Goal: Information Seeking & Learning: Find specific fact

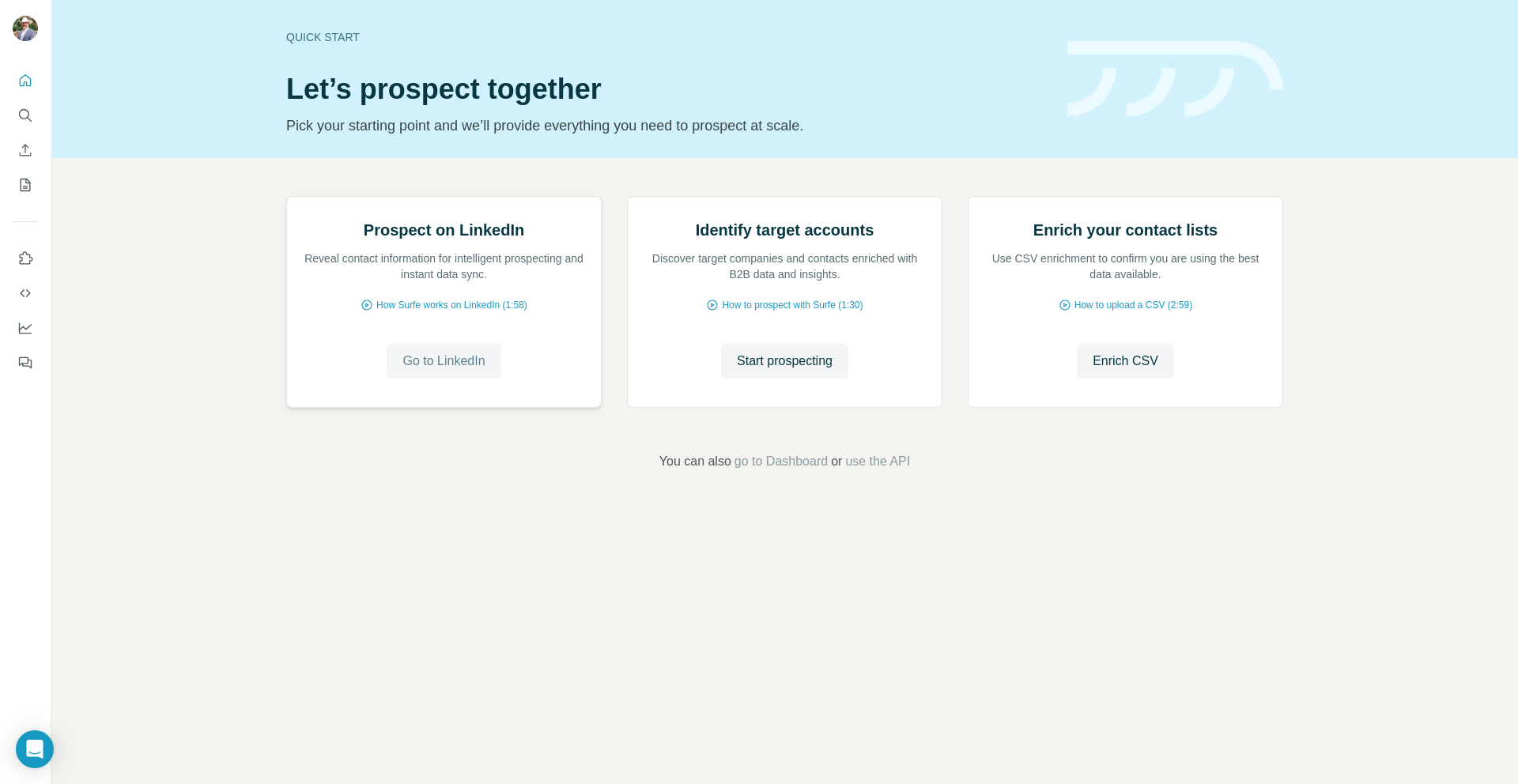
click at [480, 371] on span "Go to LinkedIn" at bounding box center [444, 361] width 82 height 19
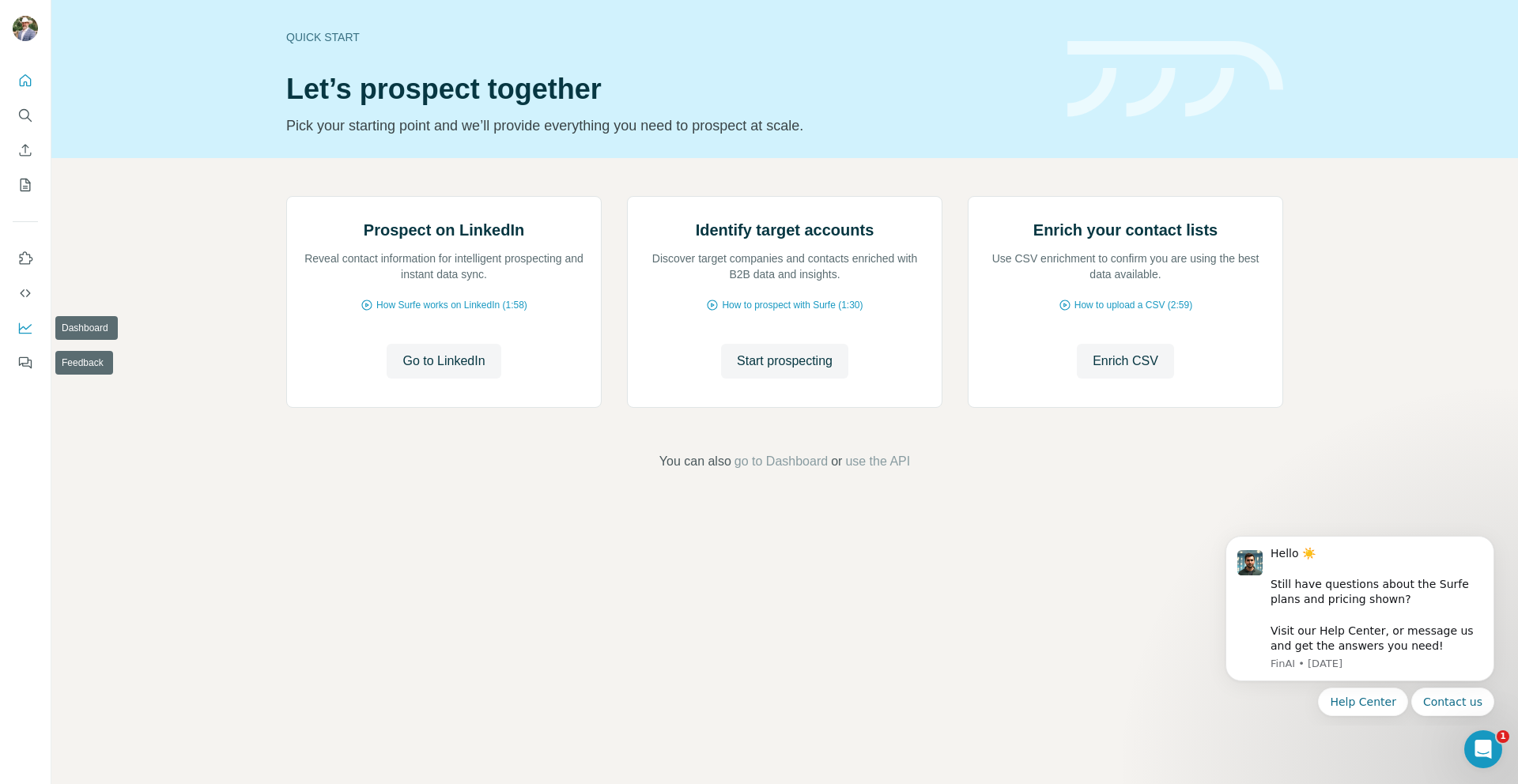
click at [33, 335] on button "Dashboard" at bounding box center [25, 328] width 25 height 29
click at [34, 122] on button "Search" at bounding box center [25, 116] width 25 height 29
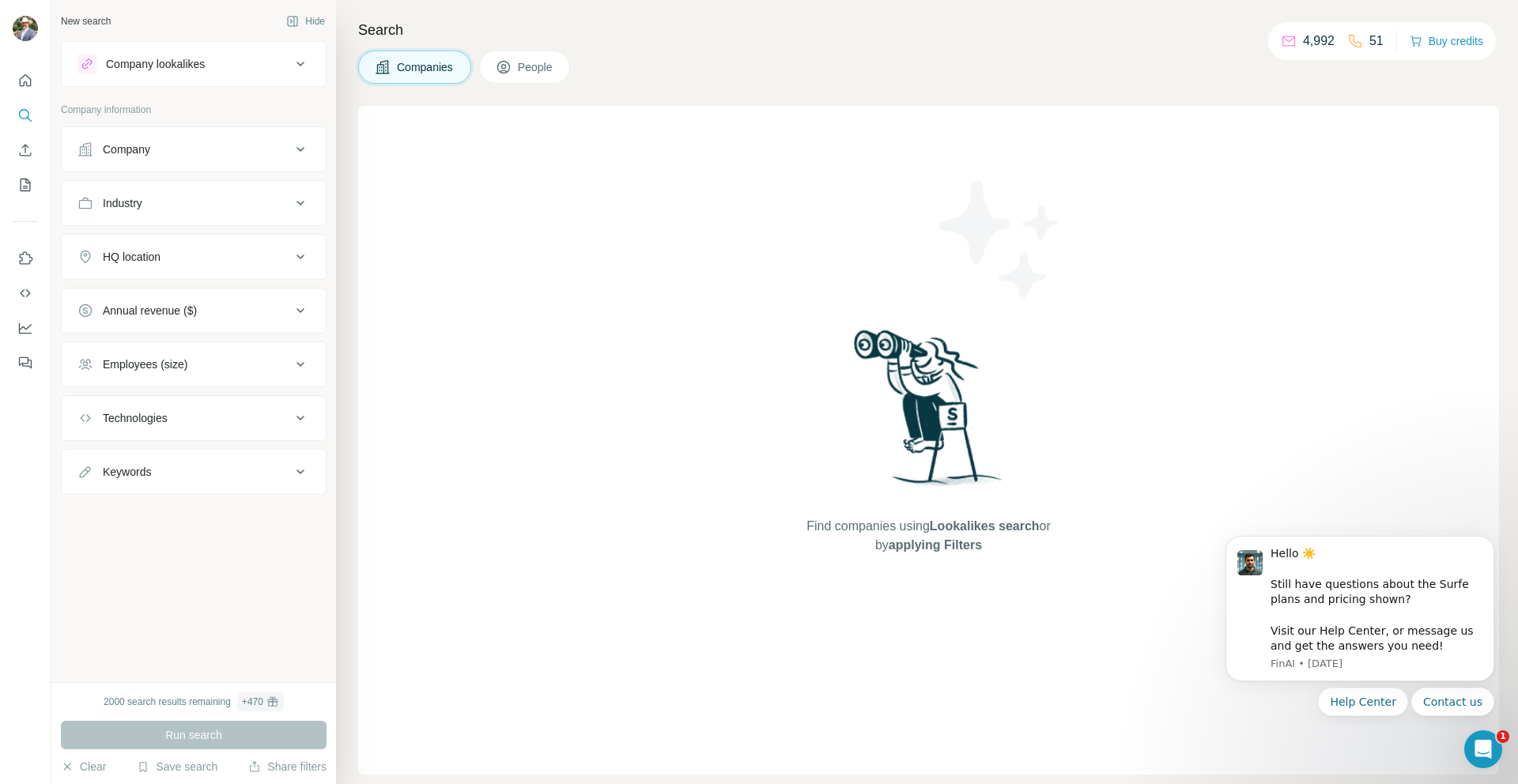
click at [235, 147] on div "Company" at bounding box center [184, 150] width 213 height 16
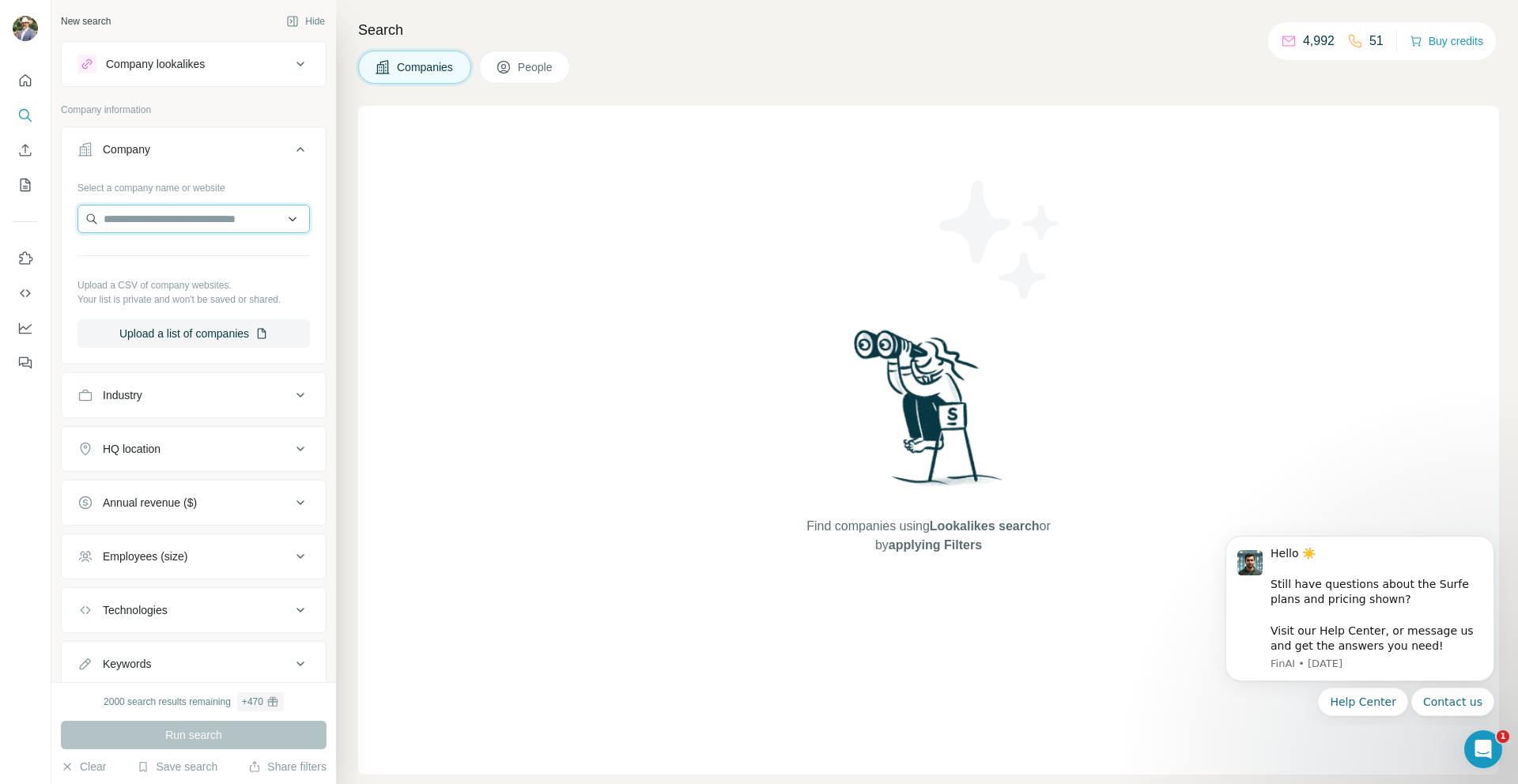
click at [198, 214] on input "text" at bounding box center [193, 219] width 232 height 29
click at [216, 154] on div "Company" at bounding box center [184, 150] width 213 height 16
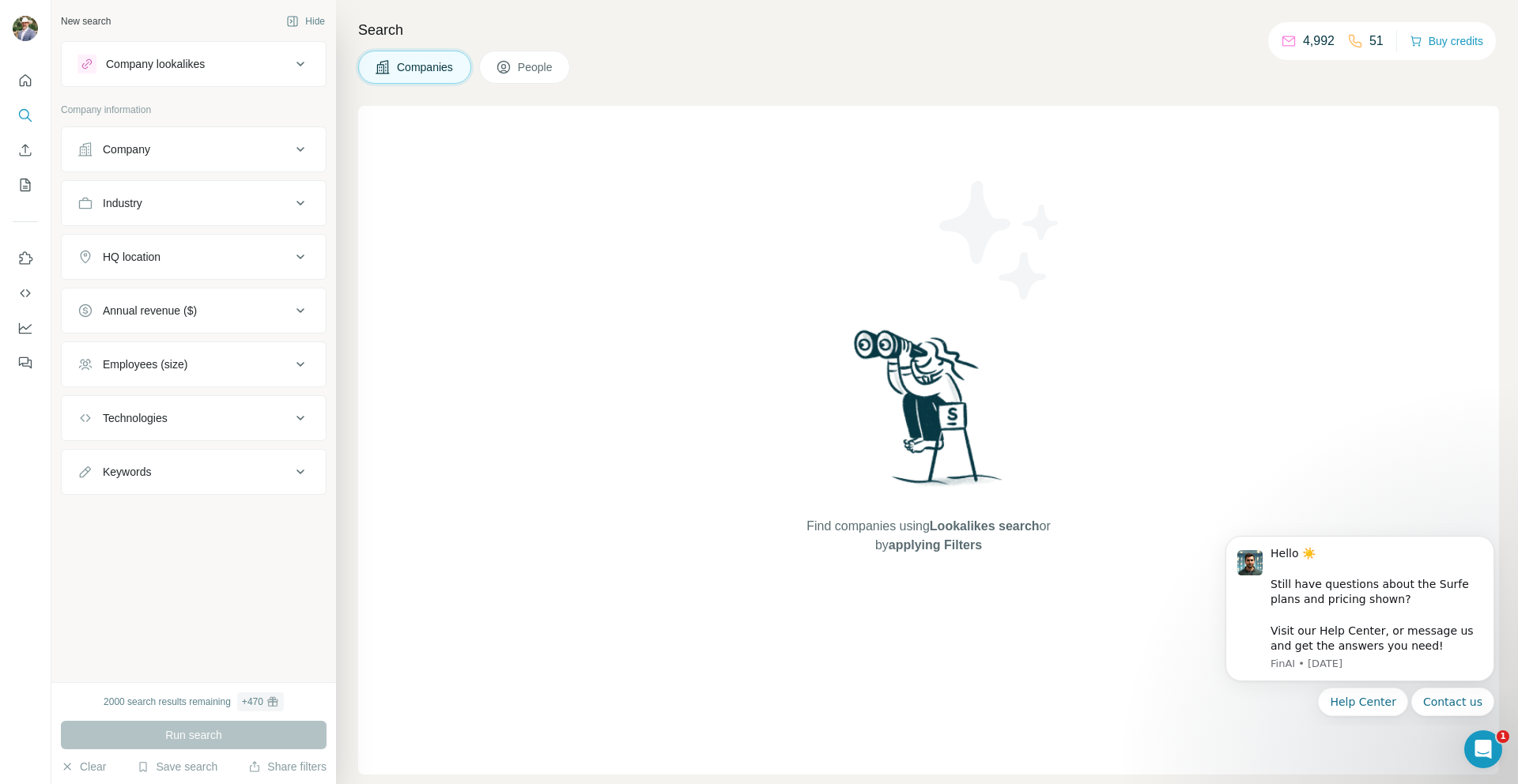
click at [215, 177] on ul "Company Industry HQ location Annual revenue ($) Employees (size) Technologies K…" at bounding box center [193, 310] width 265 height 368
click at [216, 192] on button "Industry" at bounding box center [193, 204] width 264 height 38
click at [193, 238] on input at bounding box center [185, 242] width 195 height 17
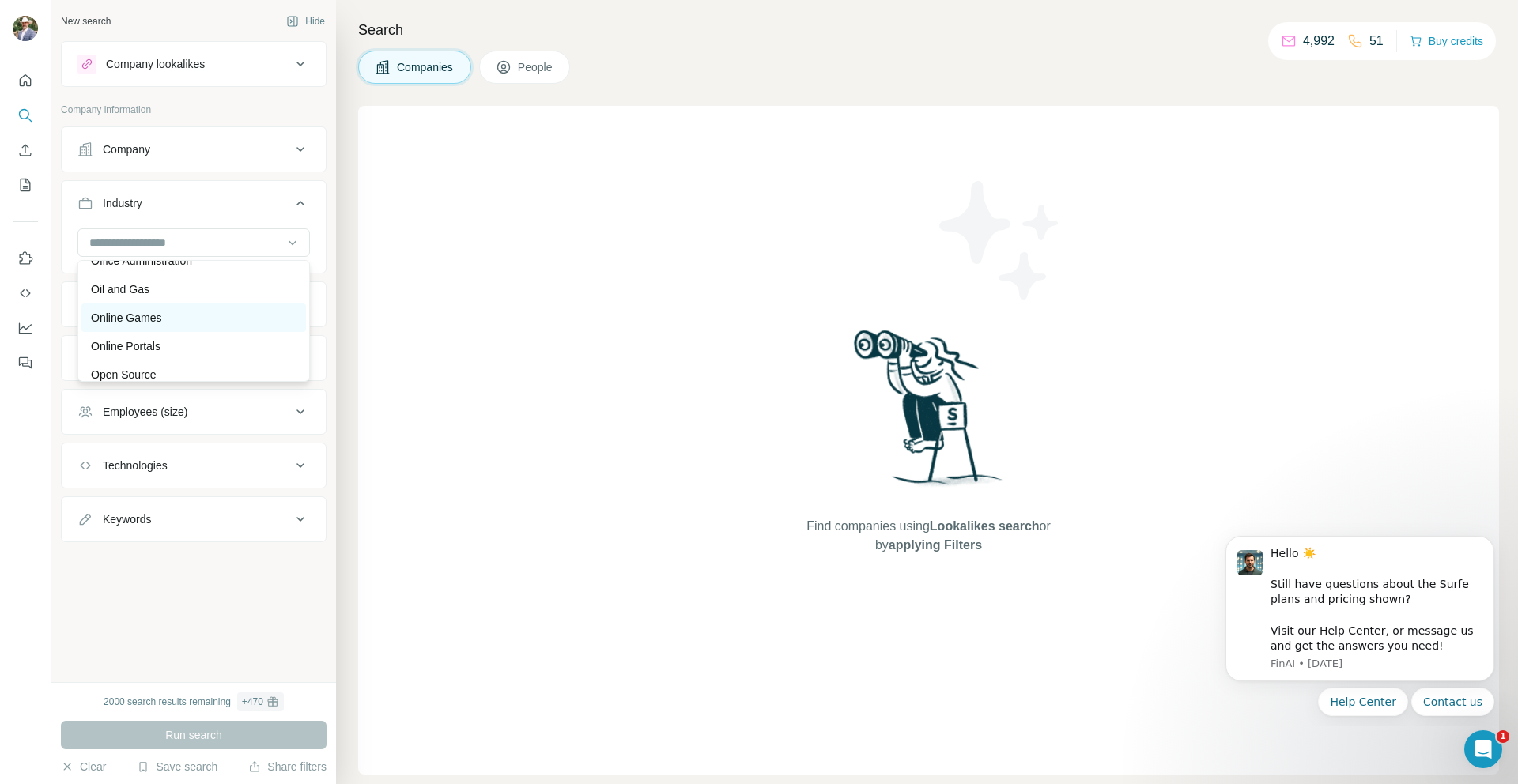
scroll to position [11358, 0]
click at [89, 272] on div "Office Administration" at bounding box center [193, 258] width 224 height 29
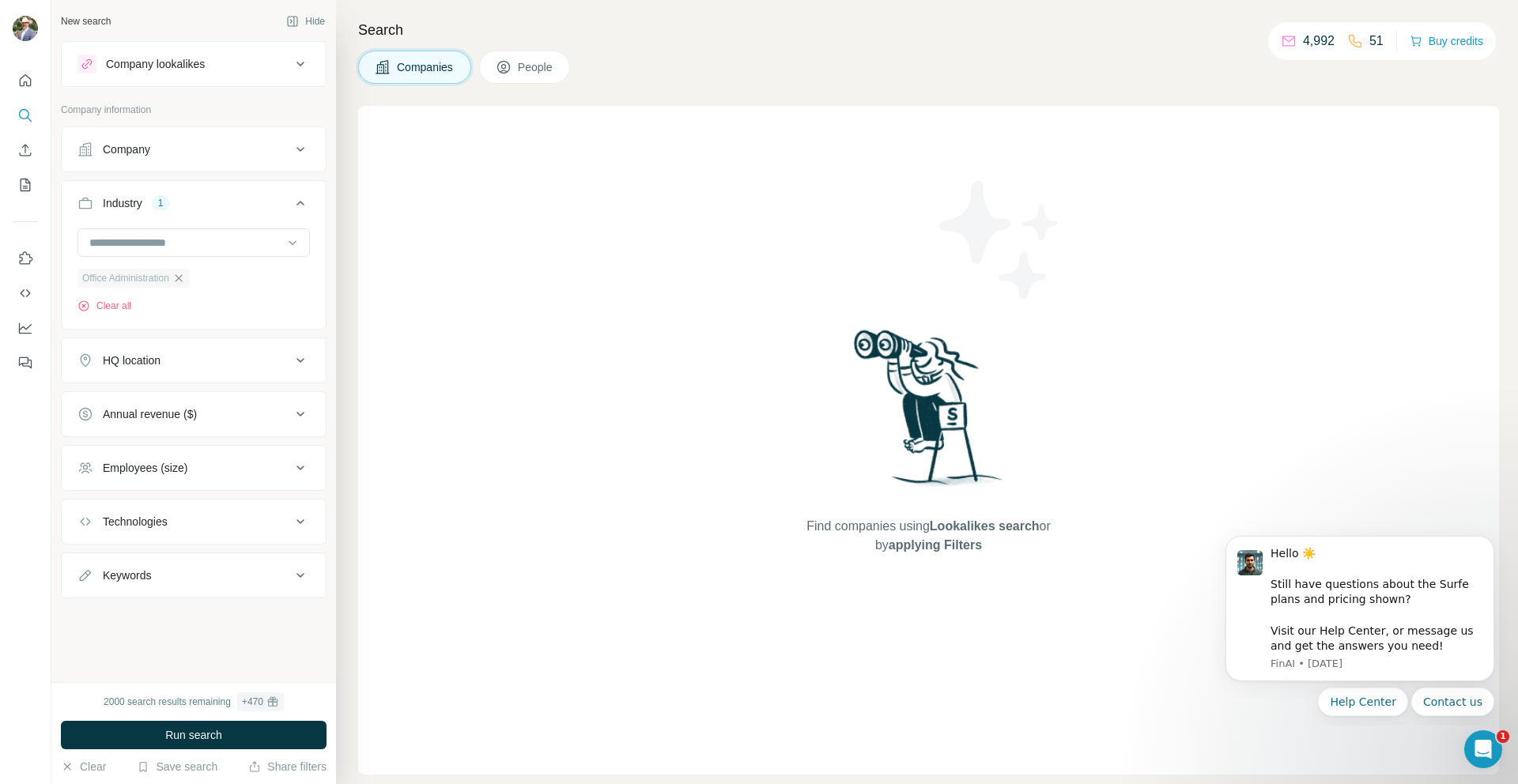
click at [185, 280] on icon "button" at bounding box center [179, 278] width 13 height 13
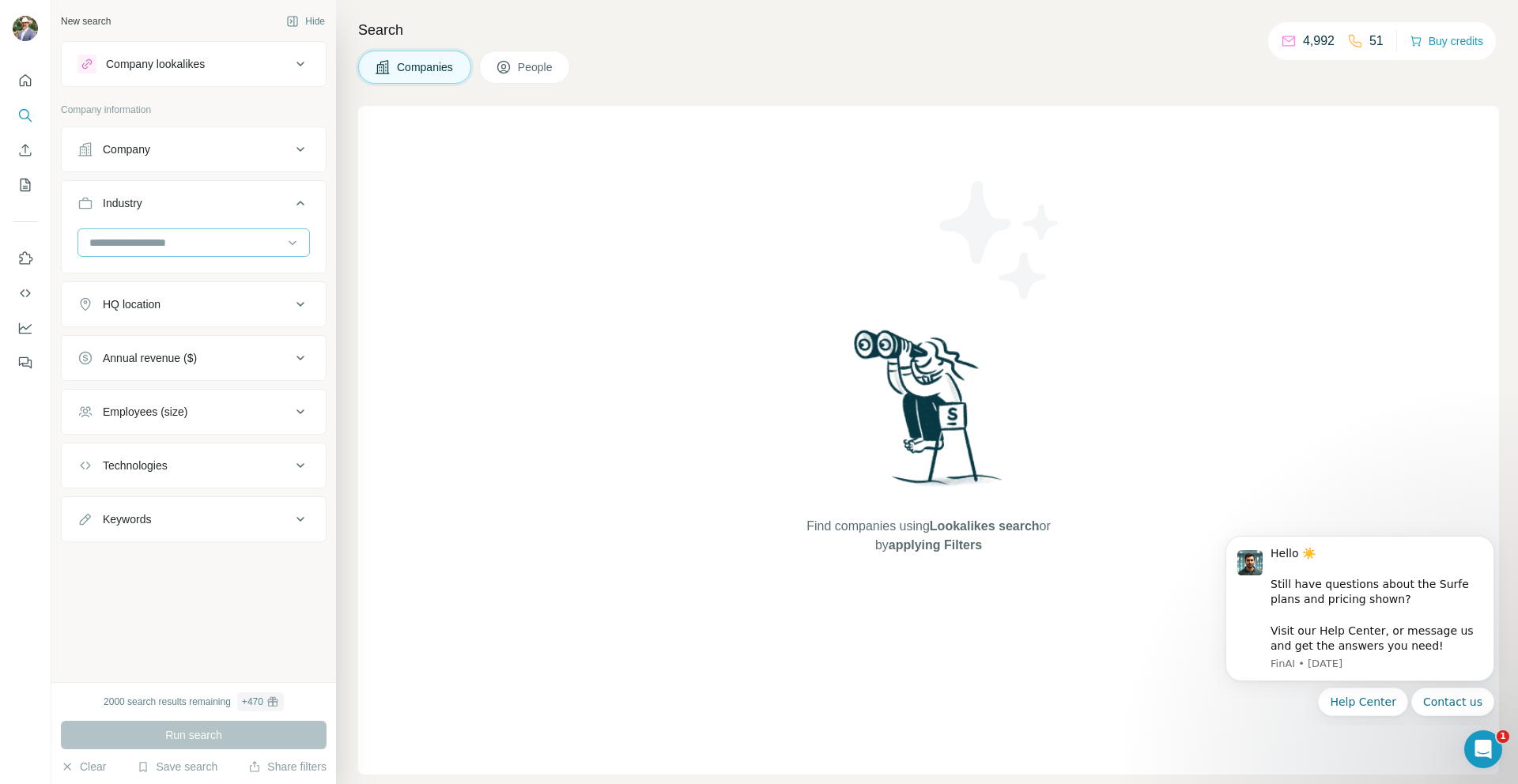
click at [176, 249] on input at bounding box center [185, 242] width 195 height 17
click at [189, 297] on div "Oil and Gas" at bounding box center [193, 289] width 205 height 16
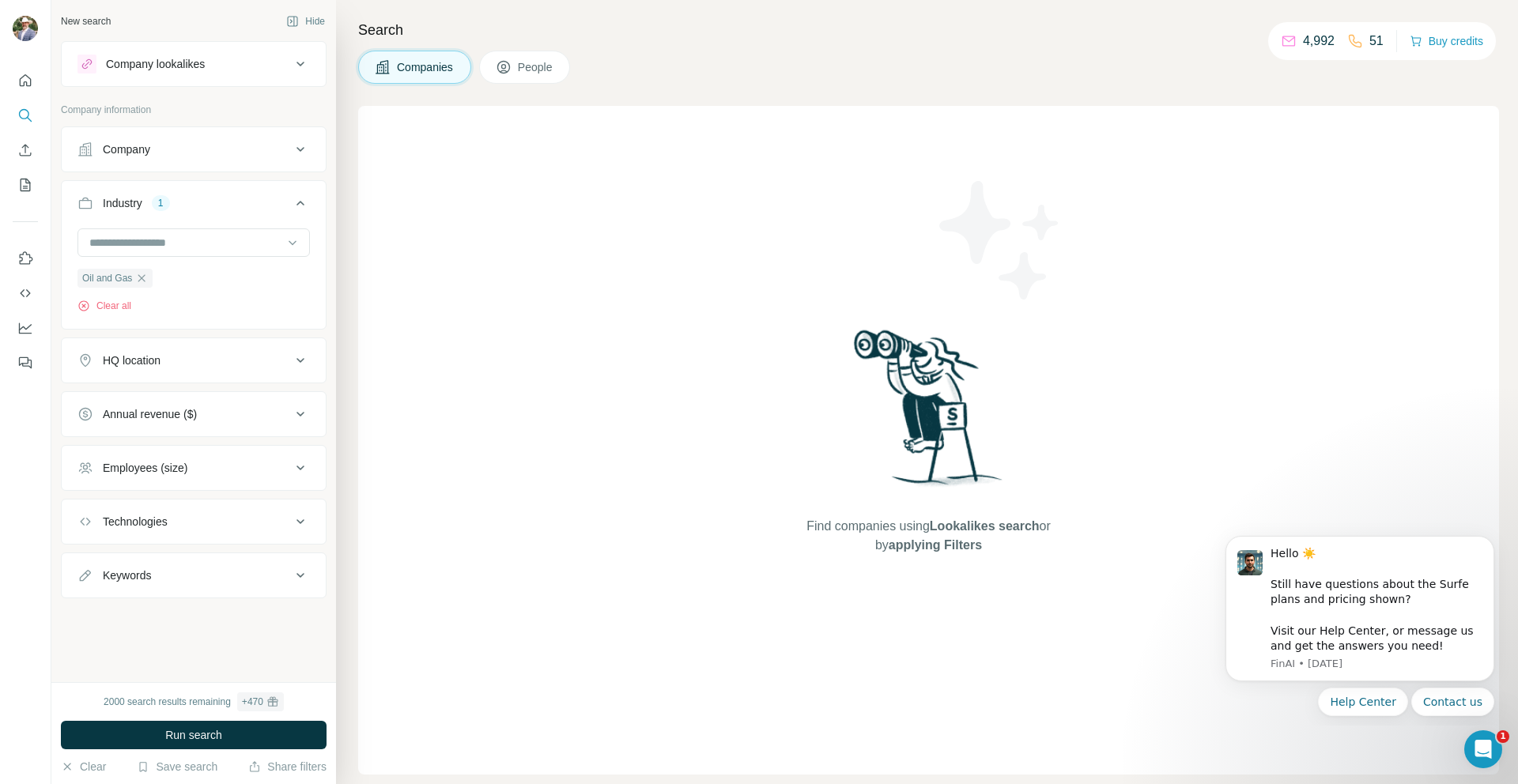
click at [299, 200] on icon at bounding box center [300, 203] width 8 height 5
click at [292, 261] on icon at bounding box center [300, 257] width 19 height 19
click at [219, 304] on input "text" at bounding box center [193, 296] width 232 height 29
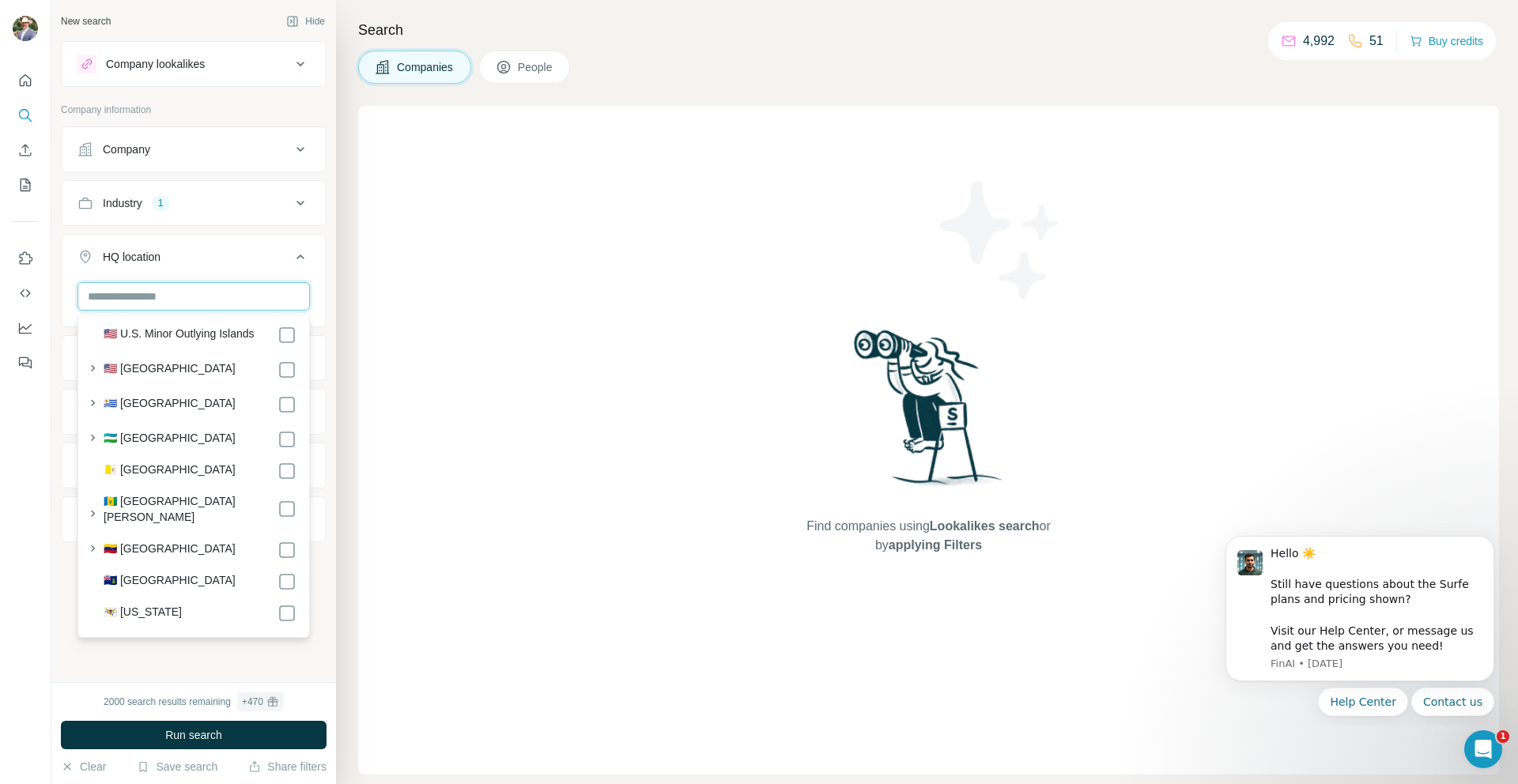
scroll to position [7758, 0]
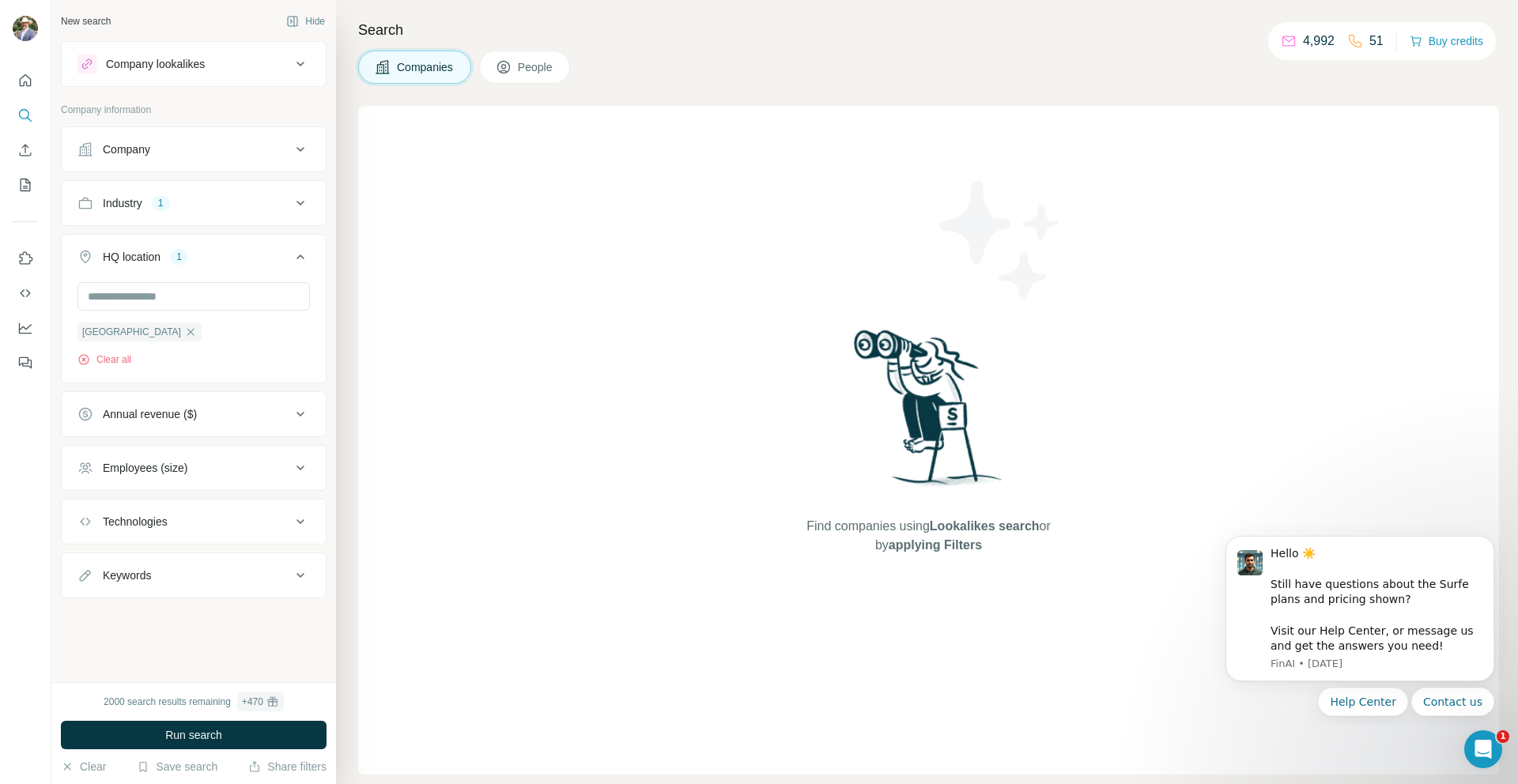
click at [304, 259] on icon at bounding box center [300, 257] width 19 height 19
click at [296, 417] on icon at bounding box center [300, 418] width 8 height 5
click at [296, 417] on icon at bounding box center [300, 418] width 19 height 19
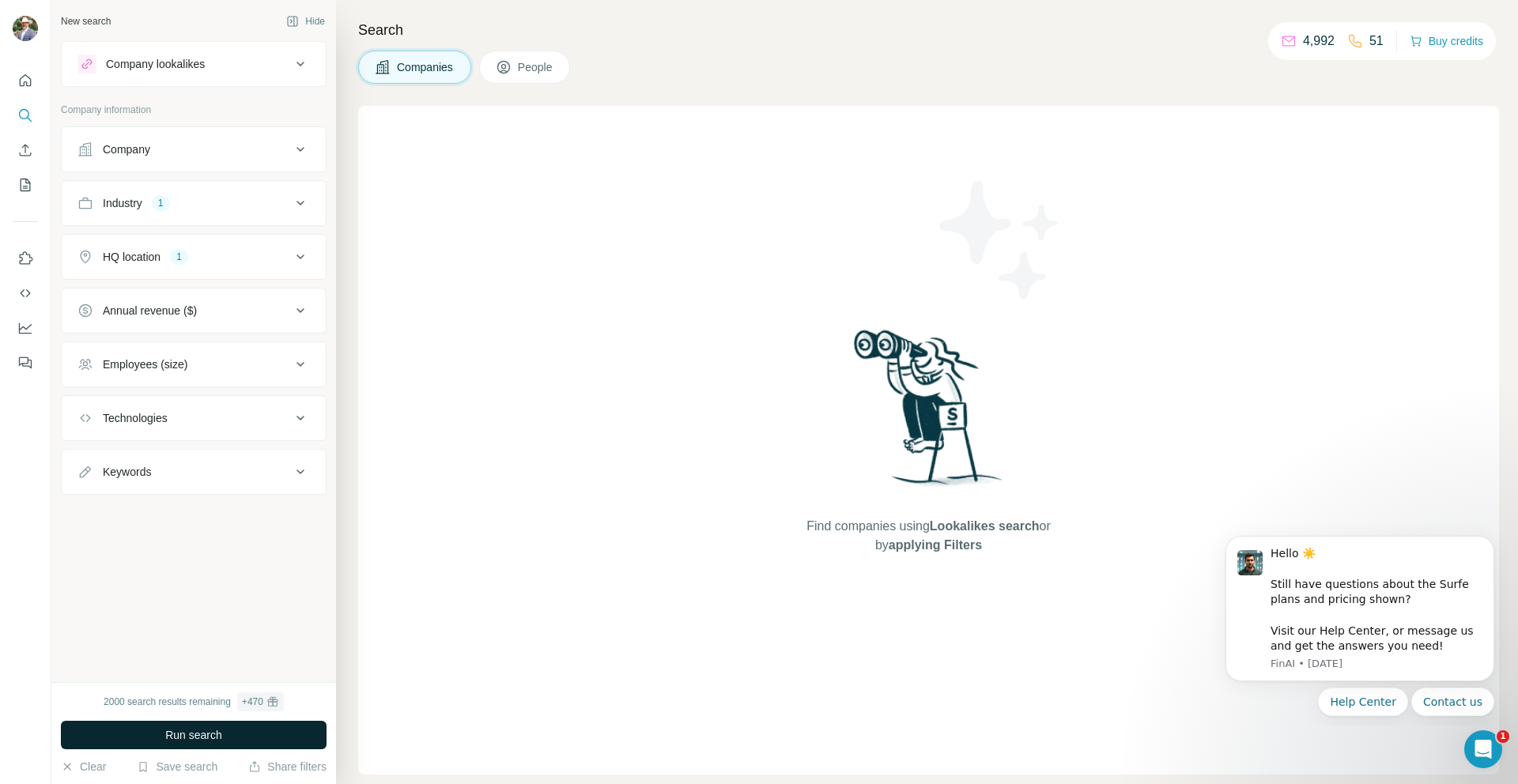
click at [280, 733] on button "Run search" at bounding box center [193, 735] width 265 height 29
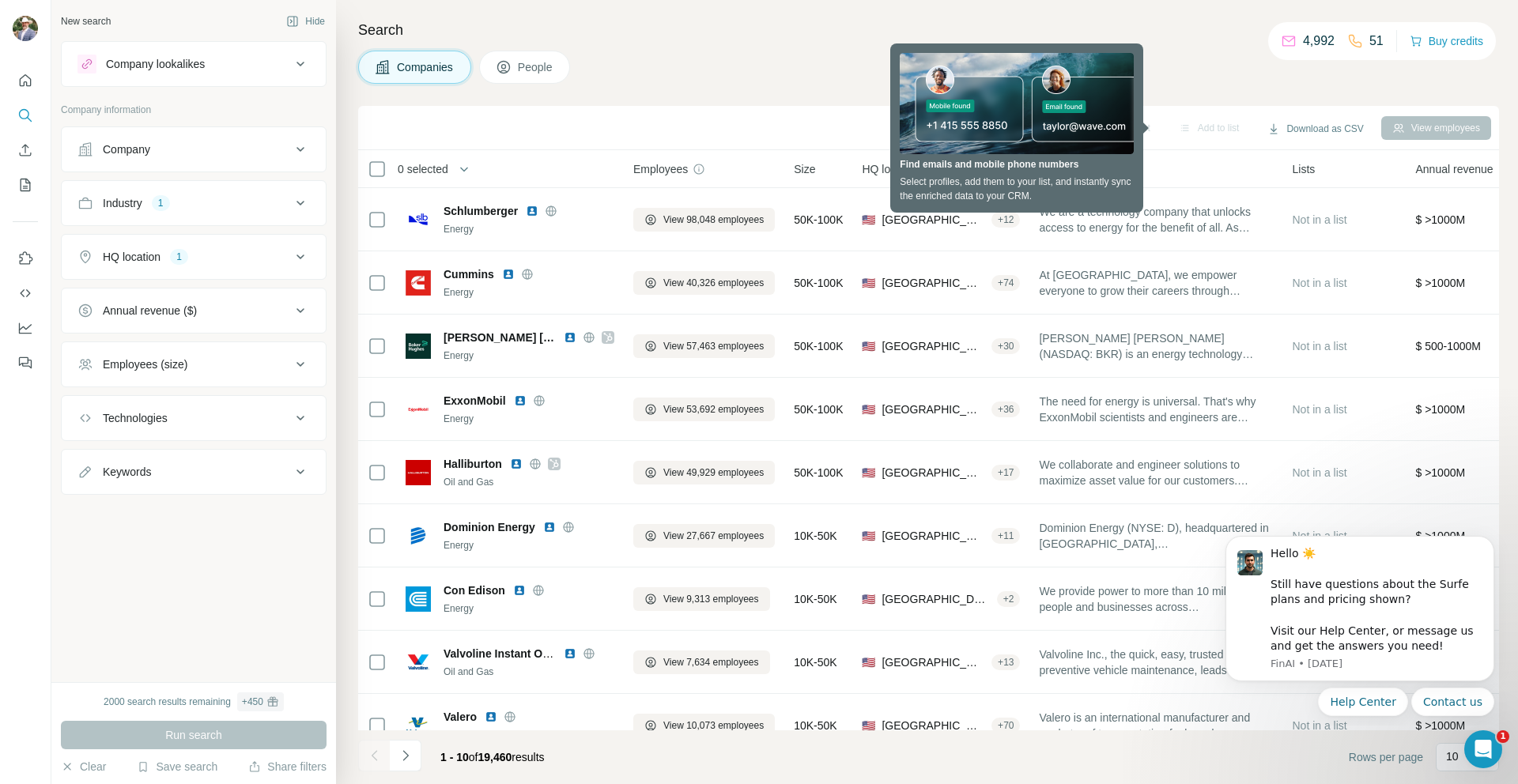
click at [510, 67] on icon at bounding box center [504, 67] width 13 height 13
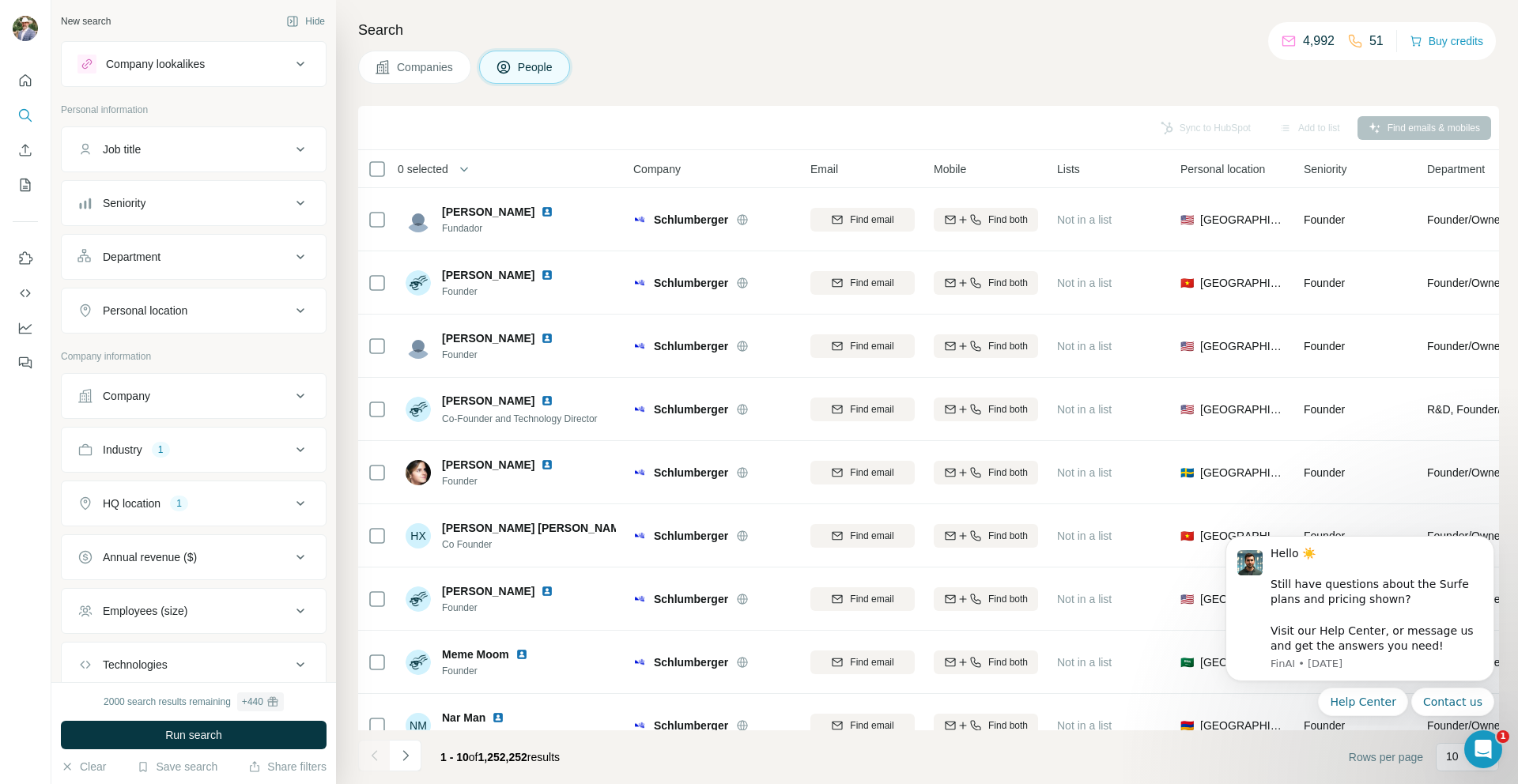
click at [425, 57] on button "Companies" at bounding box center [414, 67] width 113 height 33
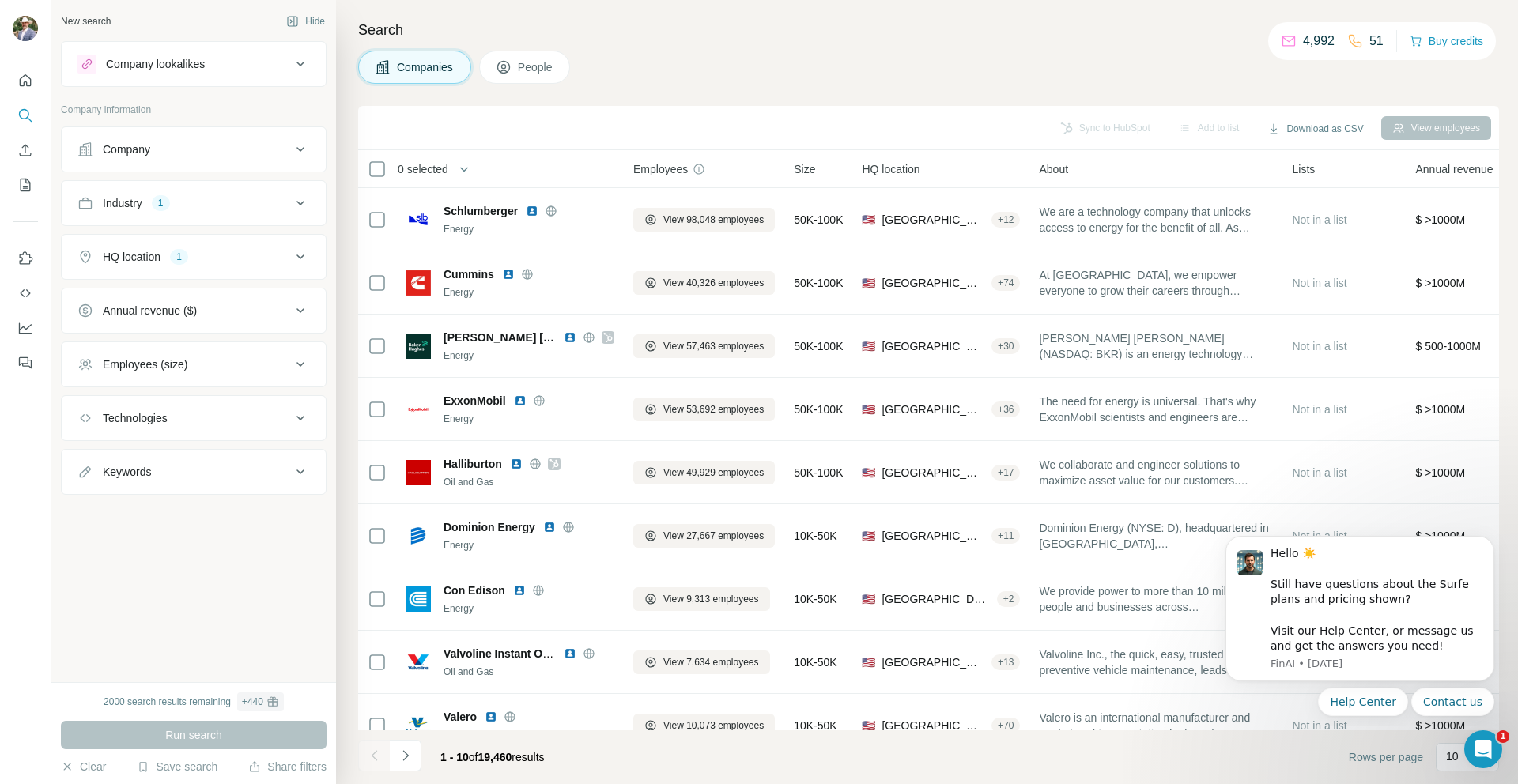
click at [304, 474] on icon at bounding box center [300, 472] width 19 height 19
click at [200, 510] on input "text" at bounding box center [177, 512] width 200 height 29
type input "********"
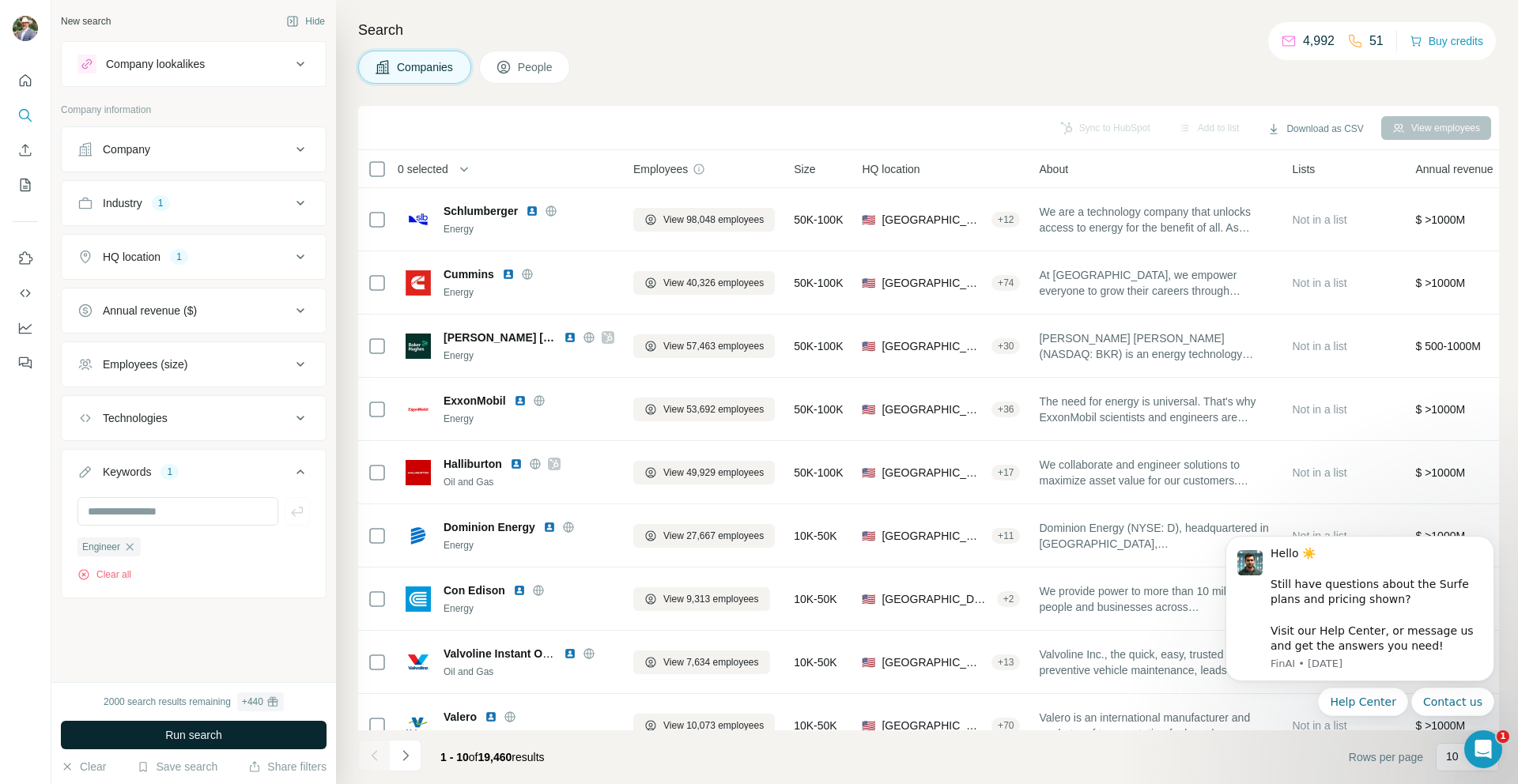
click at [204, 738] on span "Run search" at bounding box center [194, 735] width 57 height 16
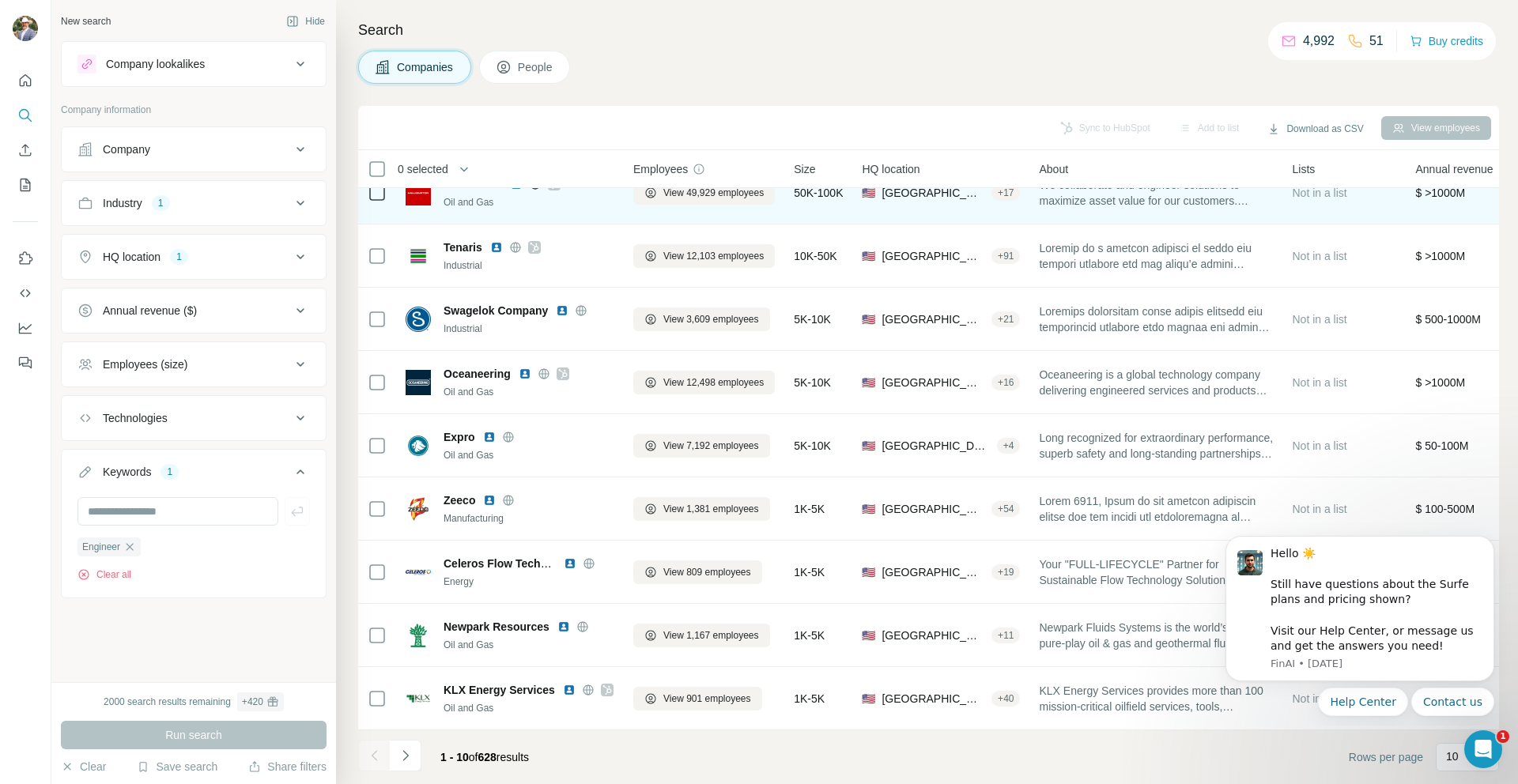
scroll to position [99, 0]
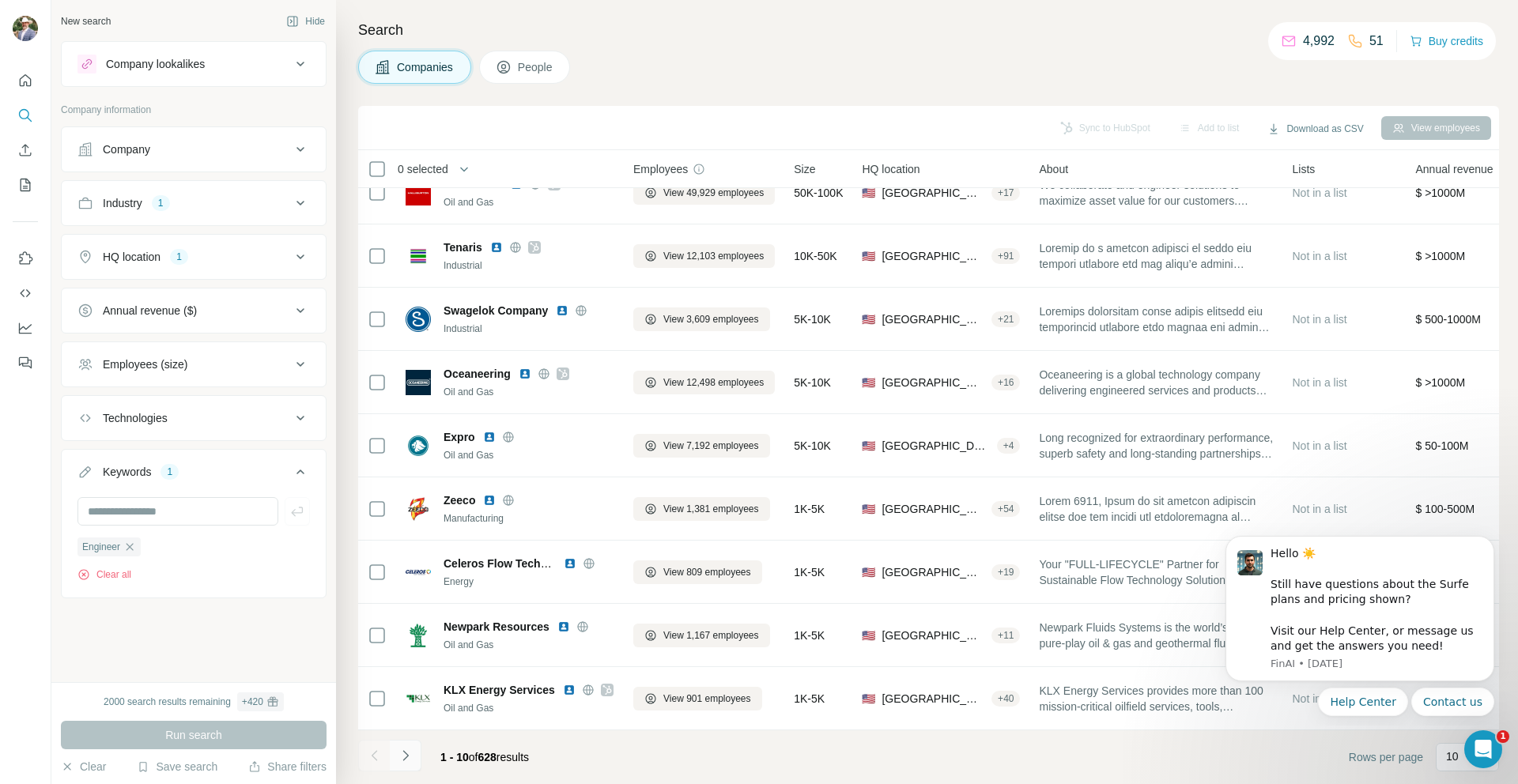
click at [407, 752] on icon "Navigate to next page" at bounding box center [406, 755] width 16 height 16
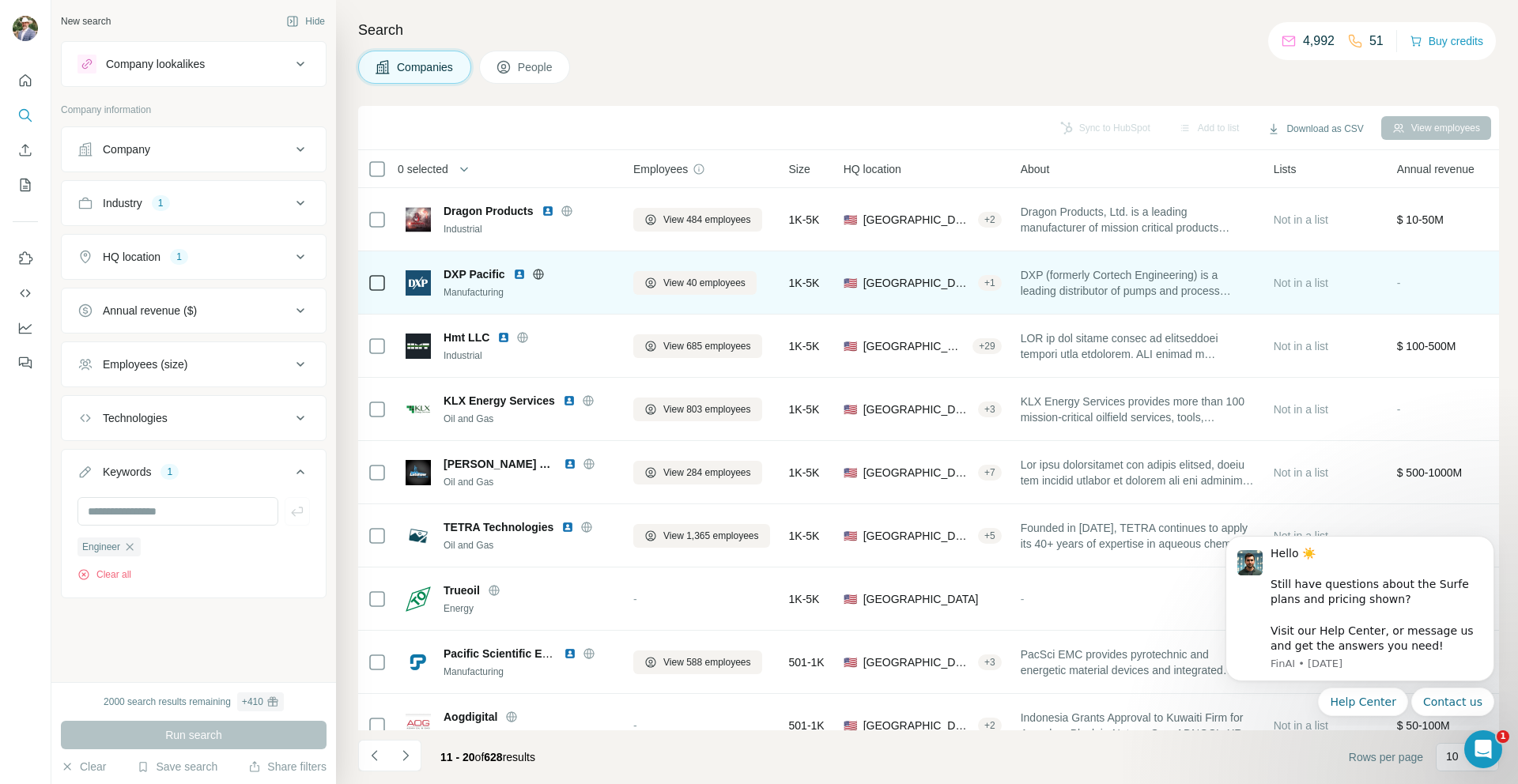
scroll to position [3, 0]
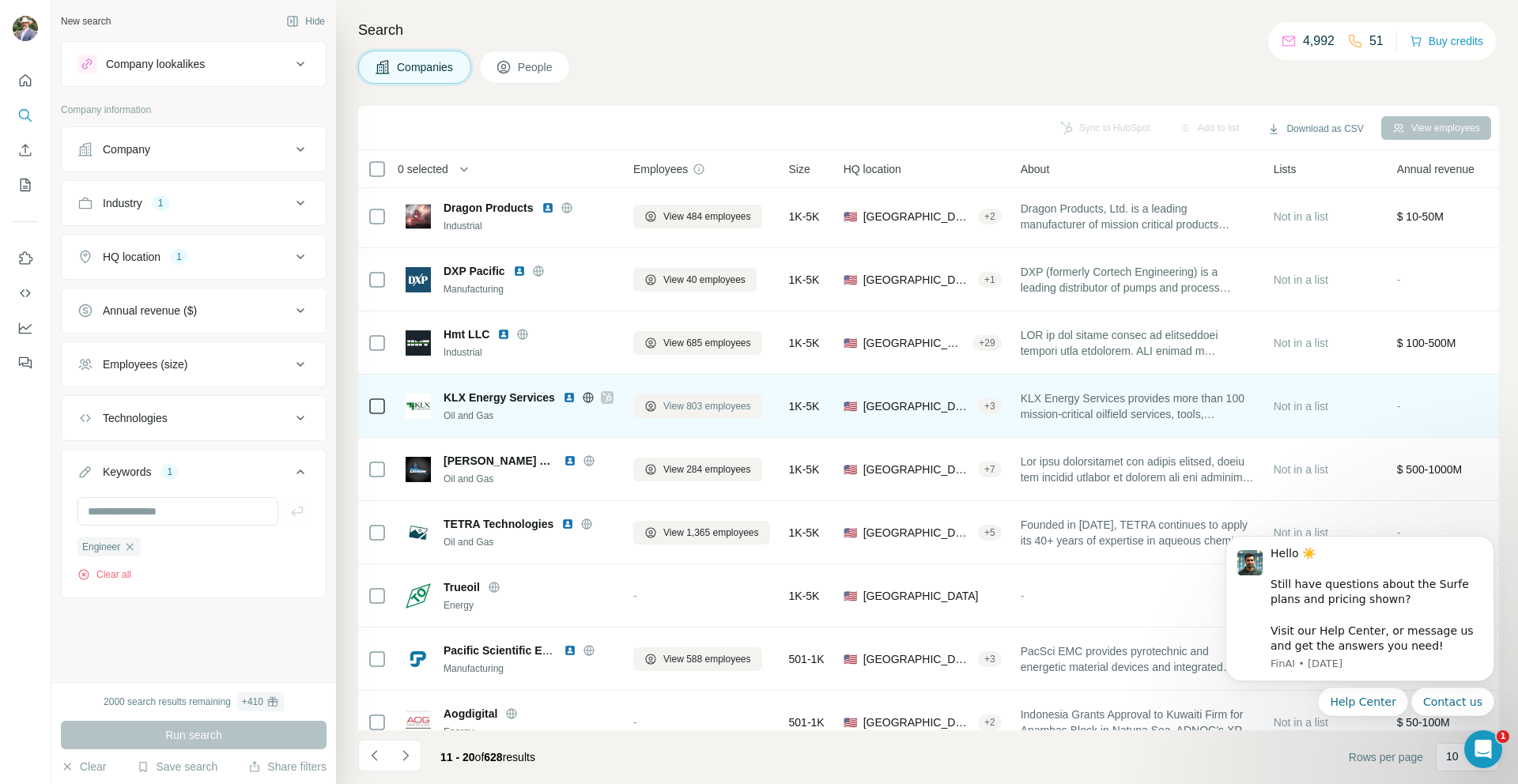
click at [688, 406] on span "View 803 employees" at bounding box center [707, 406] width 88 height 14
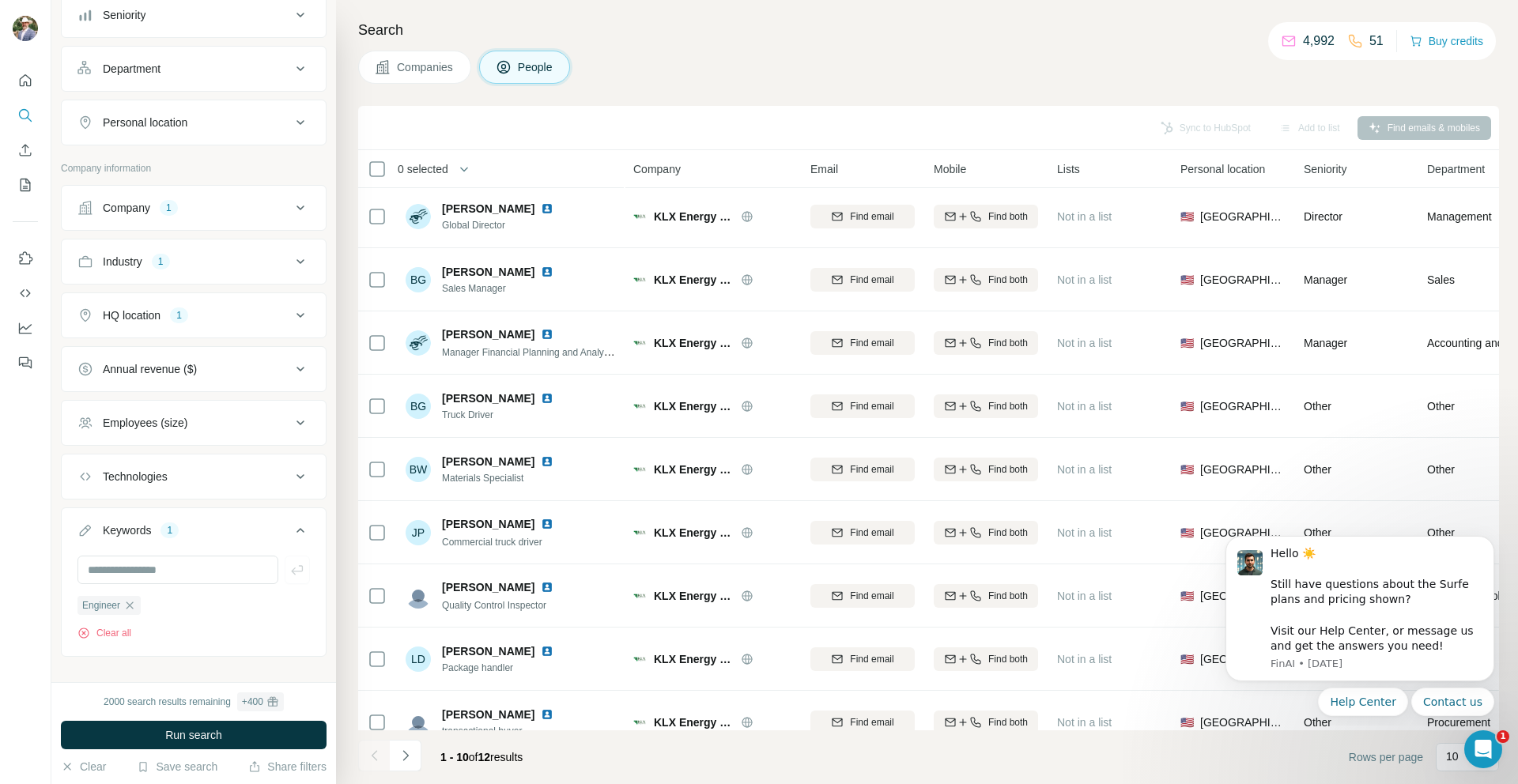
scroll to position [207, 0]
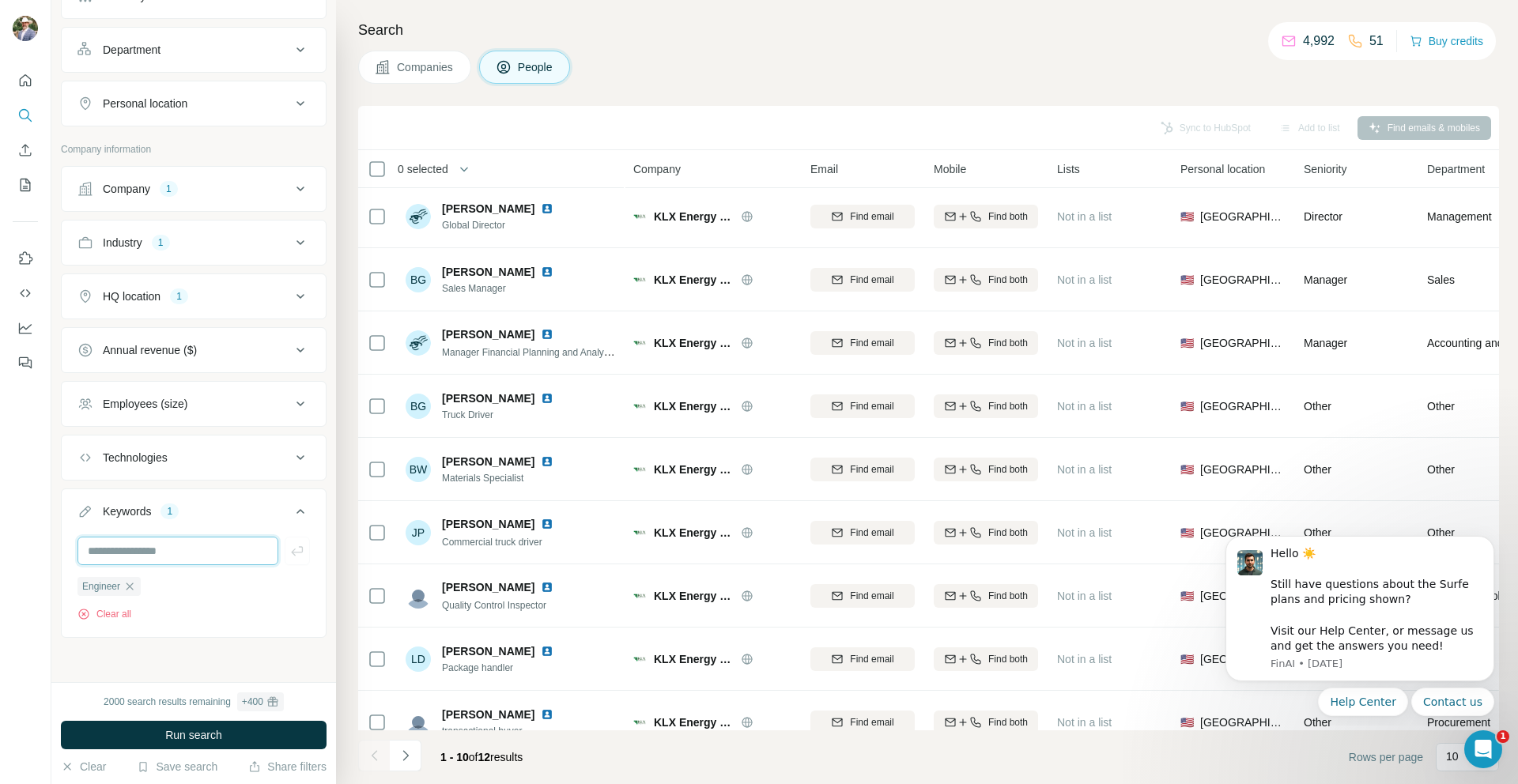
click at [185, 552] on input "text" at bounding box center [177, 551] width 200 height 29
type input "********"
click at [234, 733] on button "Run search" at bounding box center [193, 735] width 265 height 29
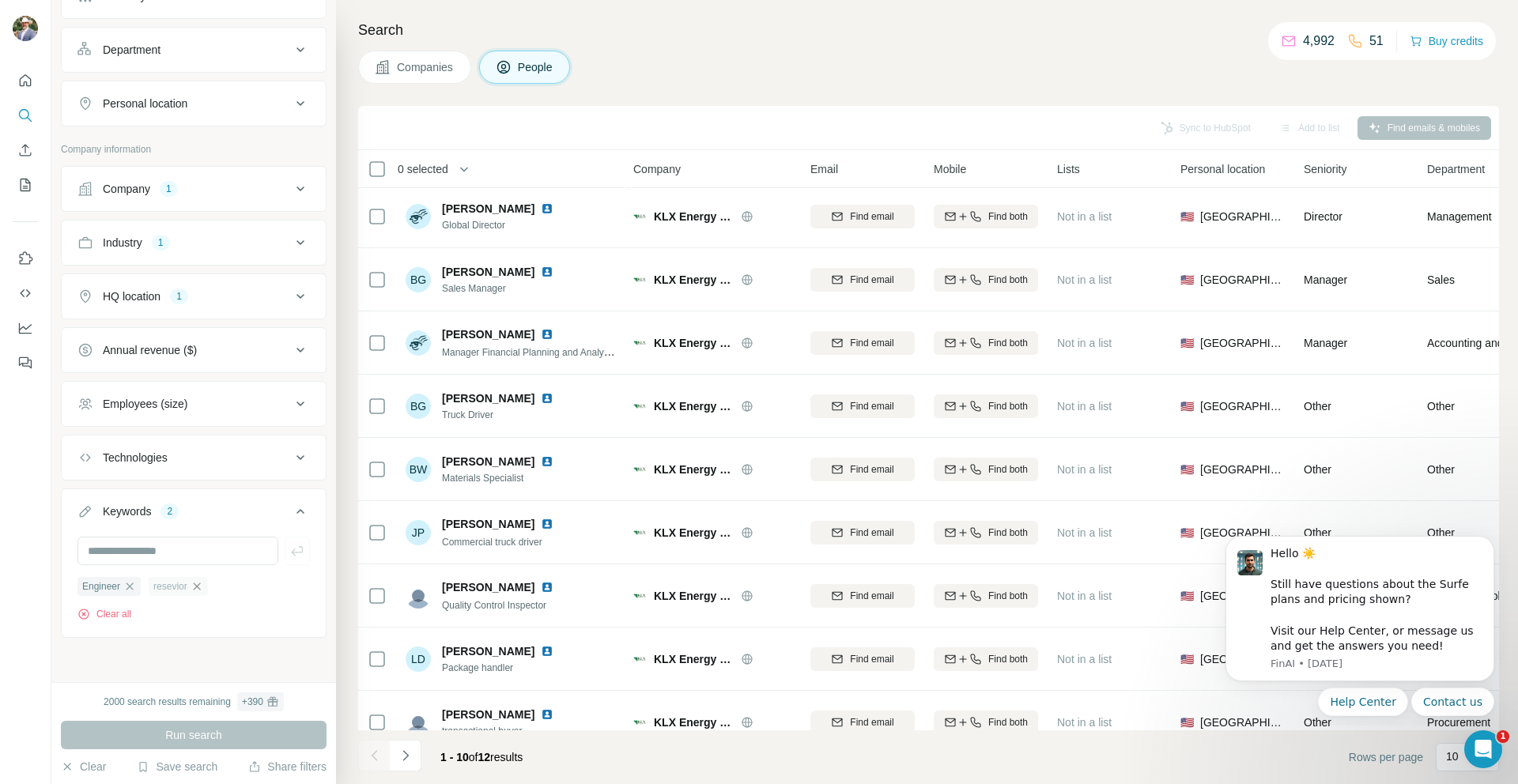
click at [199, 585] on icon "button" at bounding box center [197, 586] width 13 height 13
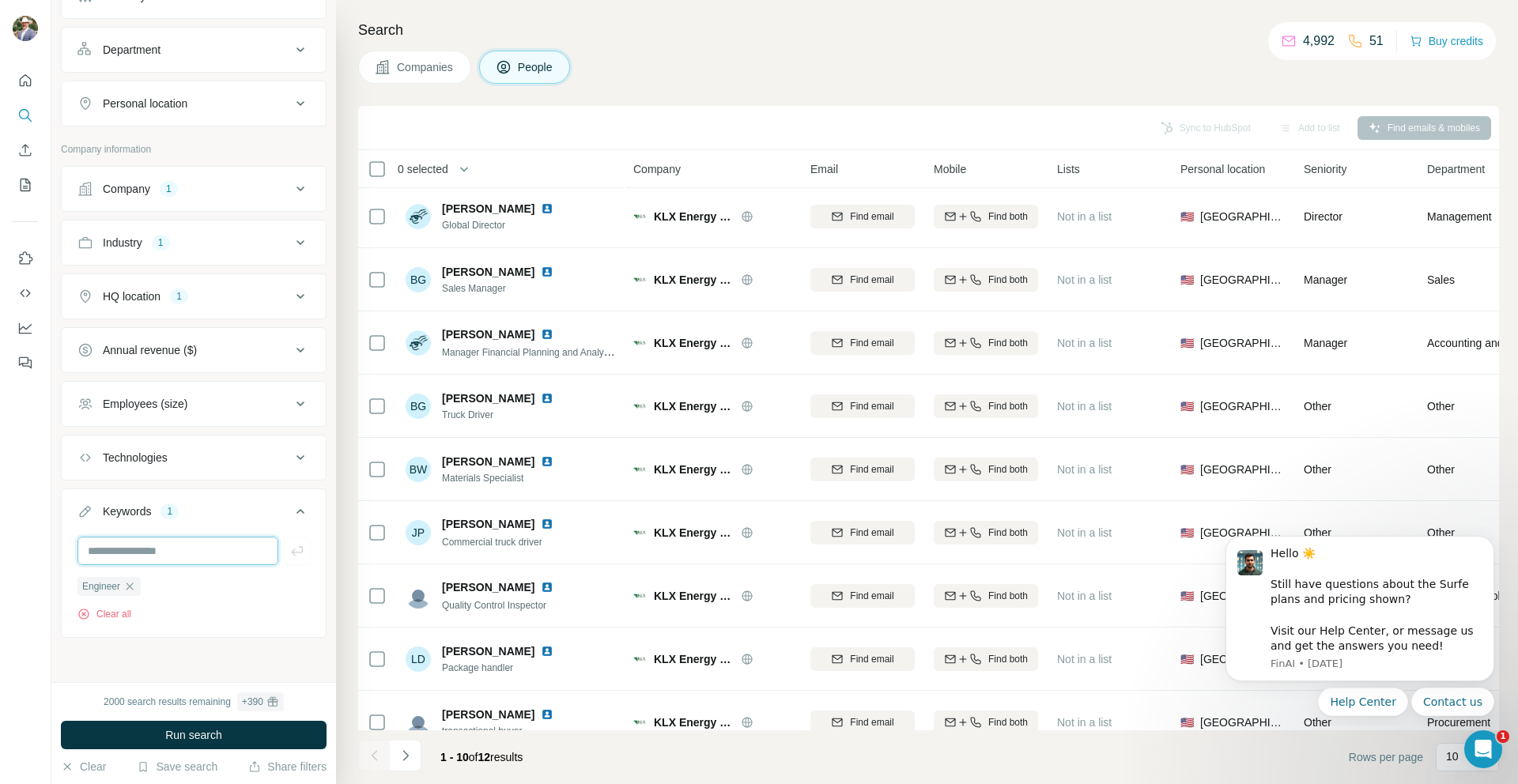
click at [173, 554] on input "text" at bounding box center [177, 551] width 200 height 29
click at [421, 64] on span "Companies" at bounding box center [425, 67] width 58 height 16
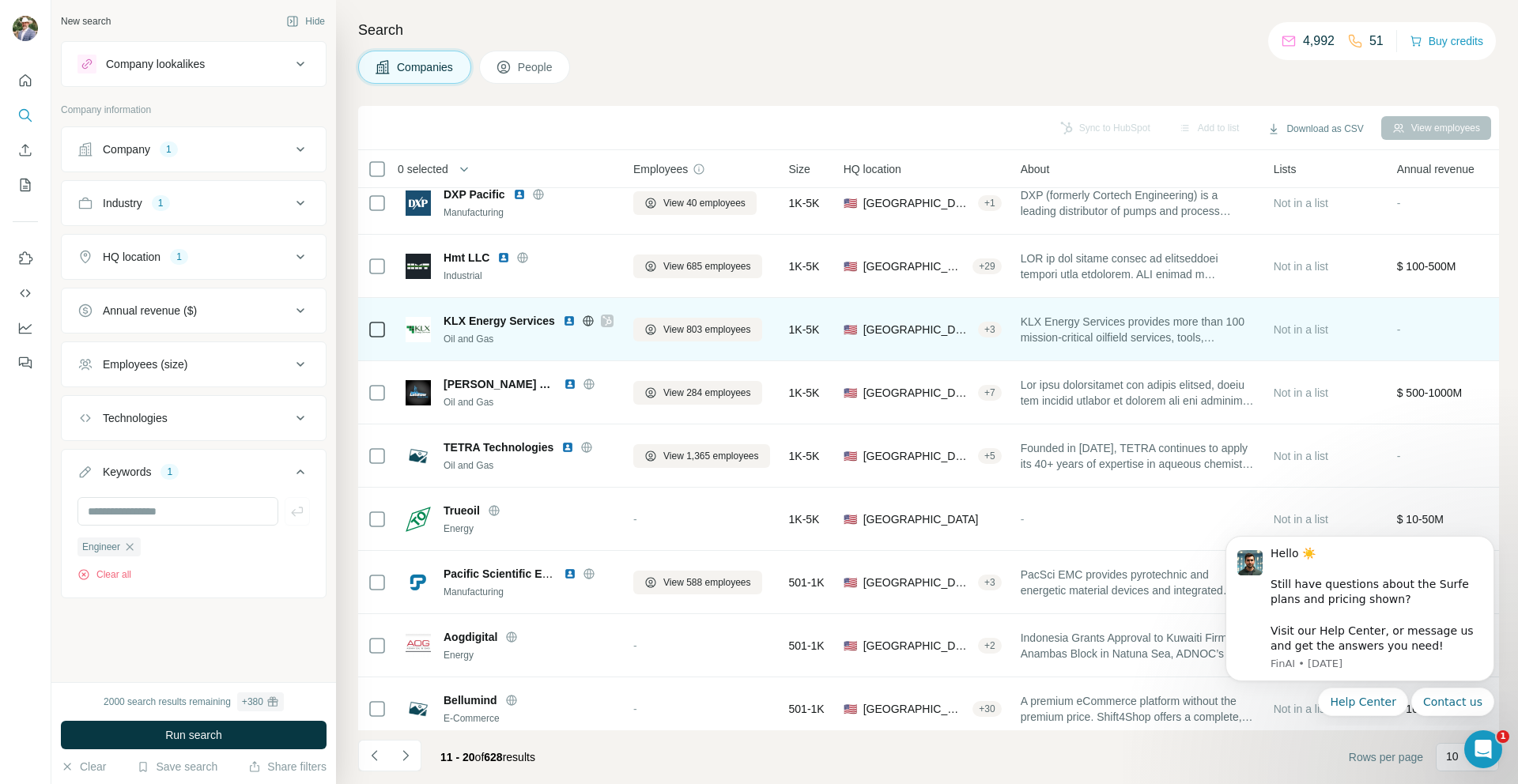
scroll to position [99, 0]
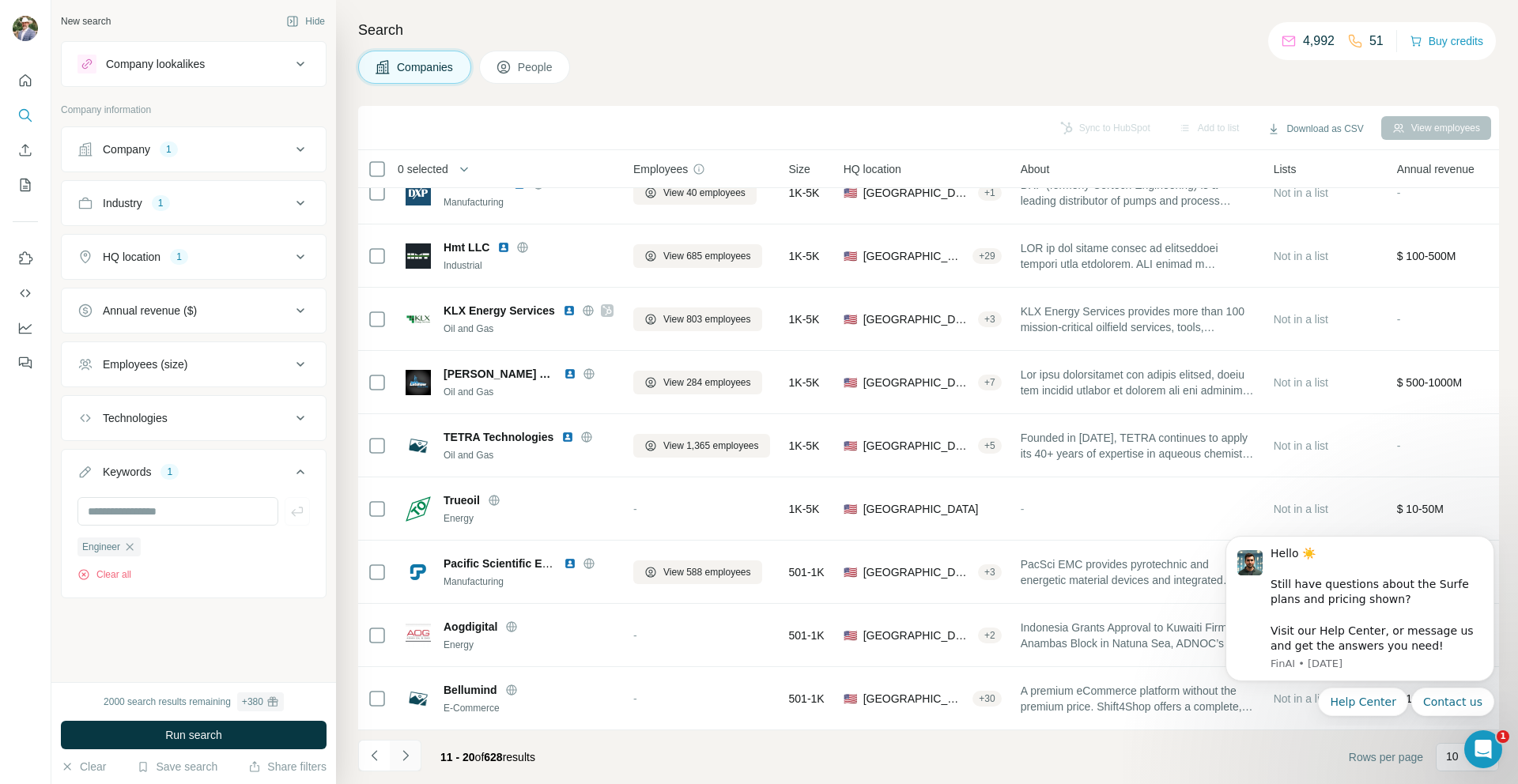
click at [402, 755] on icon "Navigate to next page" at bounding box center [406, 755] width 16 height 16
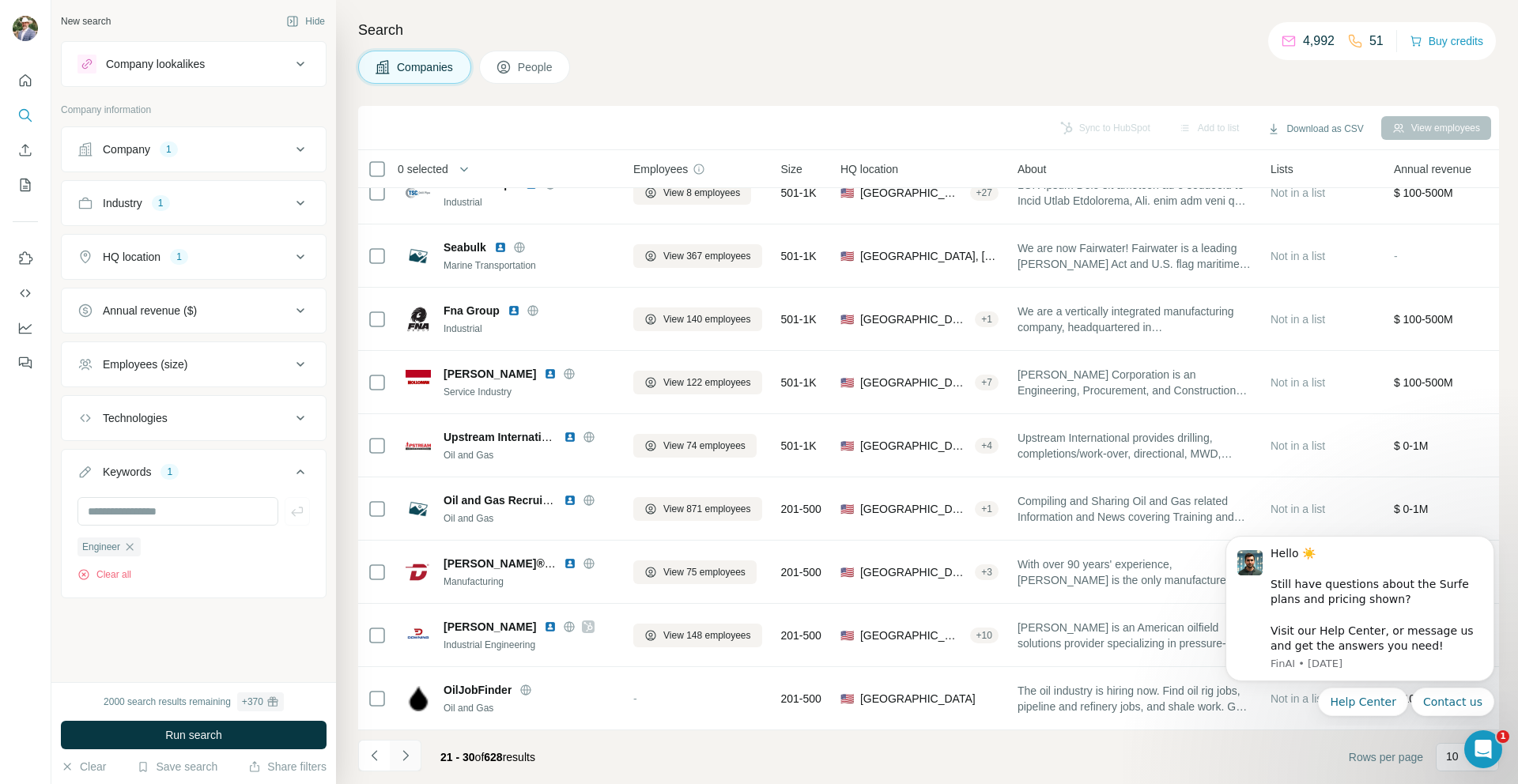
click at [405, 761] on icon "Navigate to next page" at bounding box center [406, 755] width 16 height 16
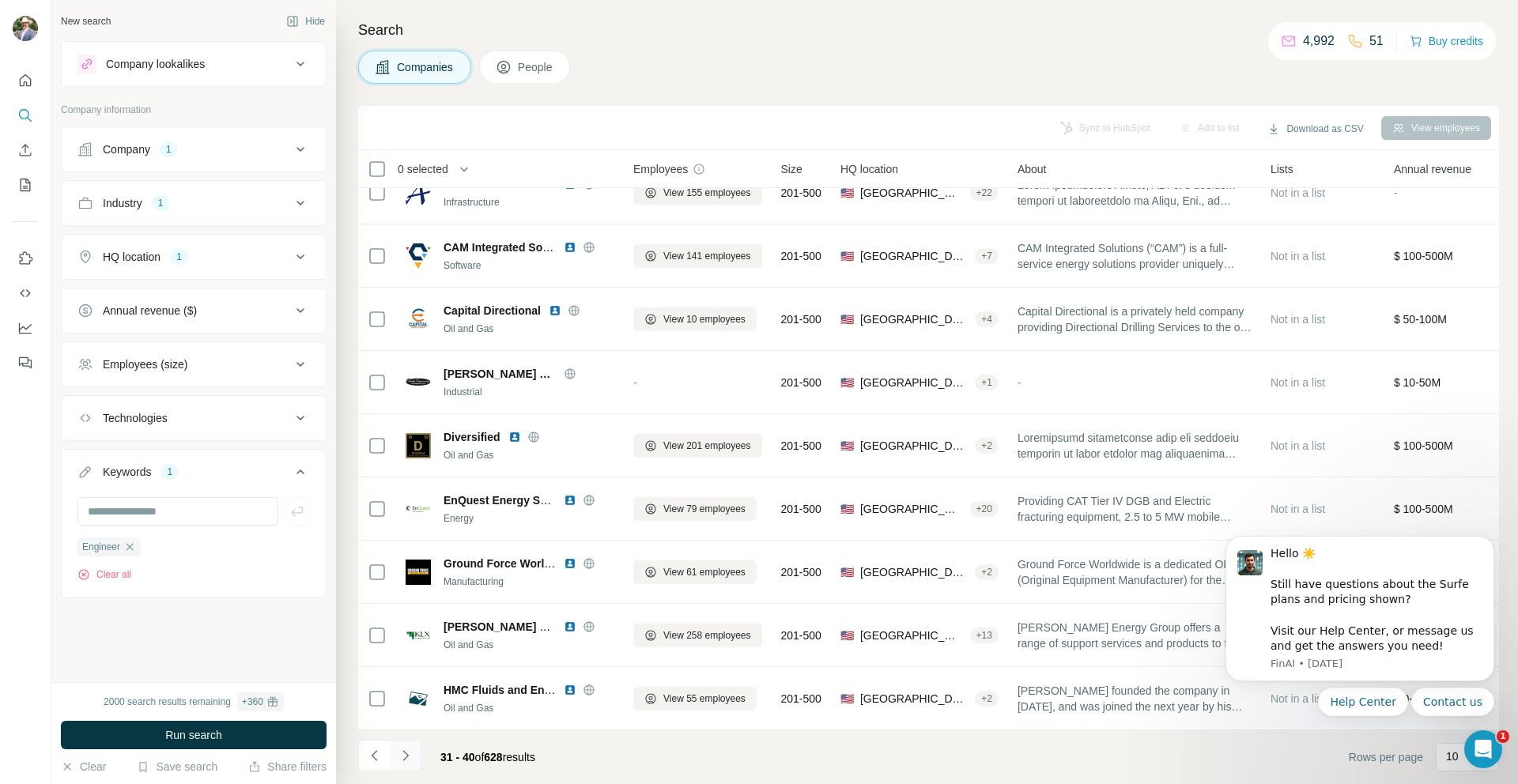
click at [407, 759] on icon "Navigate to next page" at bounding box center [406, 755] width 16 height 16
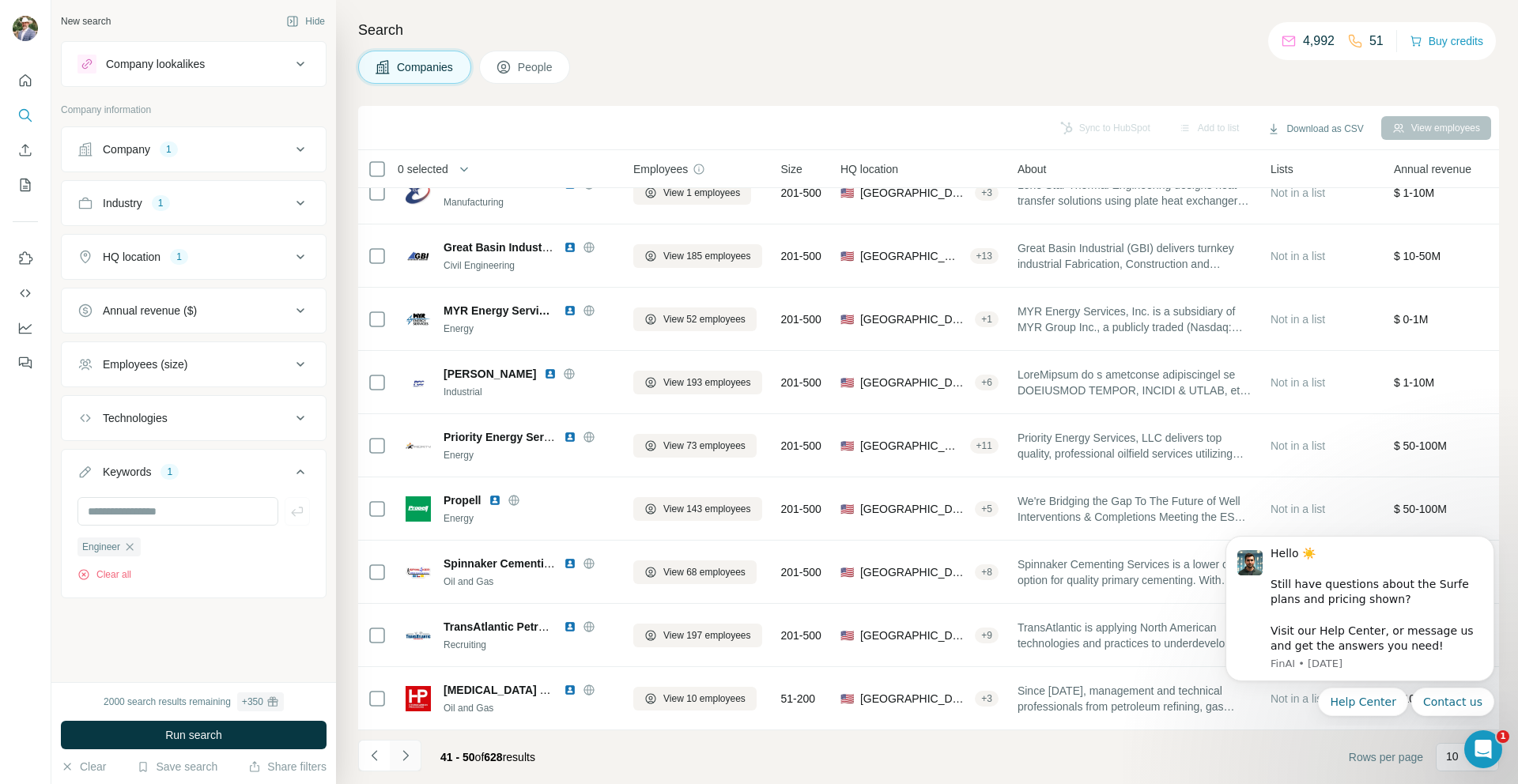
click at [410, 756] on icon "Navigate to next page" at bounding box center [406, 755] width 16 height 16
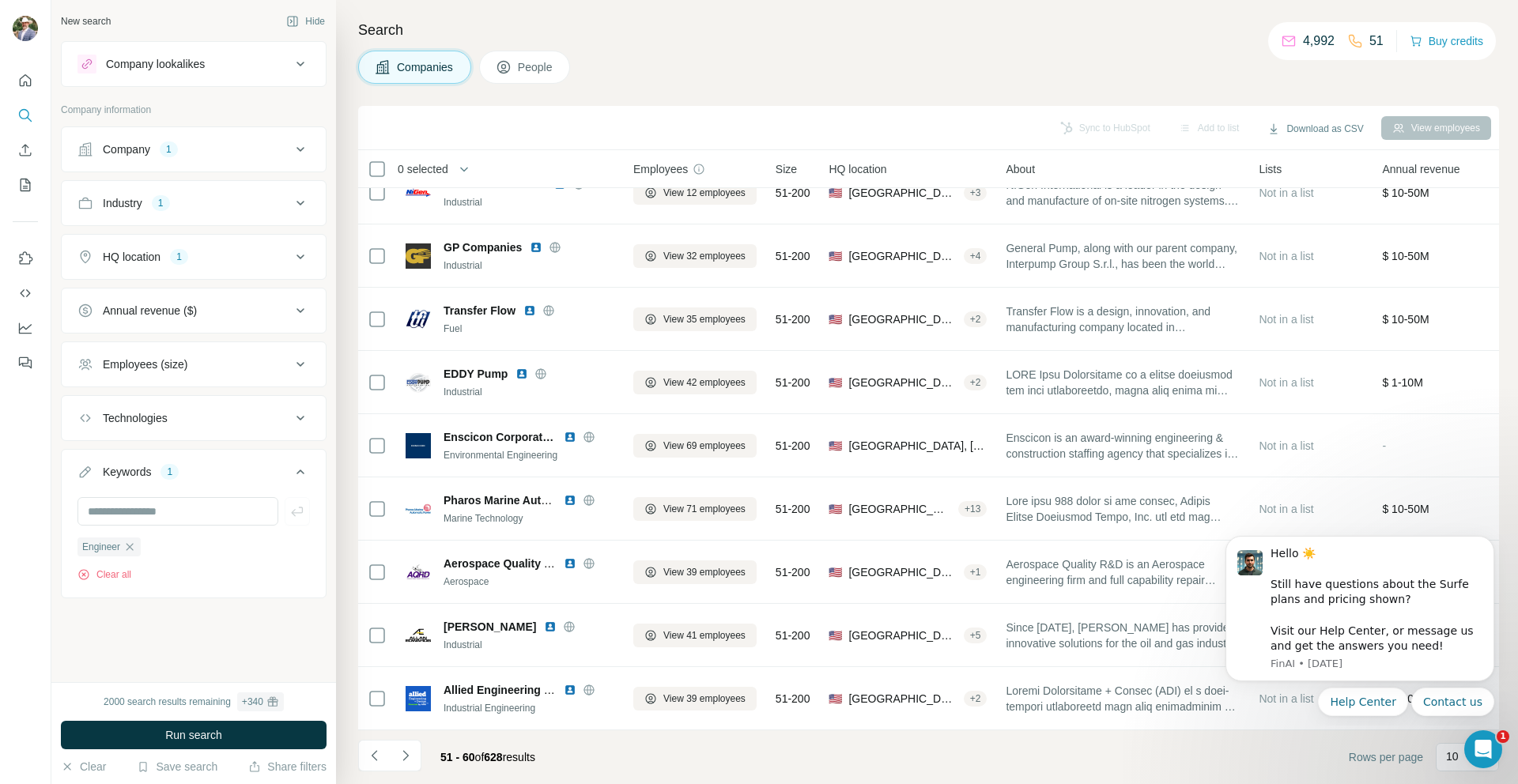
click at [300, 203] on icon at bounding box center [300, 203] width 8 height 5
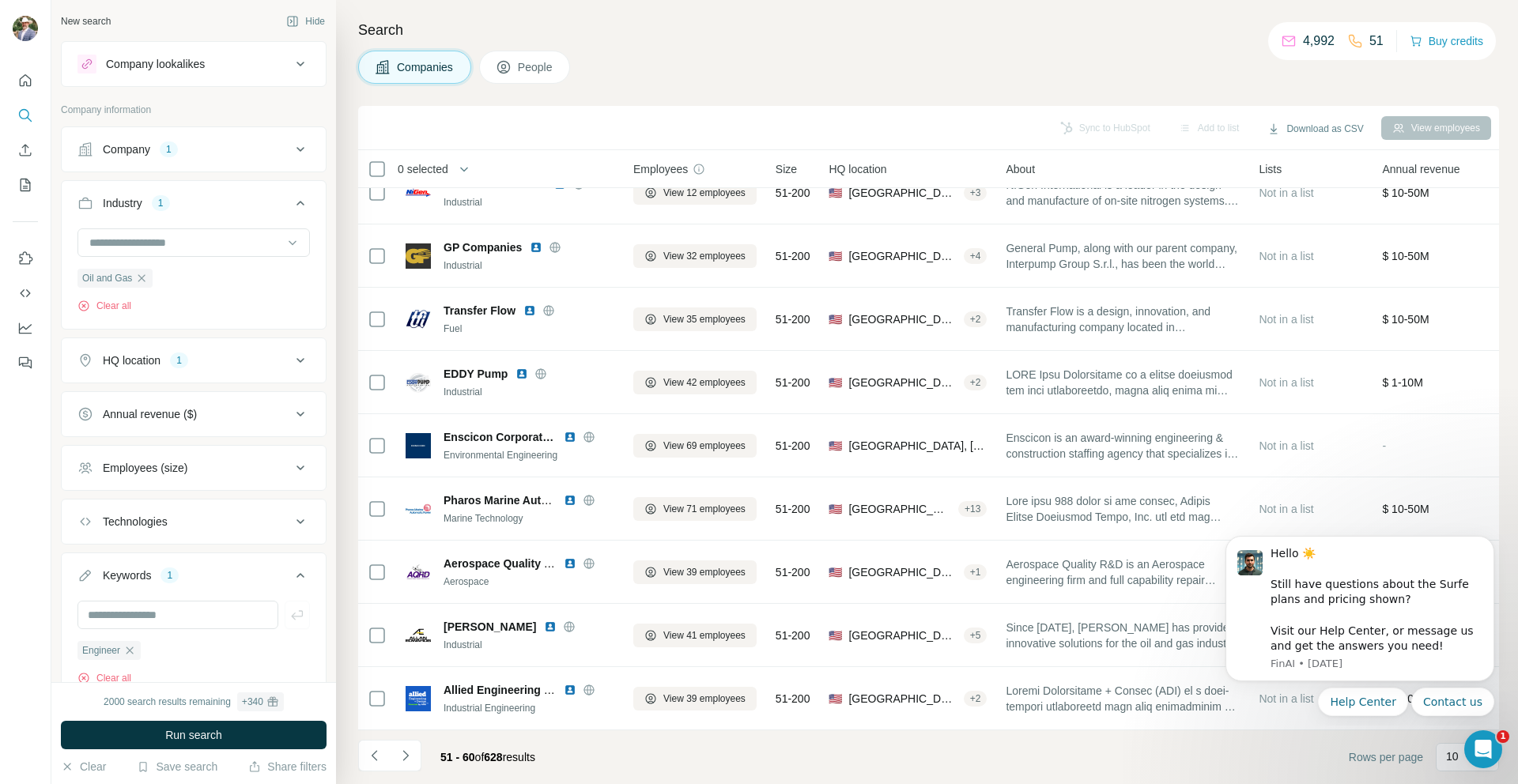
click at [300, 203] on button "Industry 1" at bounding box center [193, 207] width 264 height 44
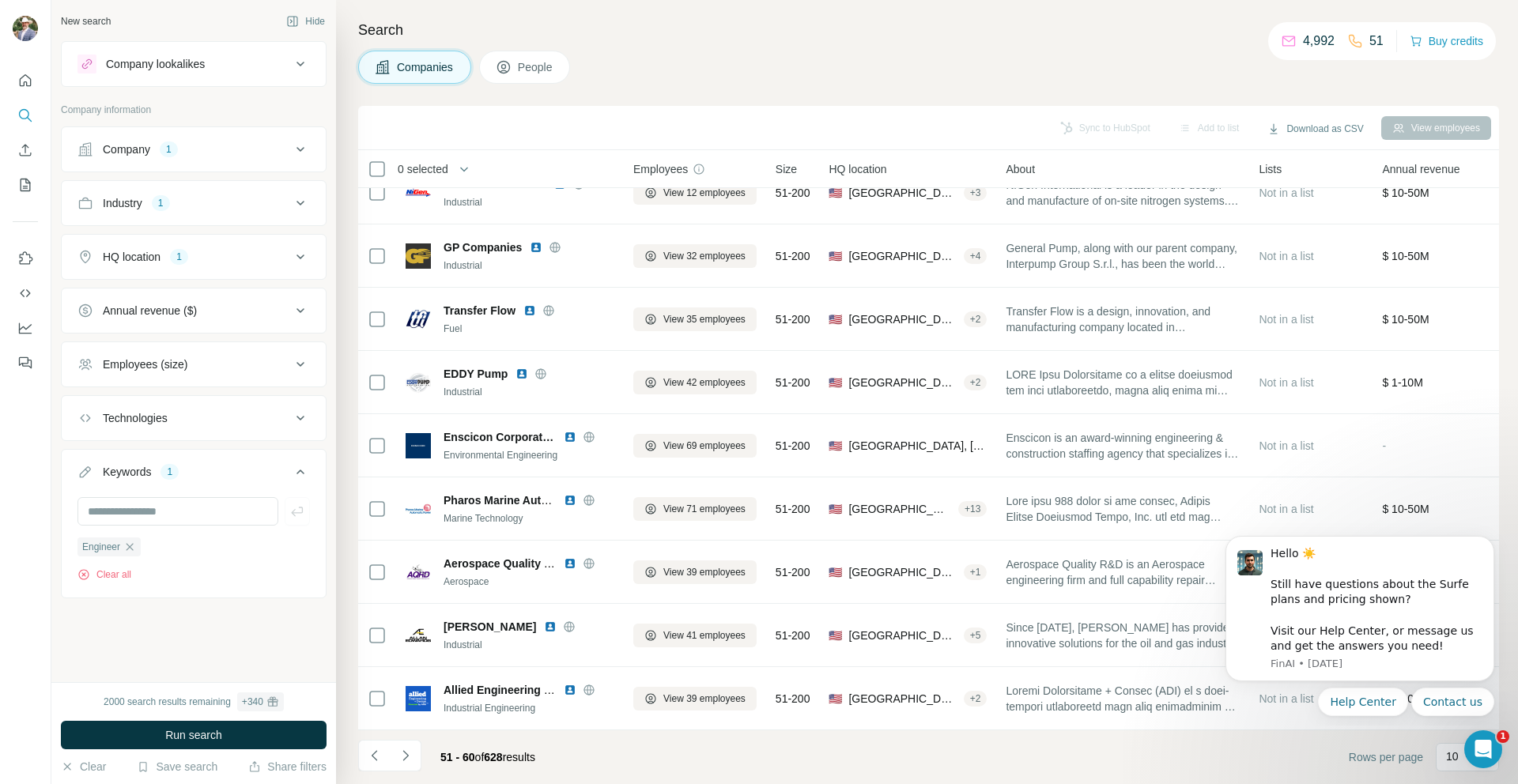
click at [296, 146] on icon at bounding box center [300, 150] width 19 height 19
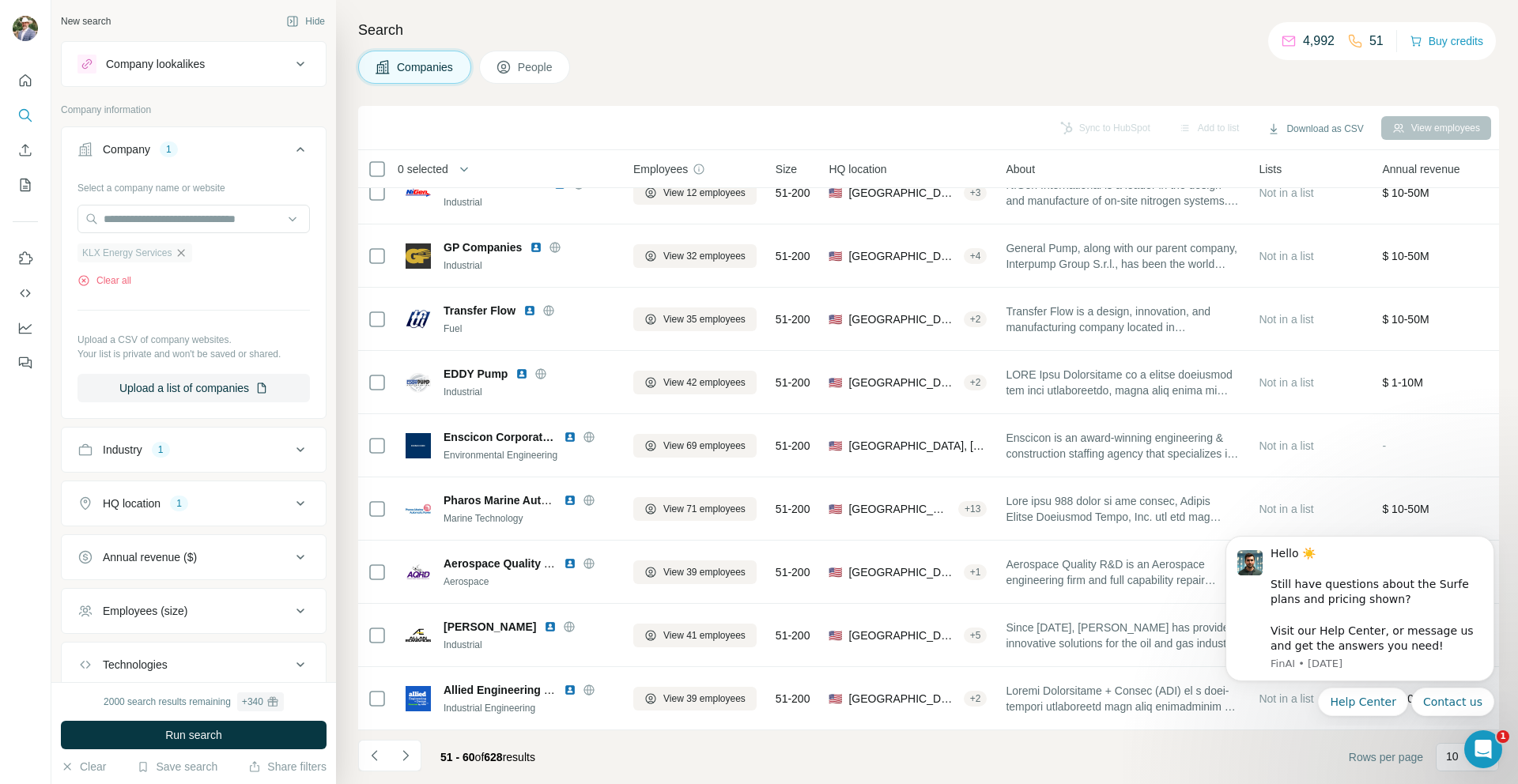
click at [185, 254] on icon "button" at bounding box center [181, 252] width 7 height 7
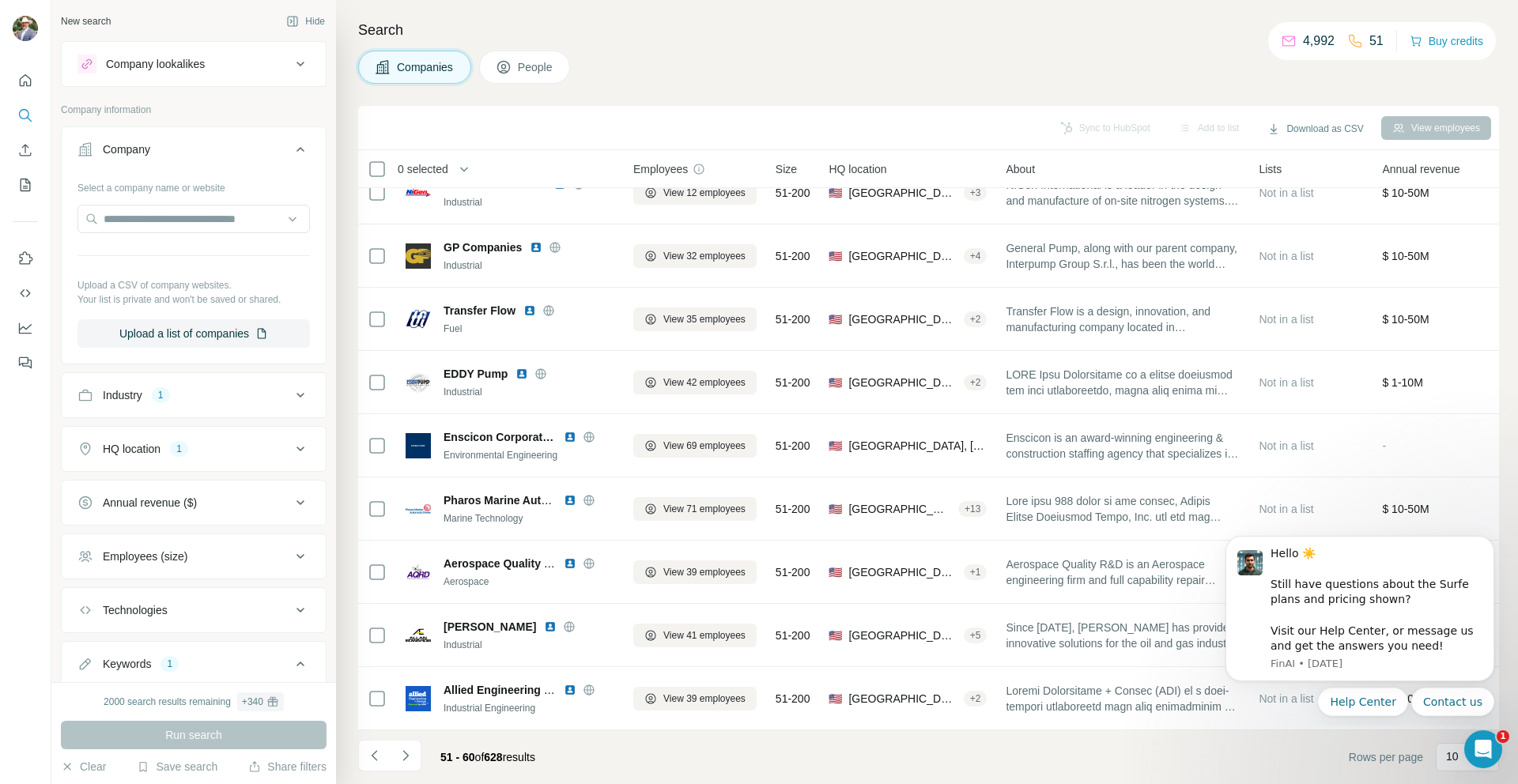
click at [292, 140] on icon at bounding box center [300, 150] width 19 height 19
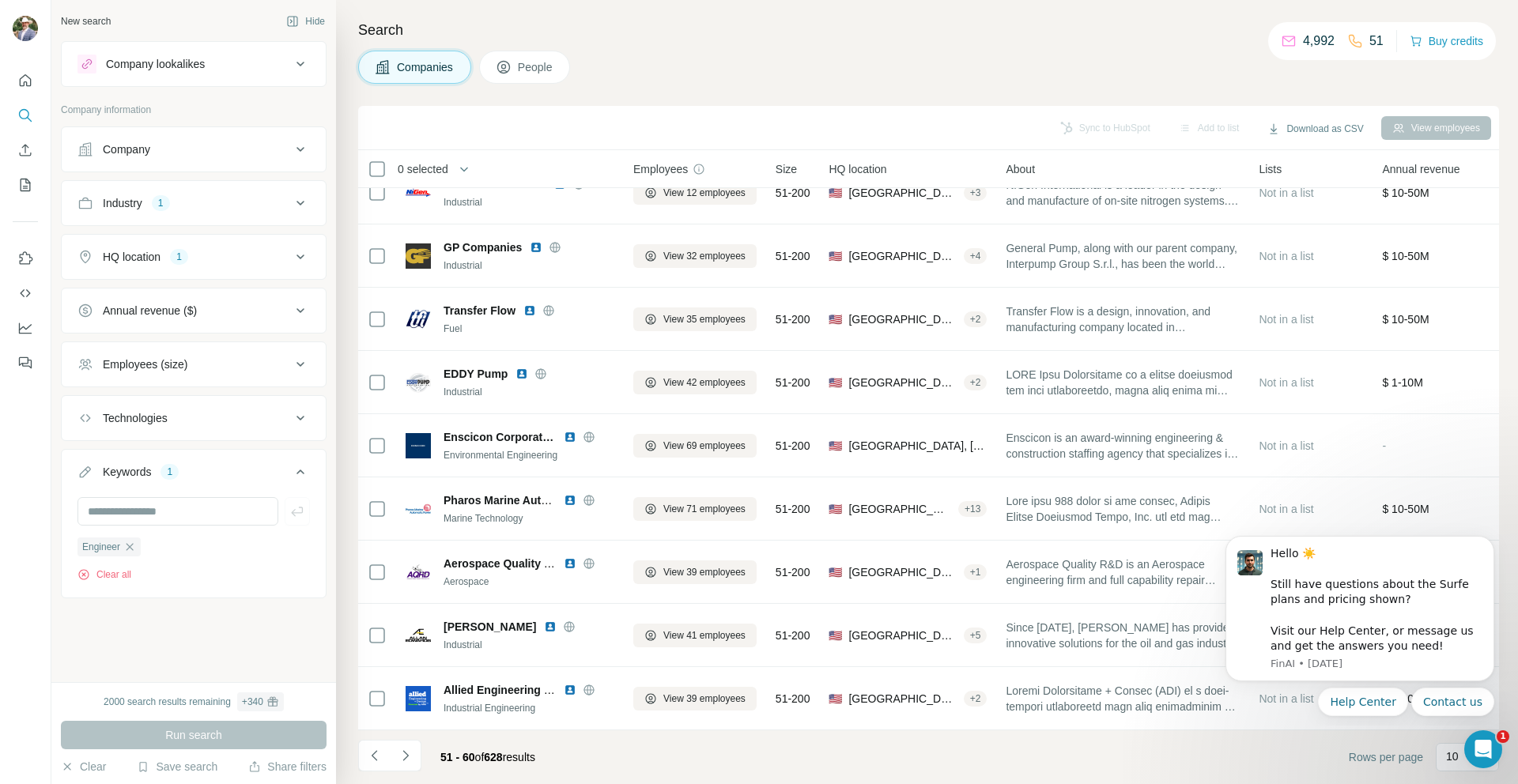
click at [296, 203] on icon at bounding box center [300, 203] width 19 height 19
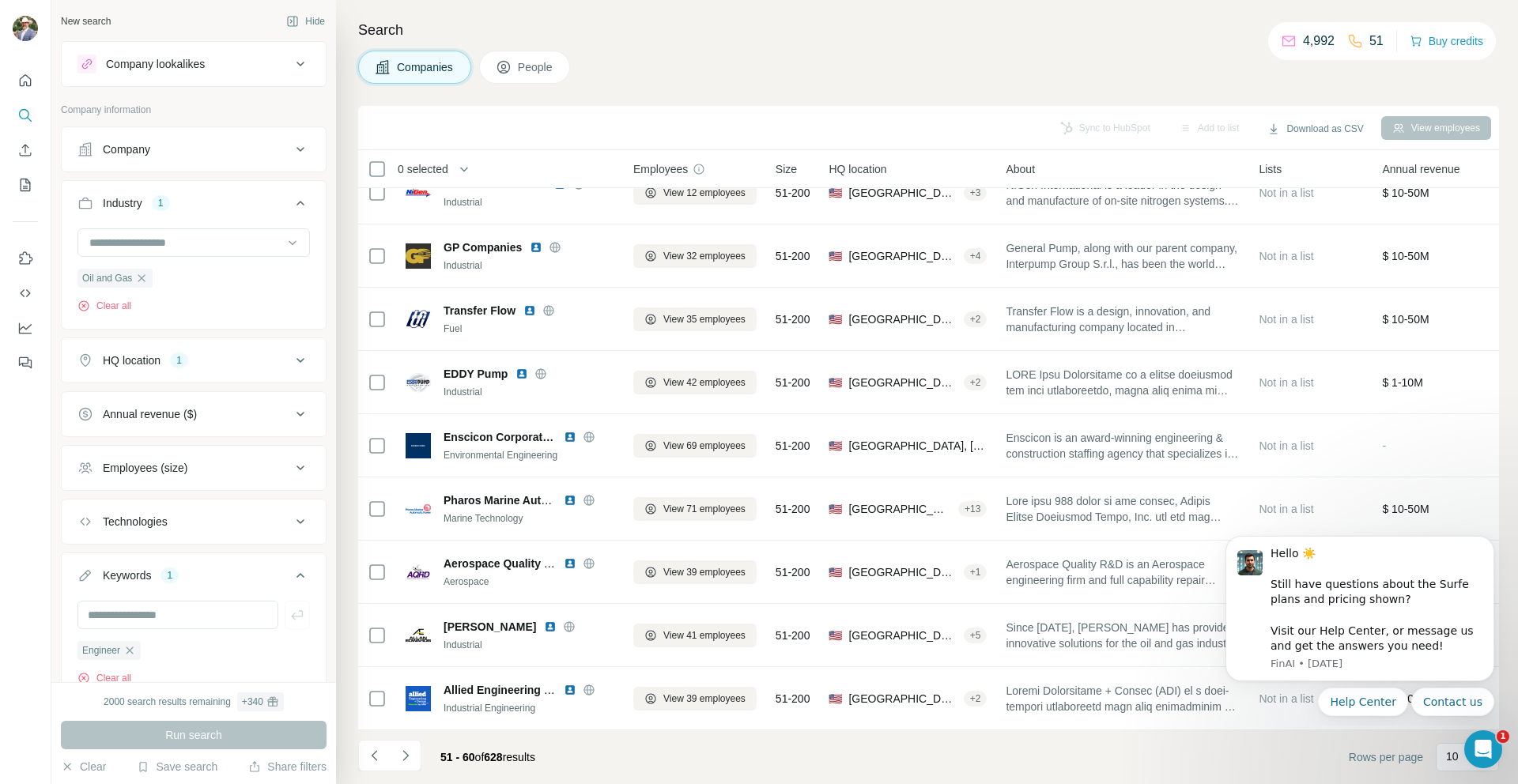
click at [296, 203] on icon at bounding box center [300, 203] width 19 height 19
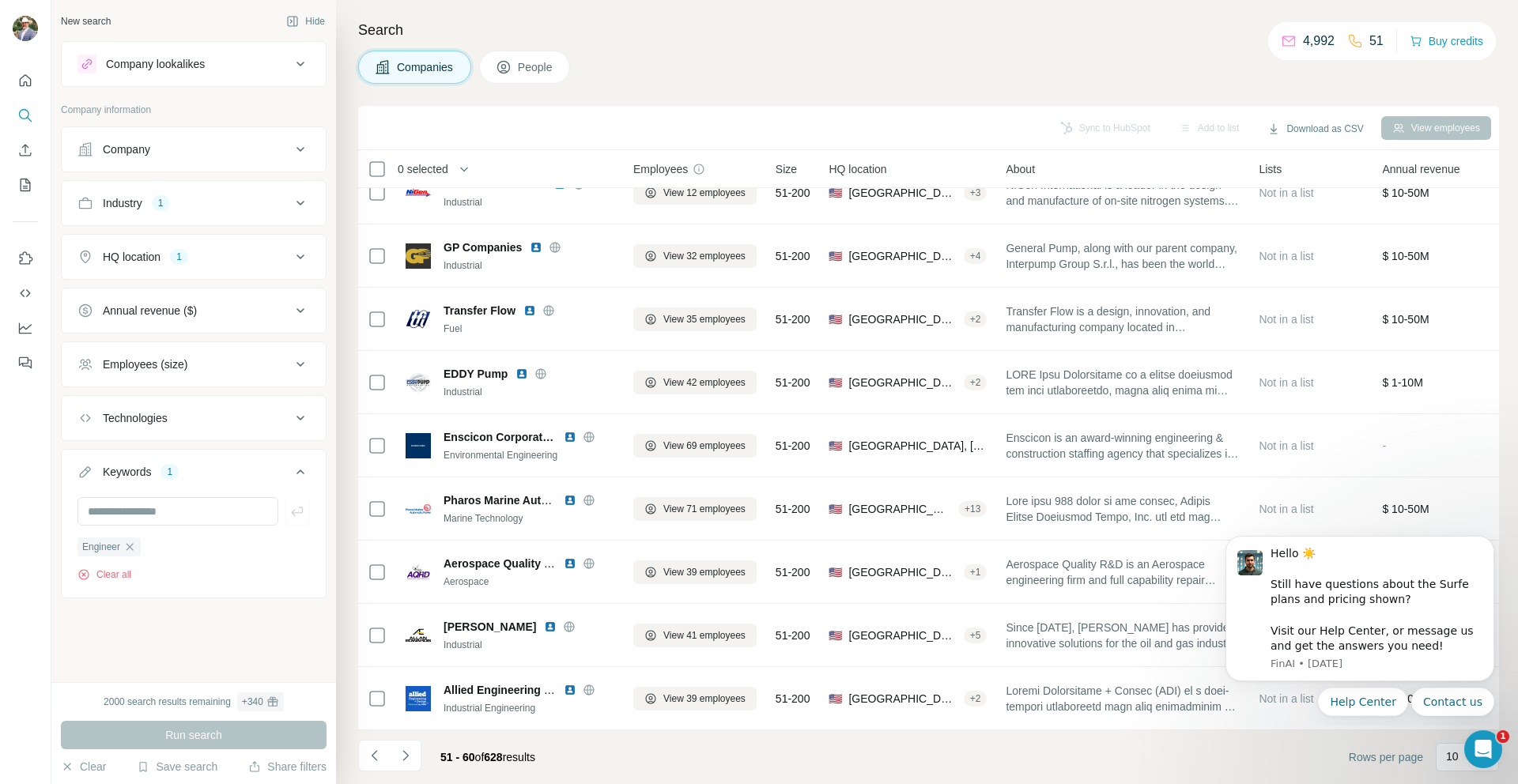
click at [299, 255] on icon at bounding box center [300, 257] width 19 height 19
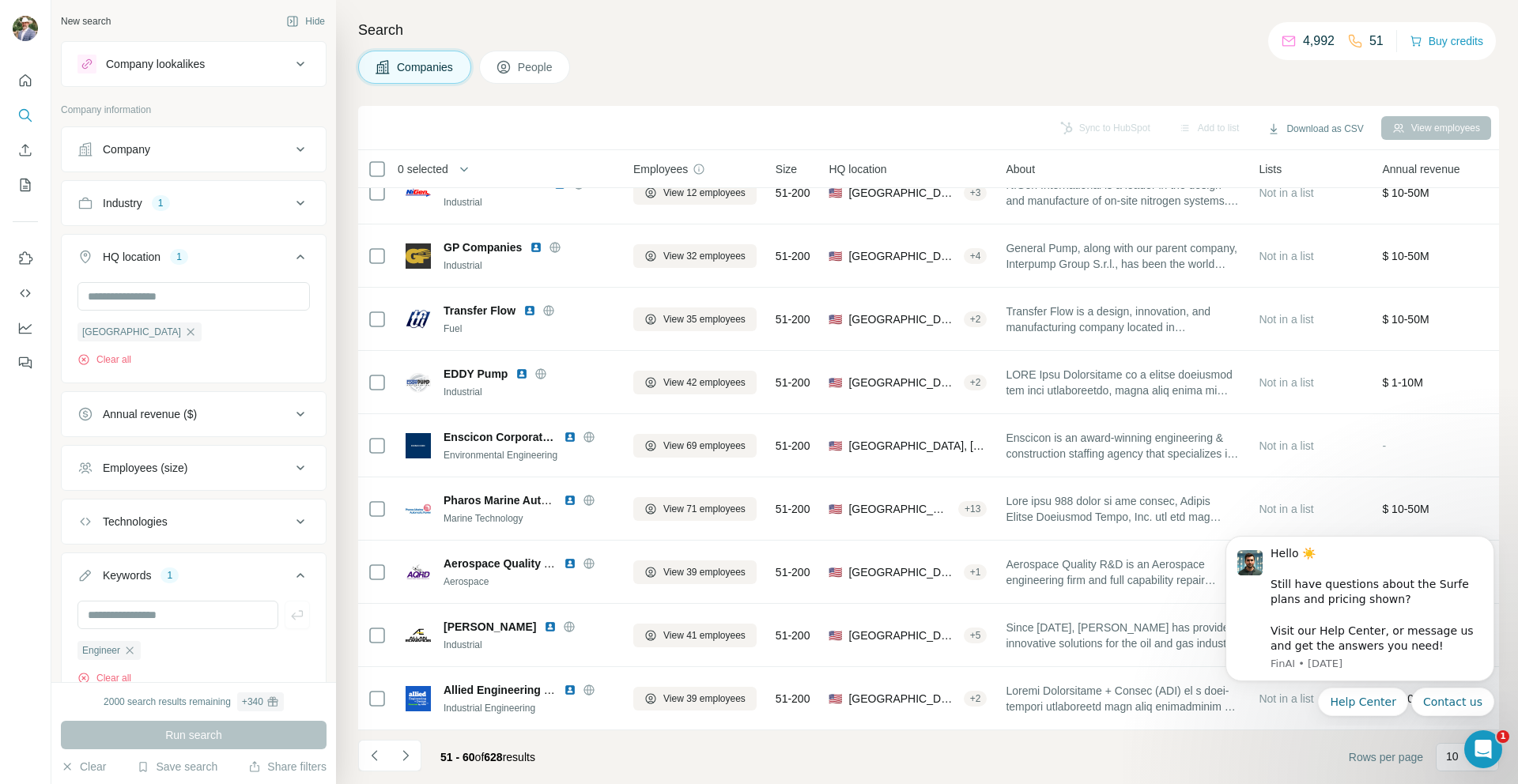
click at [299, 255] on button "HQ location 1" at bounding box center [193, 260] width 264 height 44
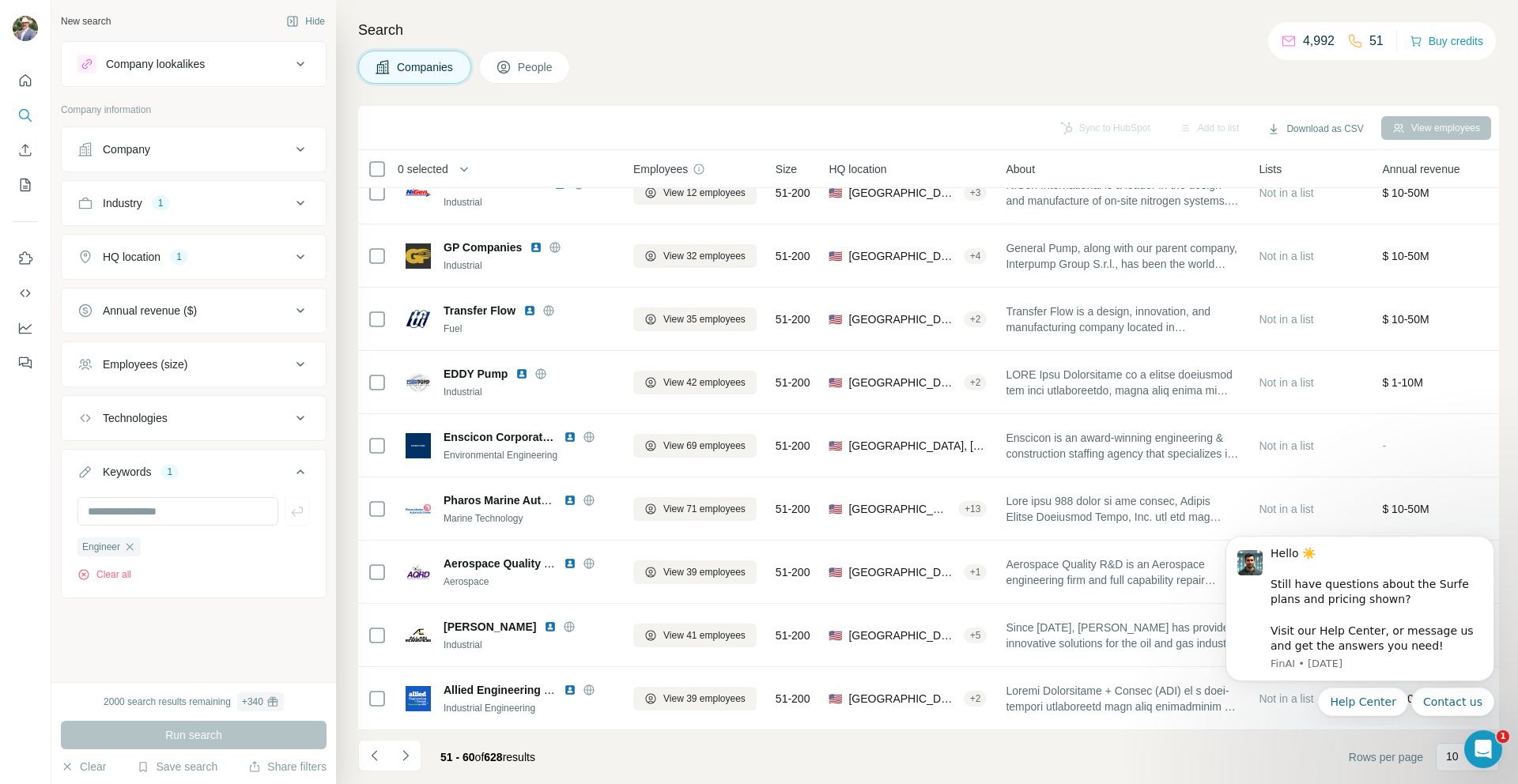
click at [296, 415] on icon at bounding box center [300, 418] width 19 height 19
click at [254, 734] on div "Run search" at bounding box center [193, 735] width 265 height 29
click at [185, 510] on input "text" at bounding box center [177, 512] width 200 height 29
click at [131, 547] on icon "button" at bounding box center [130, 546] width 7 height 7
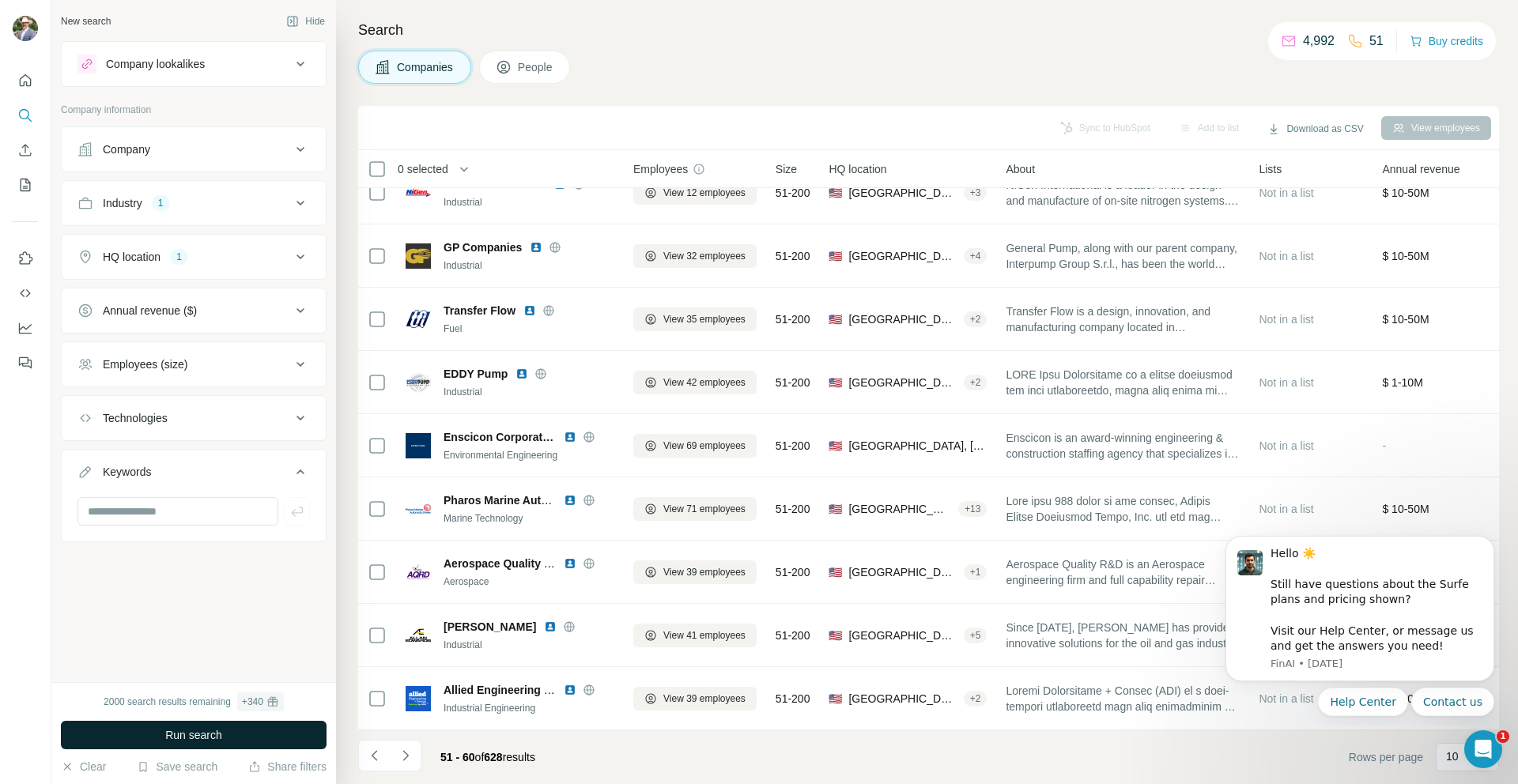
click at [193, 727] on span "Run search" at bounding box center [194, 735] width 57 height 16
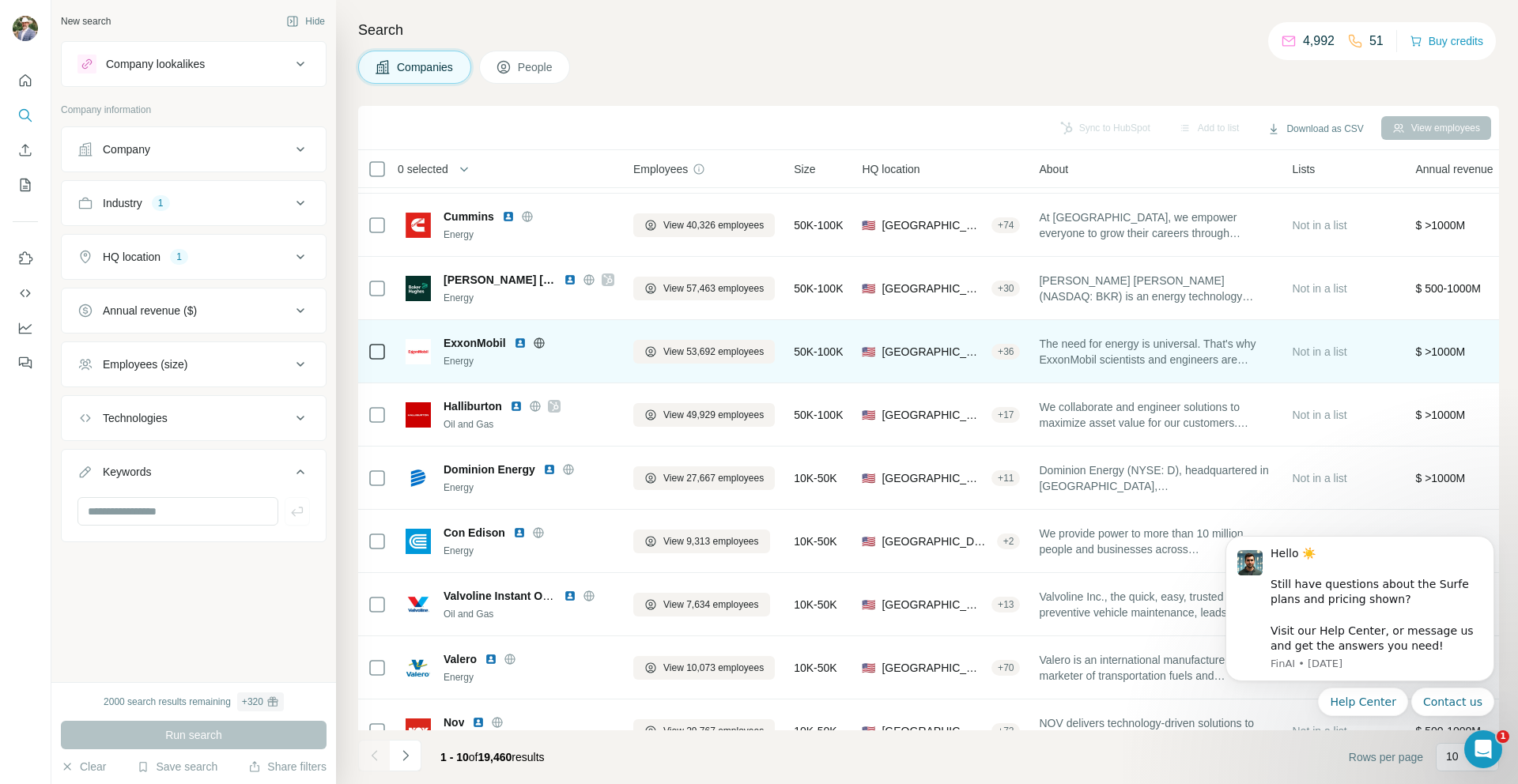
scroll to position [82, 0]
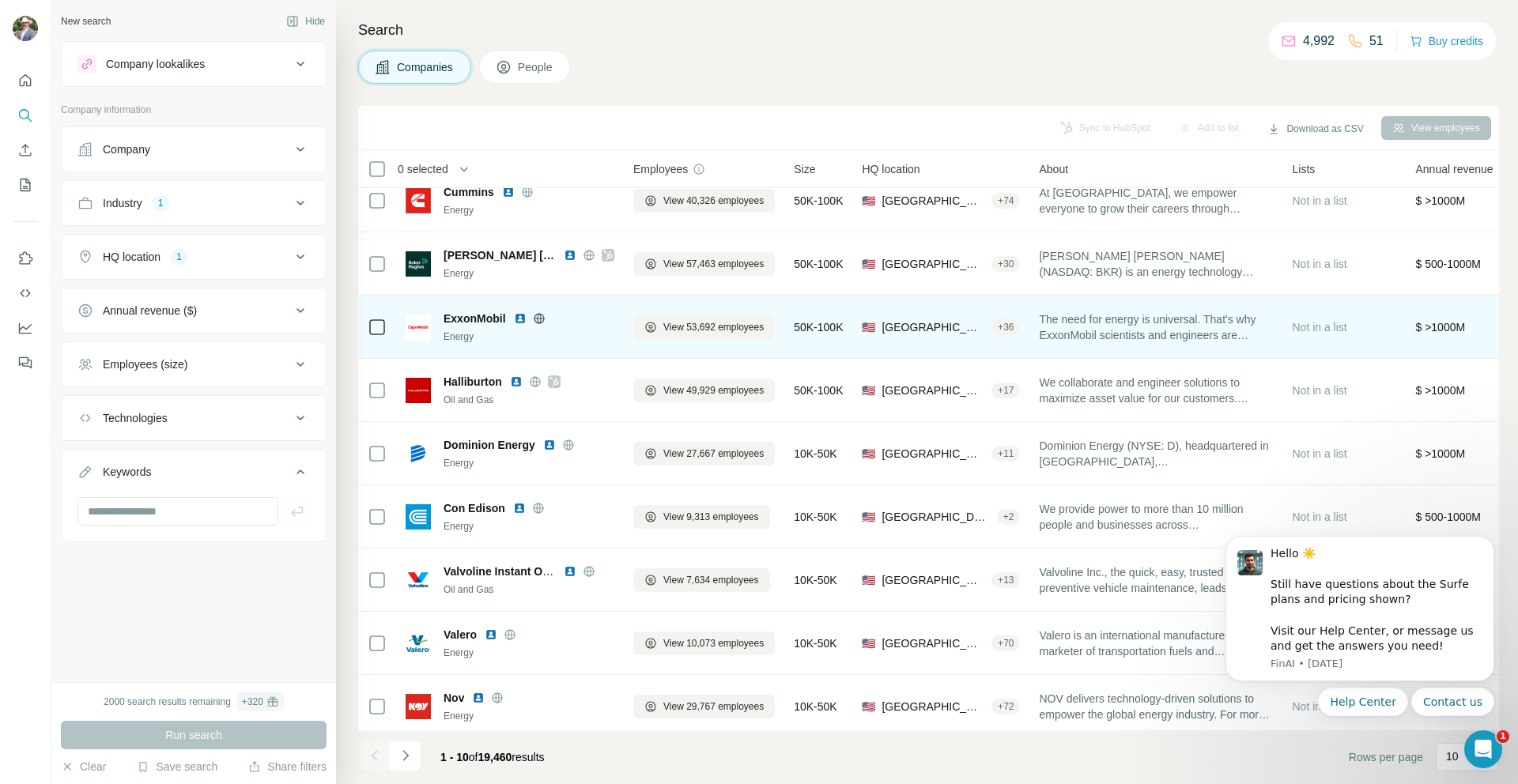
click at [490, 332] on div "Energy" at bounding box center [529, 337] width 171 height 14
click at [487, 321] on span "ExxonMobil" at bounding box center [475, 318] width 63 height 16
click at [420, 327] on img at bounding box center [418, 327] width 25 height 25
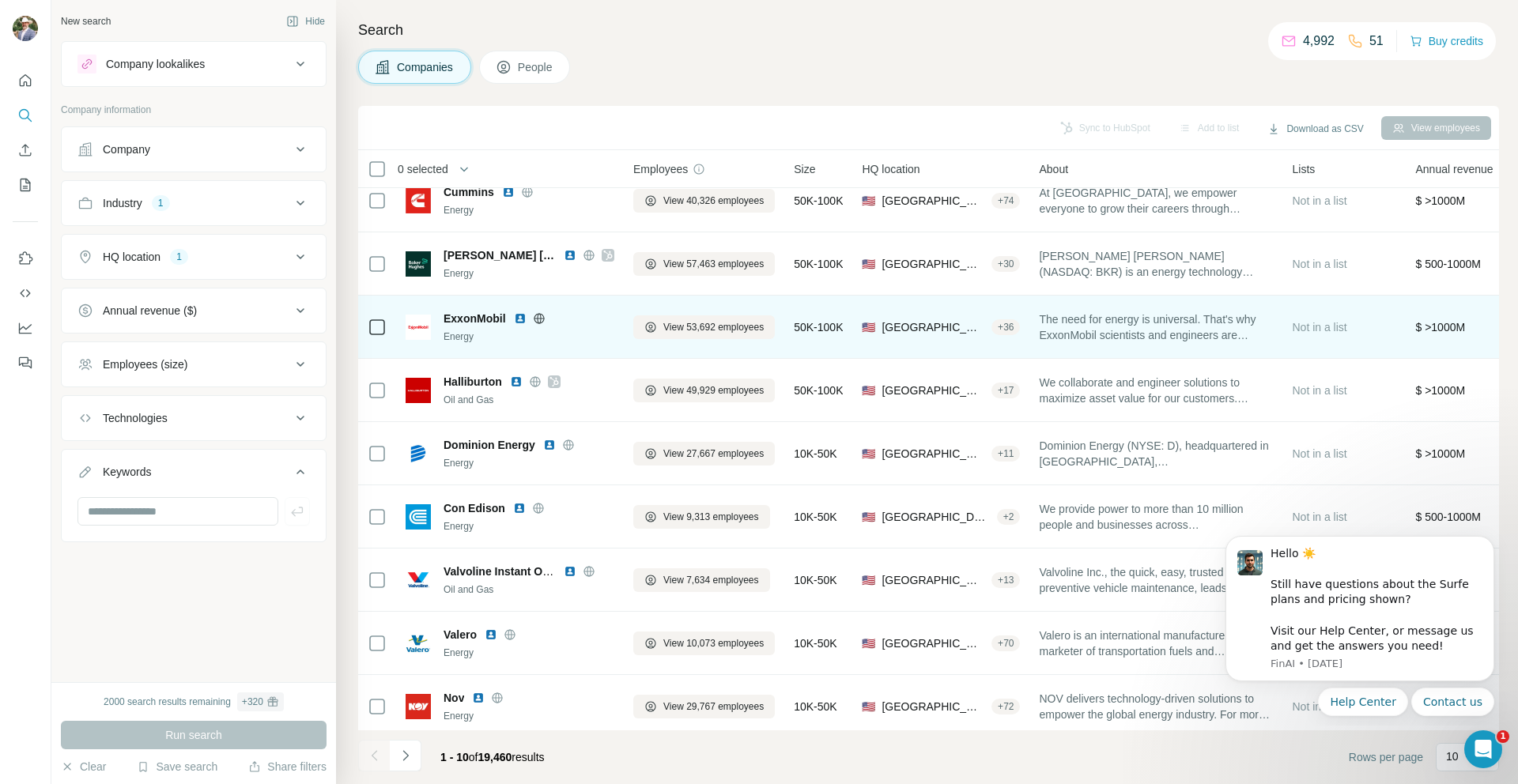
click at [444, 314] on span "ExxonMobil" at bounding box center [475, 318] width 63 height 16
click at [477, 319] on span "ExxonMobil" at bounding box center [475, 318] width 63 height 16
click at [718, 331] on span "View 53,692 employees" at bounding box center [713, 327] width 101 height 14
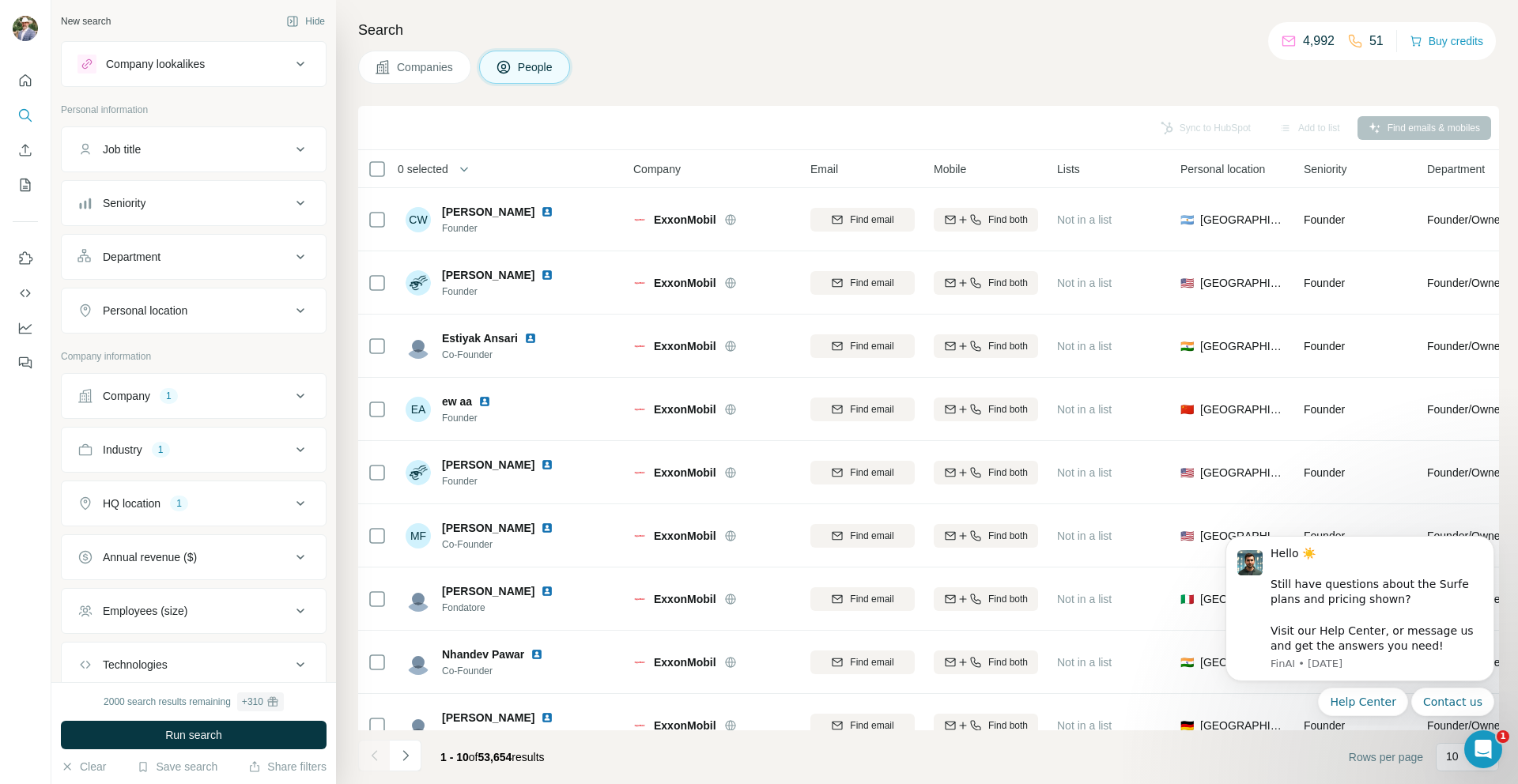
click at [292, 146] on icon at bounding box center [300, 150] width 19 height 19
click at [174, 190] on input "text" at bounding box center [177, 189] width 200 height 29
type input "********"
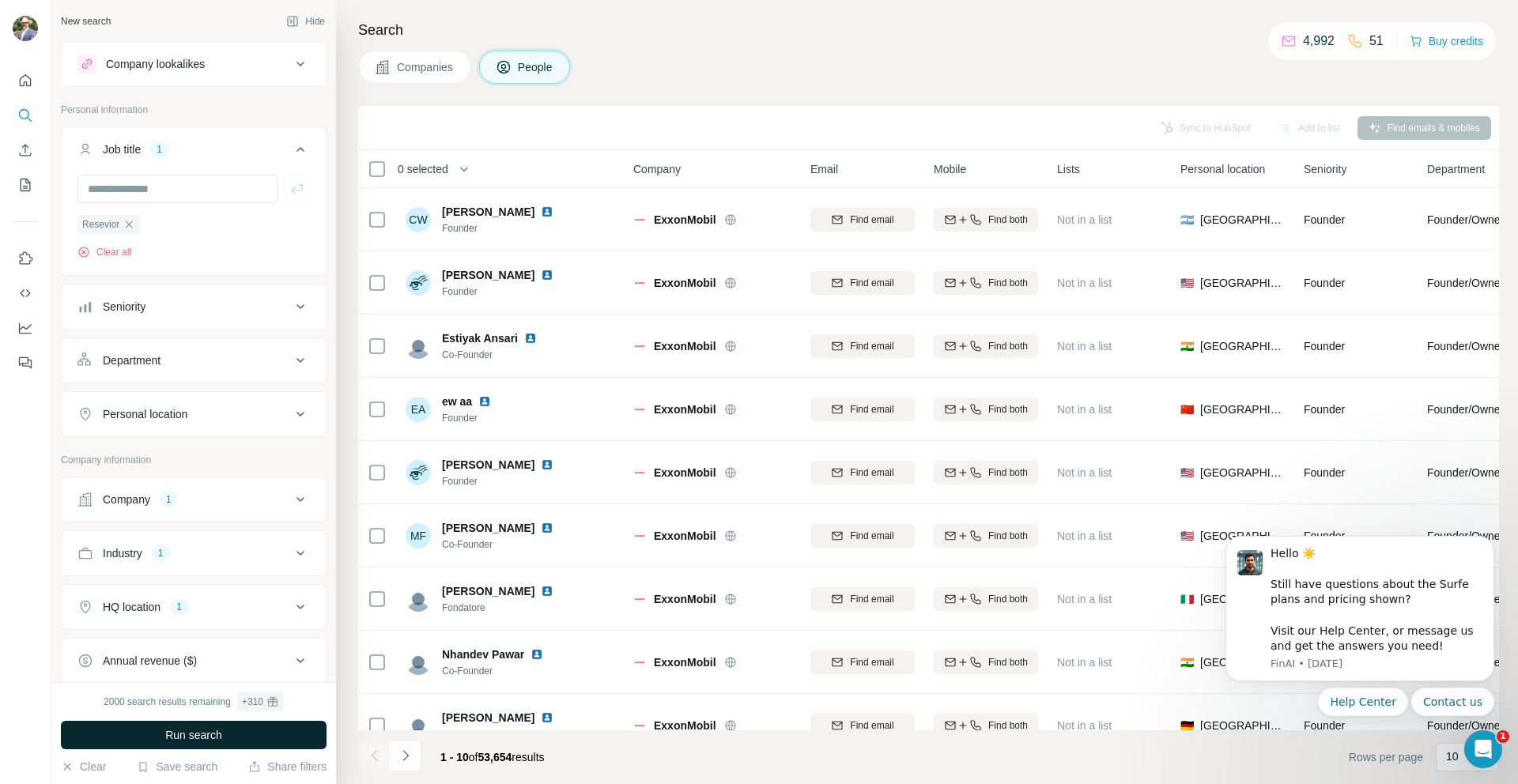
click at [244, 729] on button "Run search" at bounding box center [193, 735] width 265 height 29
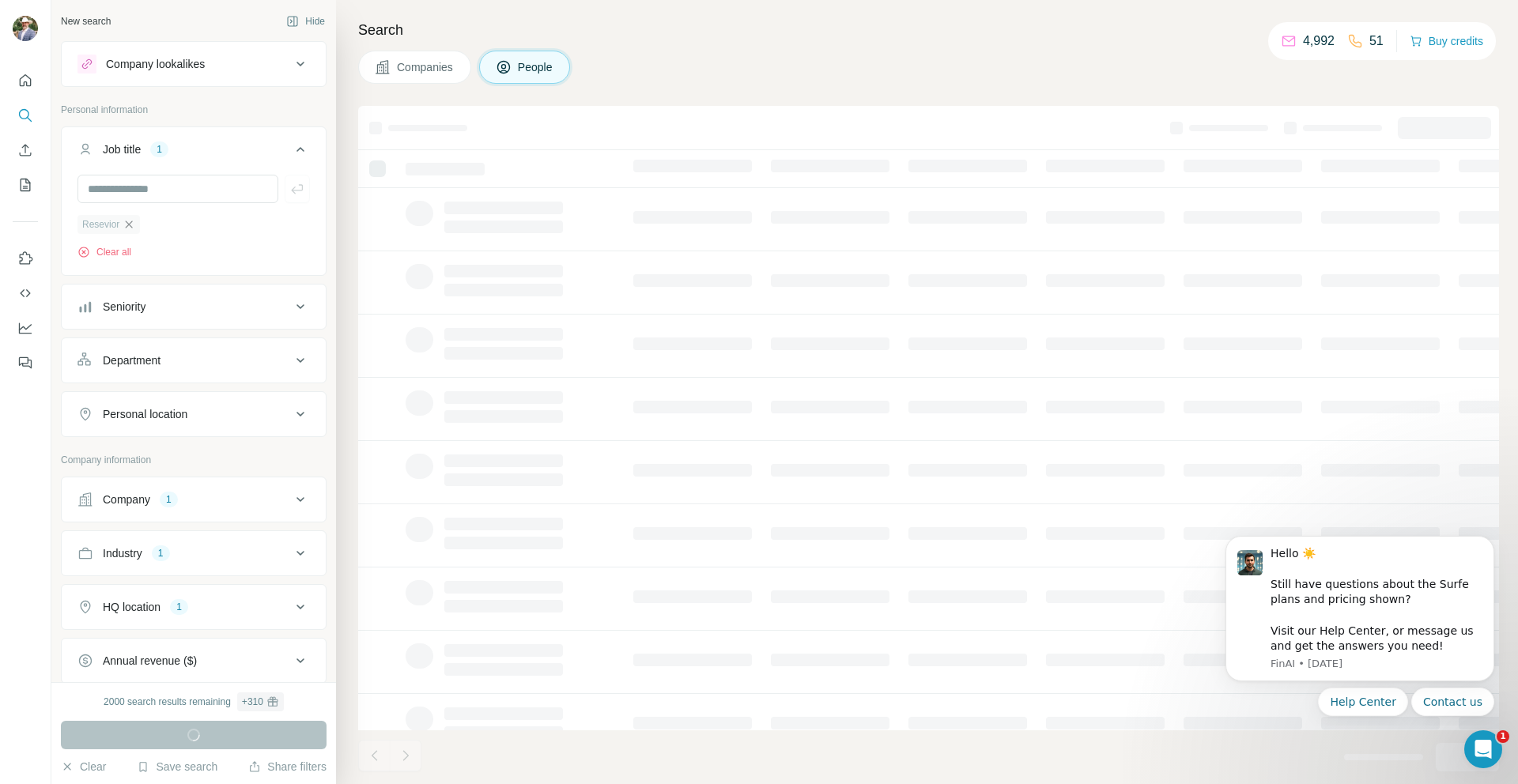
click at [126, 226] on icon "button" at bounding box center [129, 224] width 13 height 13
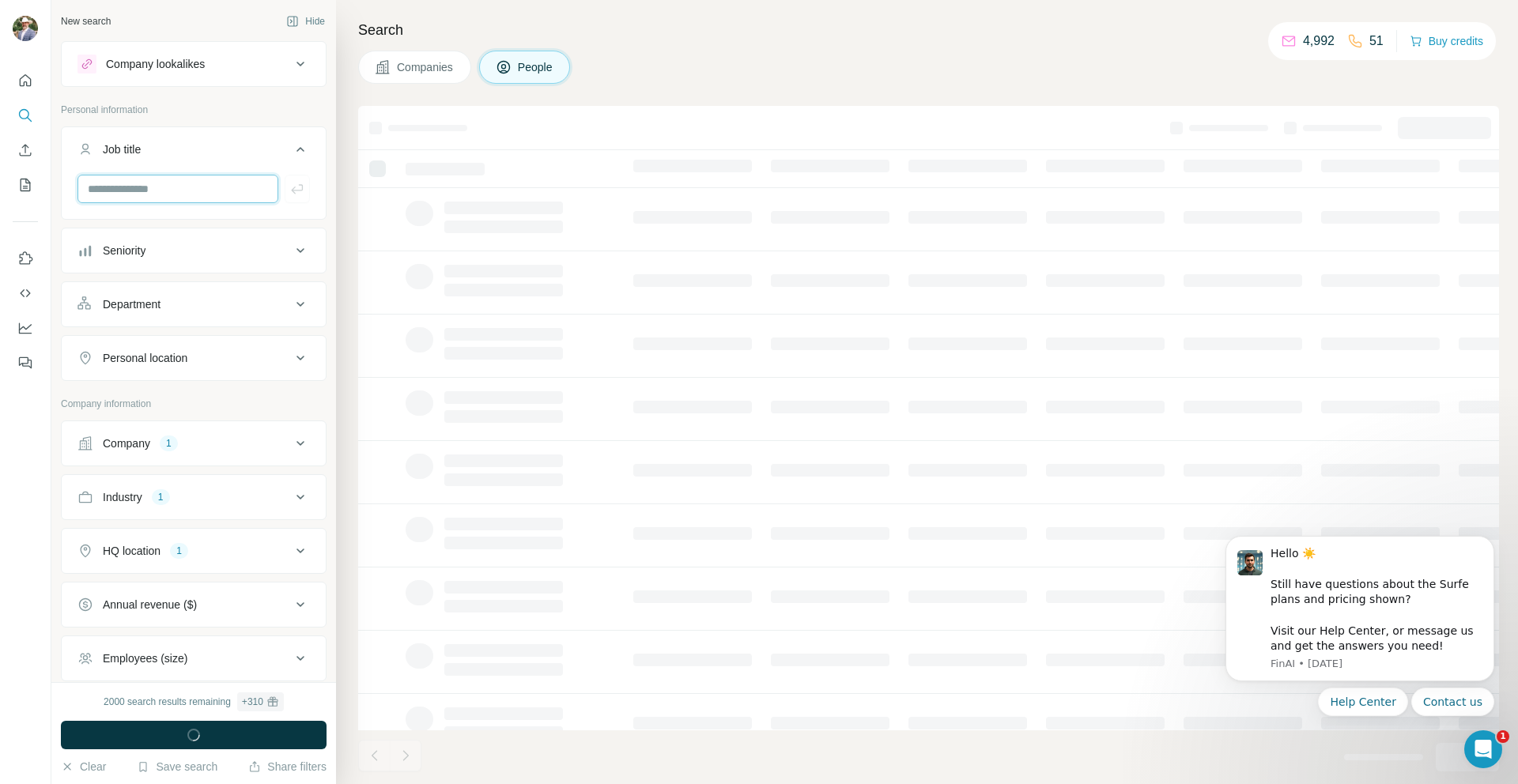
click at [123, 192] on input "text" at bounding box center [177, 189] width 200 height 29
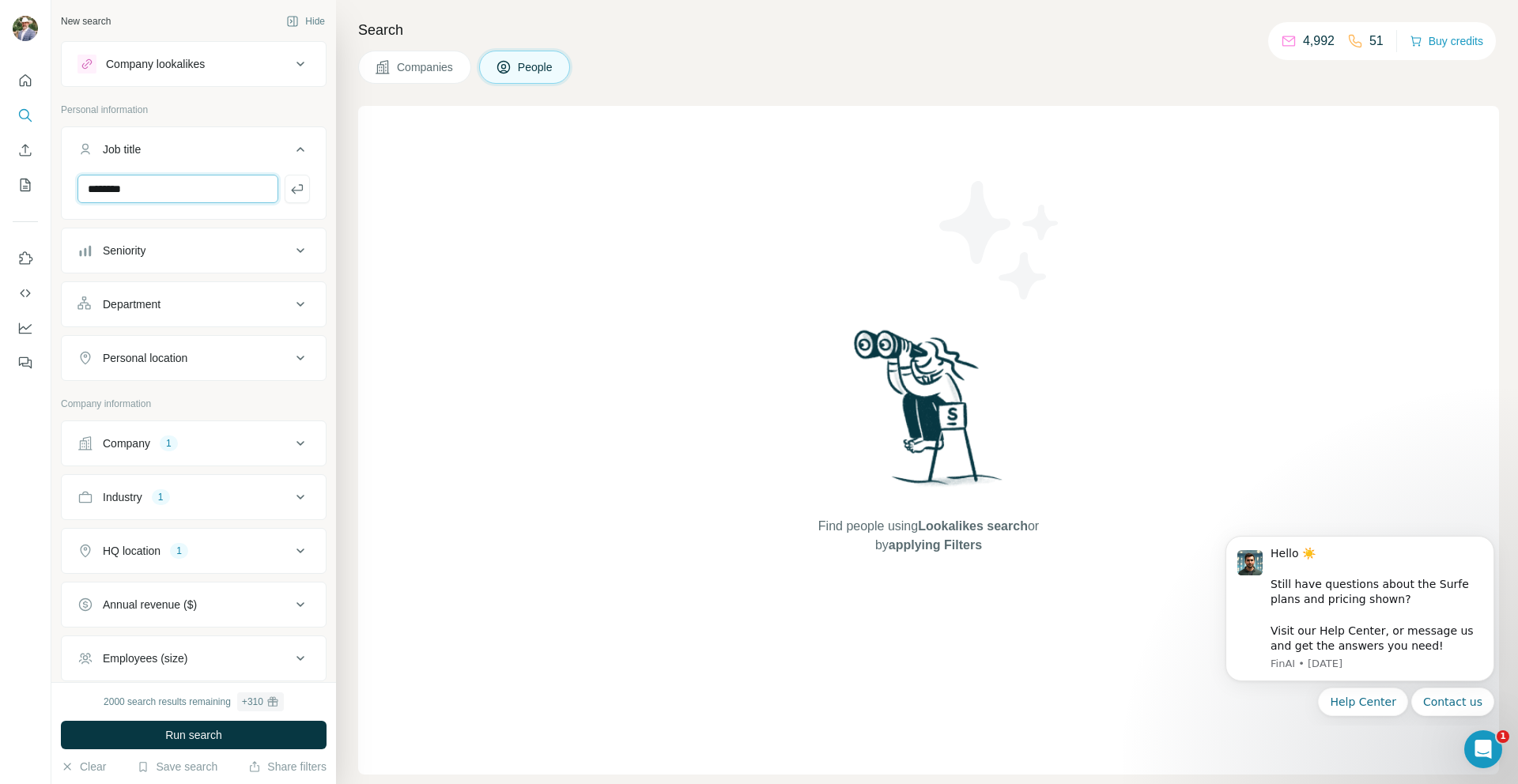
type input "********"
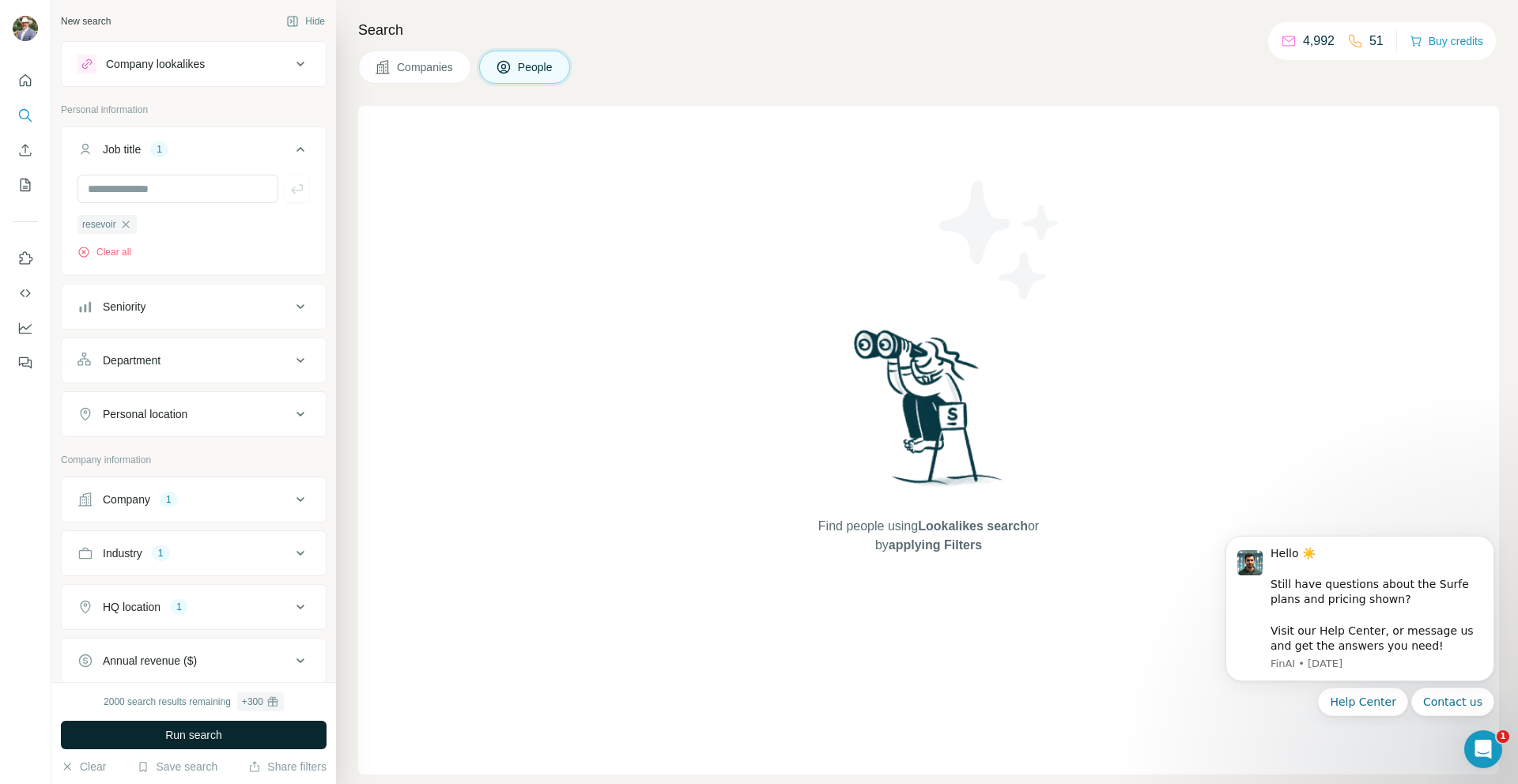
click at [224, 740] on button "Run search" at bounding box center [193, 735] width 265 height 29
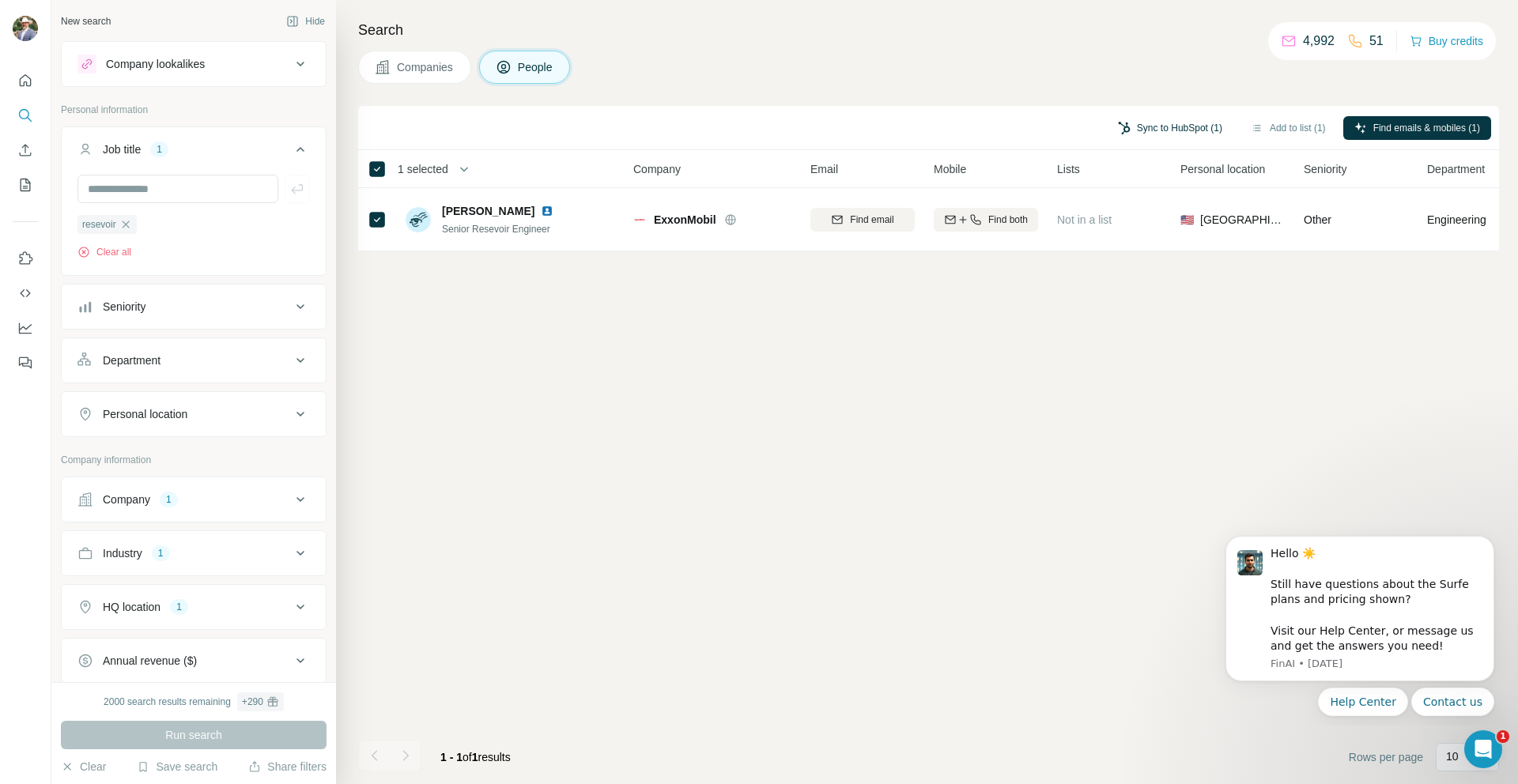
click at [1183, 123] on button "Sync to HubSpot (1)" at bounding box center [1170, 128] width 127 height 24
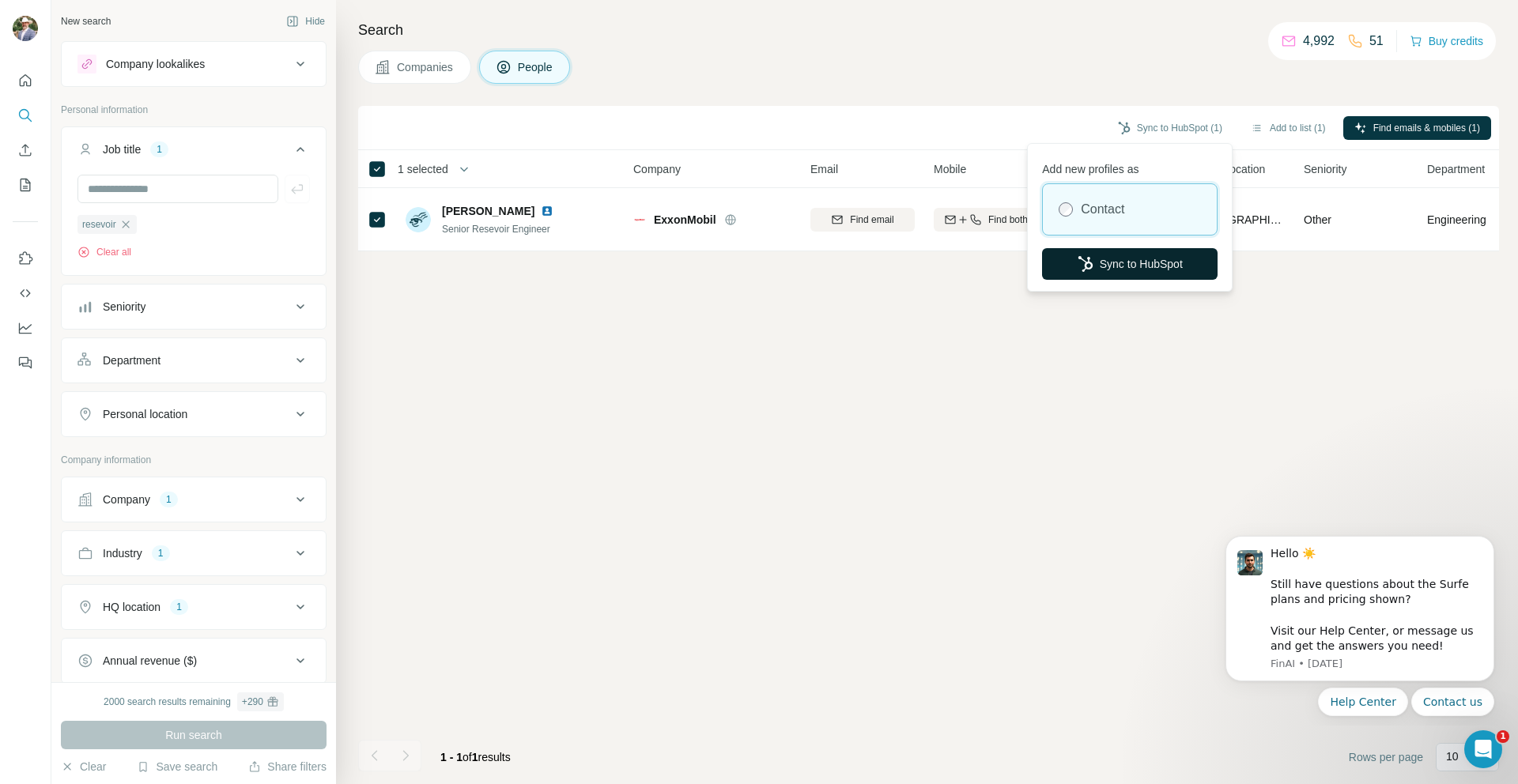
click at [1129, 259] on button "Sync to HubSpot" at bounding box center [1130, 264] width 176 height 32
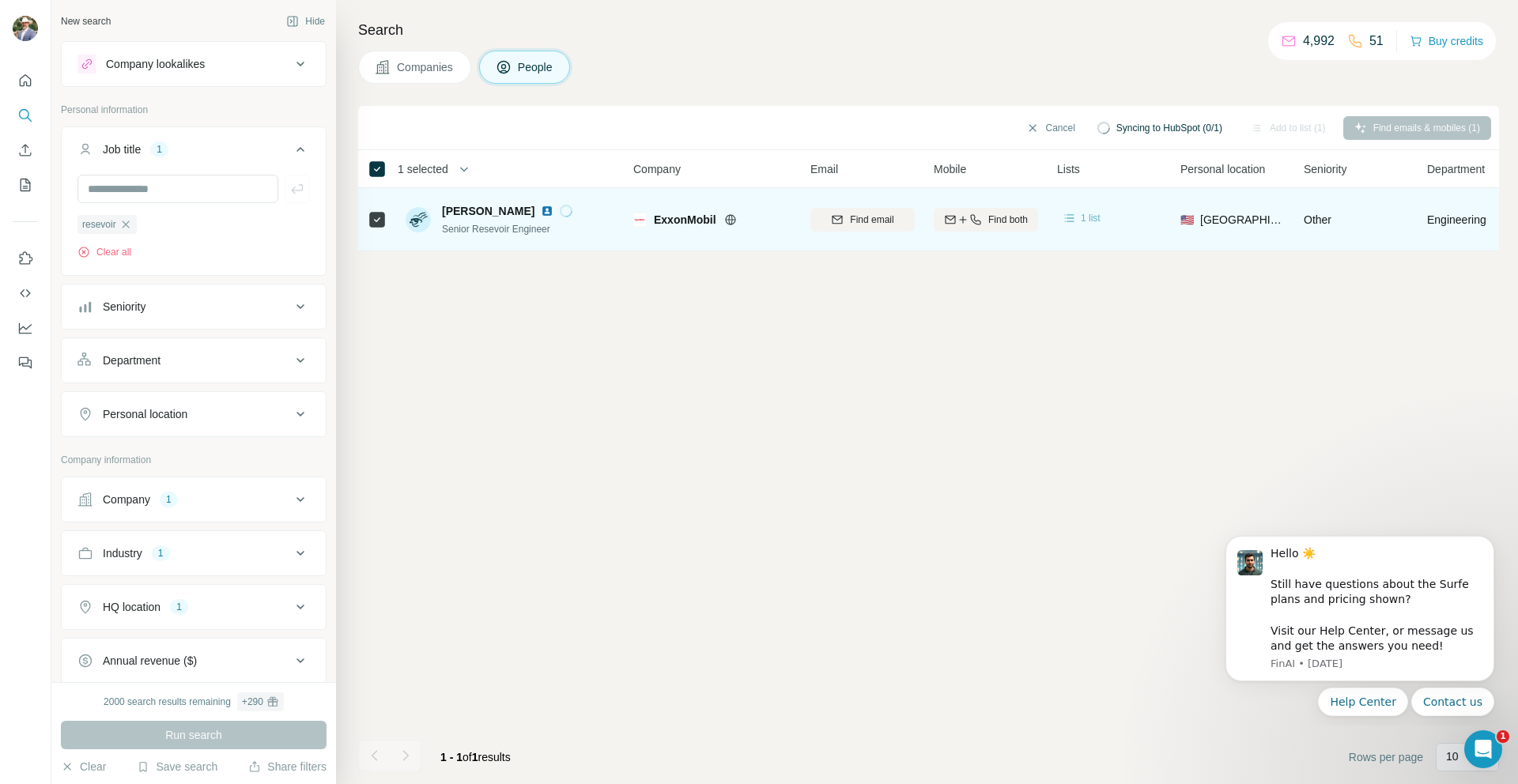
click at [1089, 219] on span "1 list" at bounding box center [1090, 218] width 20 height 14
click at [1113, 217] on div "1 list" at bounding box center [1109, 219] width 105 height 44
click at [730, 234] on div "ExxonMobil" at bounding box center [712, 219] width 158 height 44
click at [750, 220] on div at bounding box center [749, 219] width 13 height 13
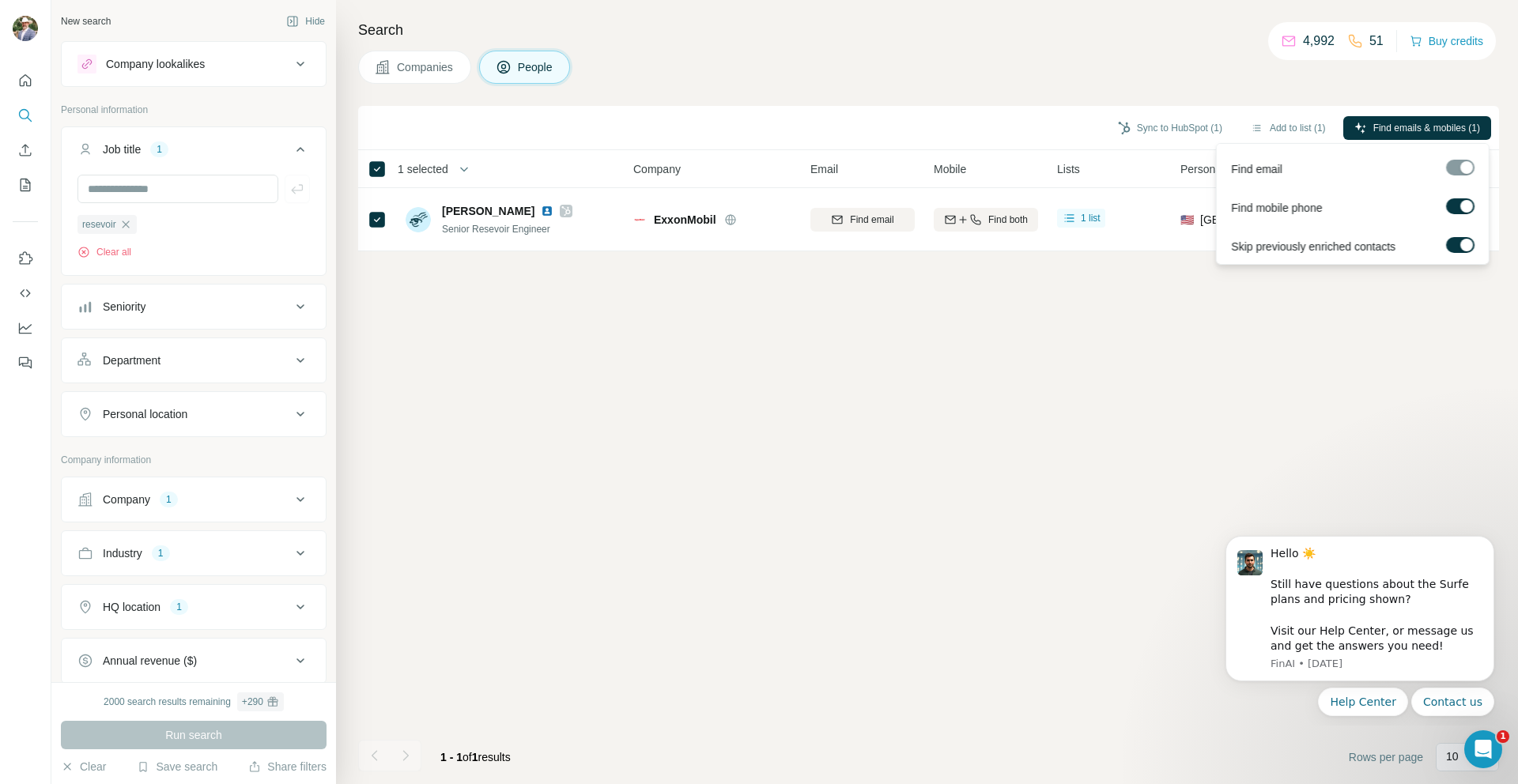
click at [1453, 165] on div at bounding box center [1460, 168] width 29 height 16
click at [1459, 172] on div at bounding box center [1460, 168] width 29 height 16
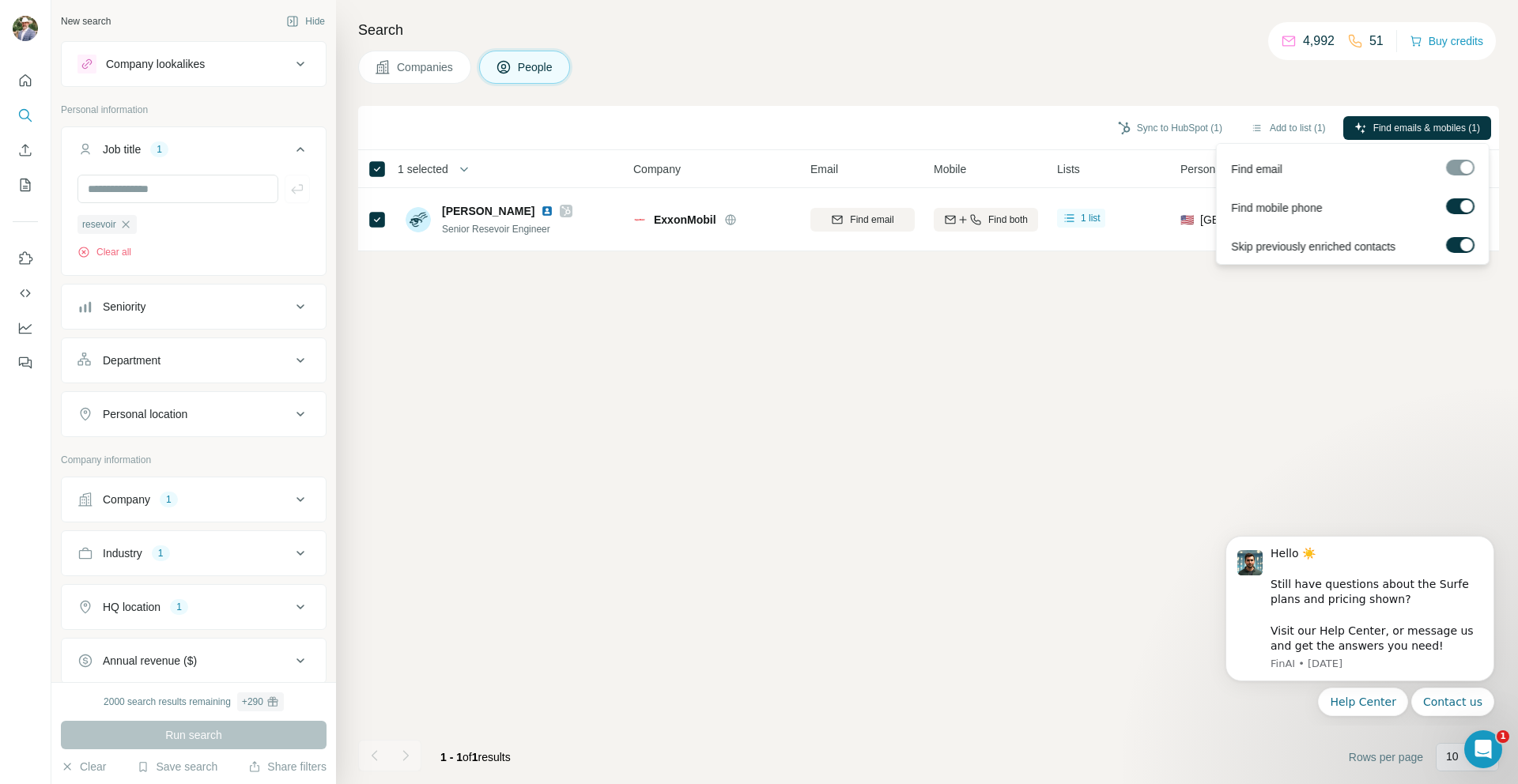
click at [1459, 172] on div at bounding box center [1460, 168] width 29 height 16
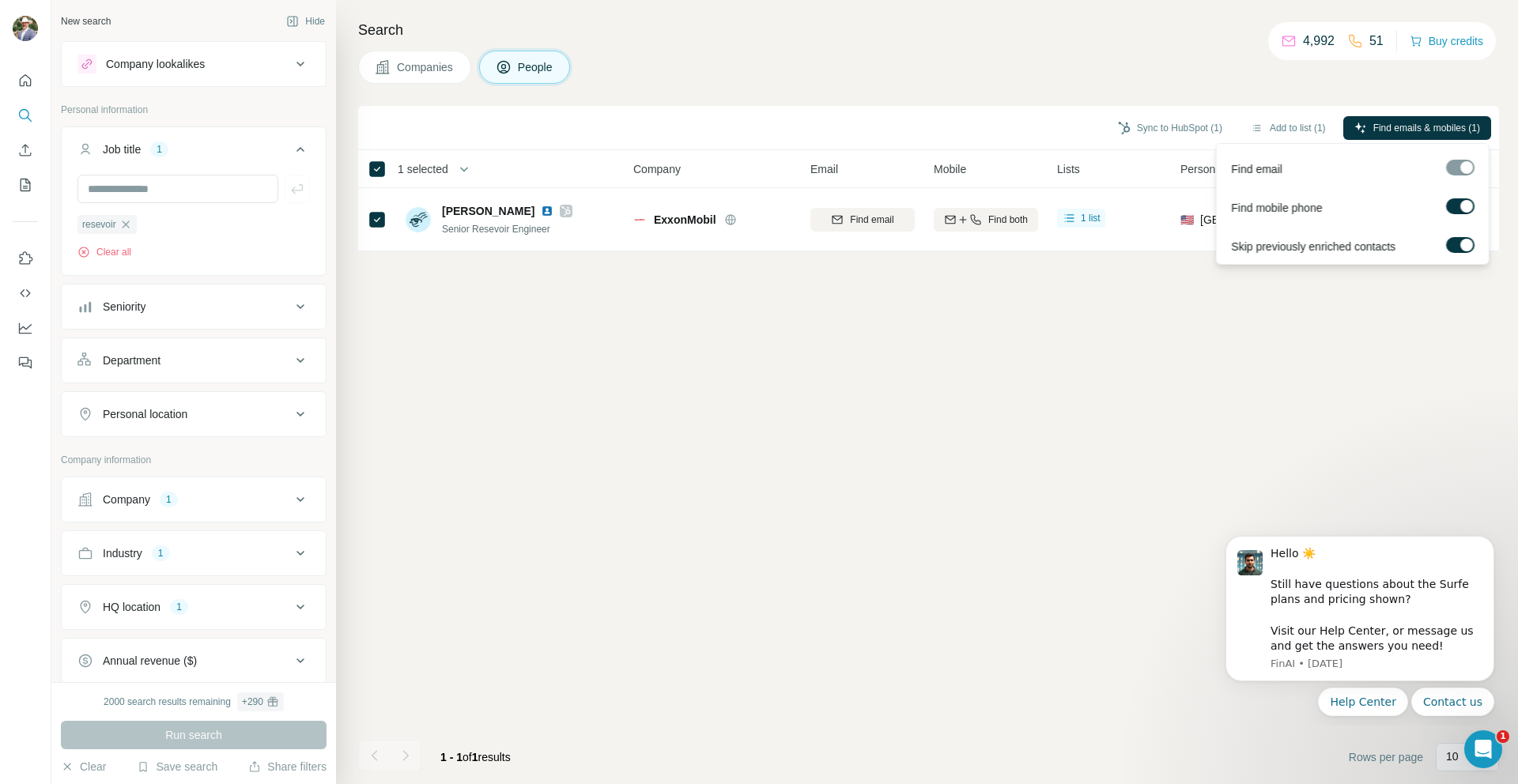
click at [1459, 172] on div at bounding box center [1460, 168] width 29 height 16
click at [1161, 125] on button "Sync to HubSpot (1)" at bounding box center [1170, 128] width 127 height 24
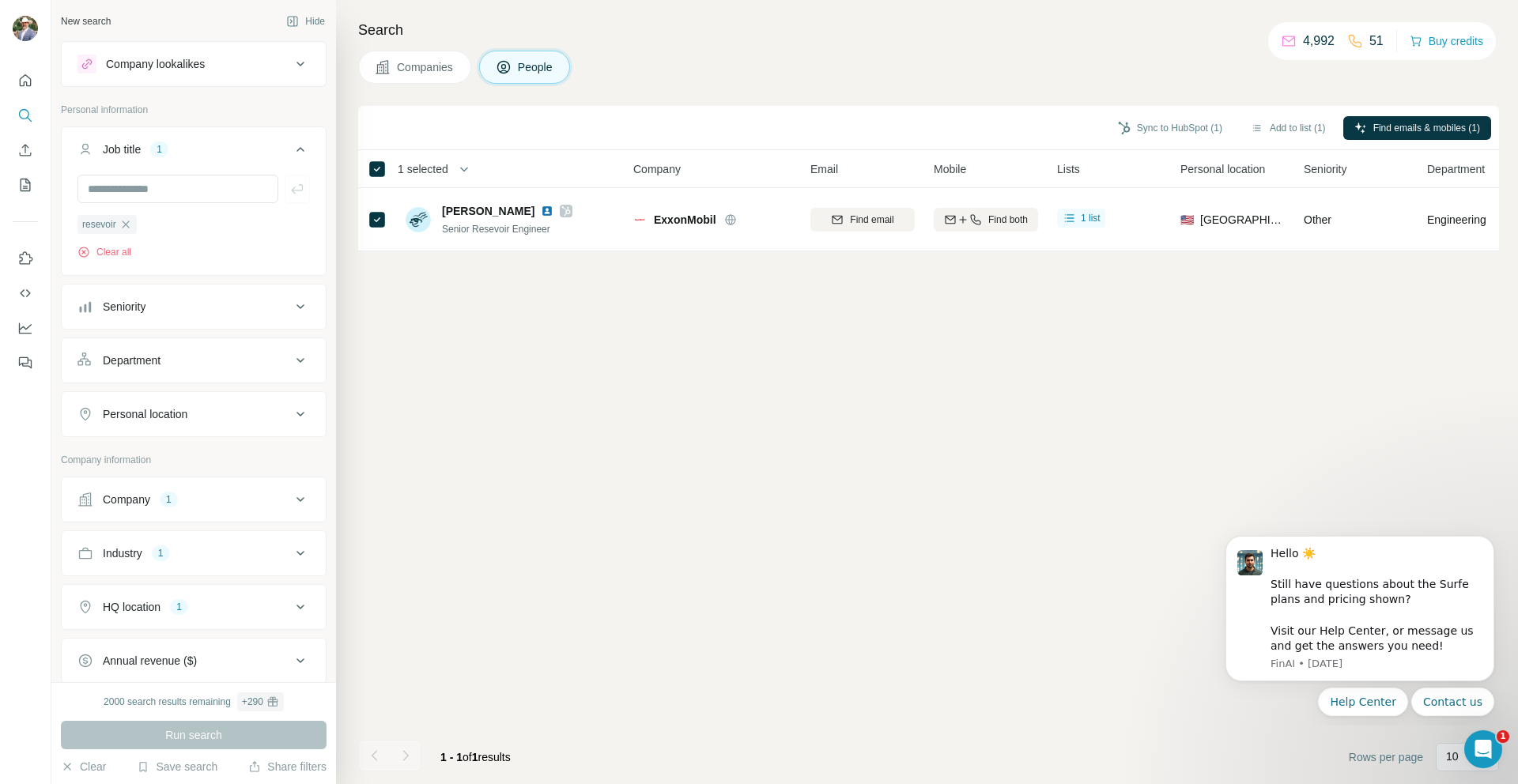
click at [1075, 122] on div "Sync to HubSpot (1) Add to list (1) Find emails & mobiles (1)" at bounding box center [929, 127] width 1125 height 28
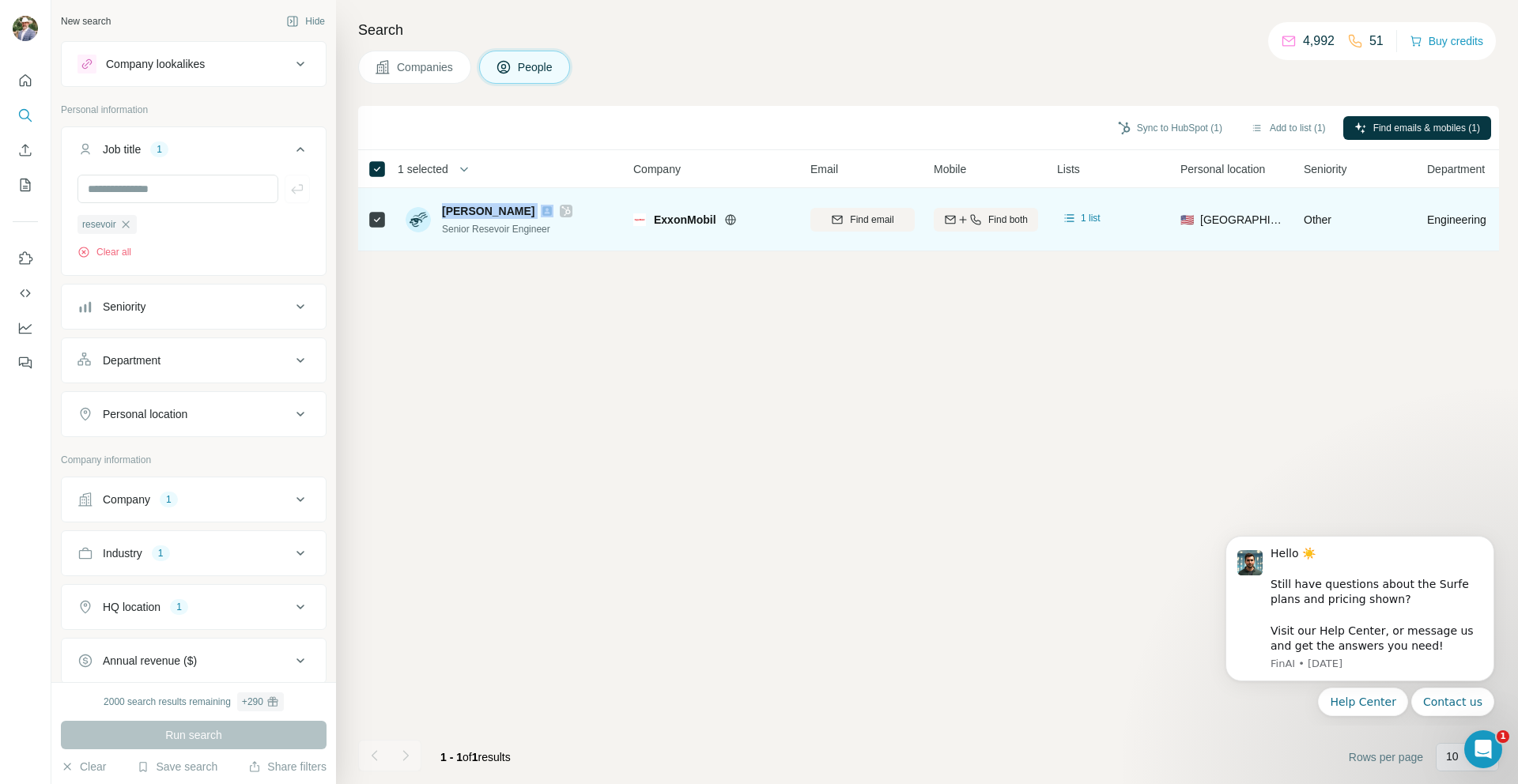
drag, startPoint x: 441, startPoint y: 207, endPoint x: 571, endPoint y: 209, distance: 130.0
click at [571, 209] on div "[PERSON_NAME] Senior Resevoir Engineer" at bounding box center [510, 219] width 210 height 44
drag, startPoint x: 440, startPoint y: 226, endPoint x: 579, endPoint y: 230, distance: 139.1
click at [579, 230] on div "[PERSON_NAME] Senior Resevoir Engineer" at bounding box center [510, 219] width 210 height 44
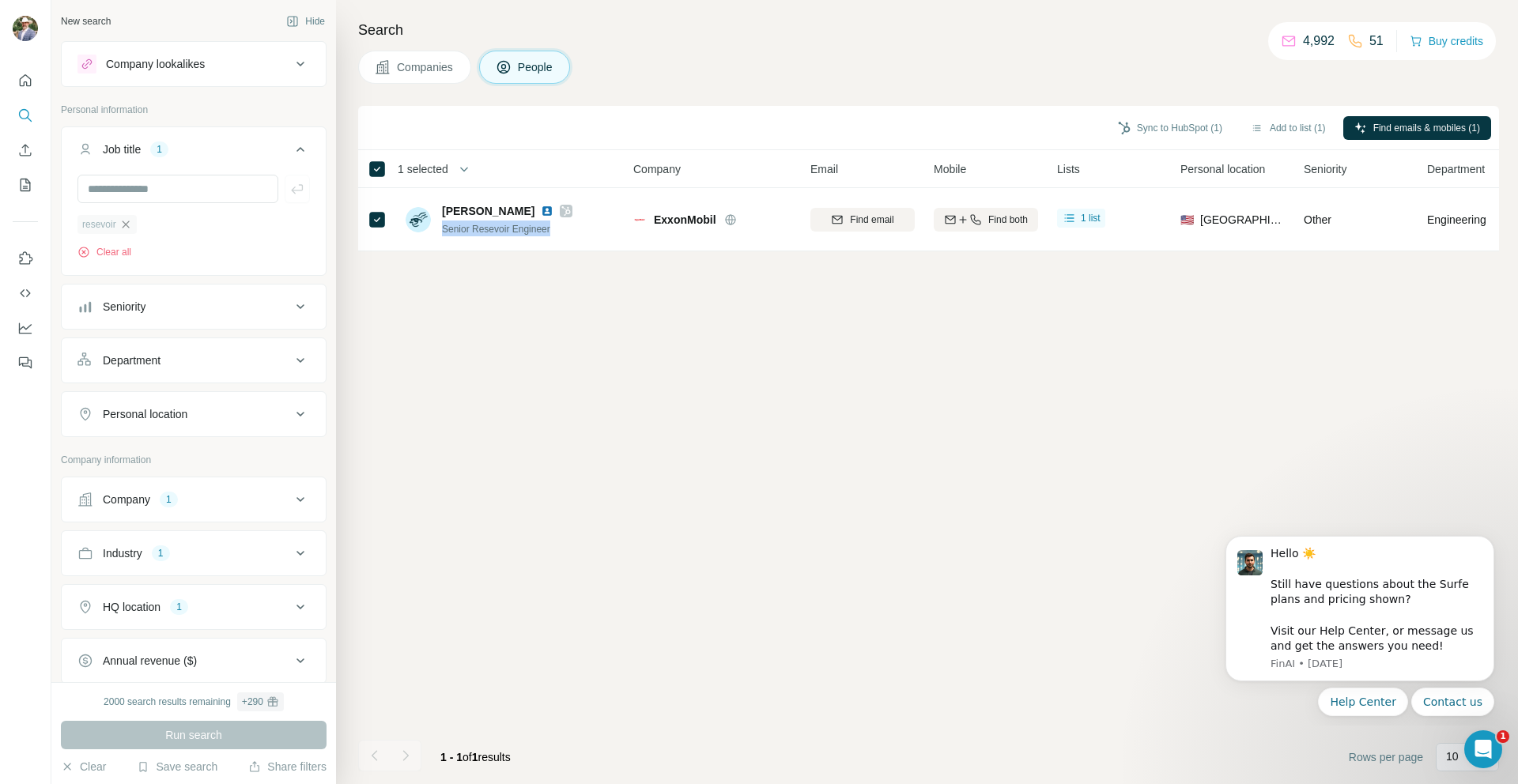
click at [128, 225] on icon "button" at bounding box center [125, 223] width 7 height 7
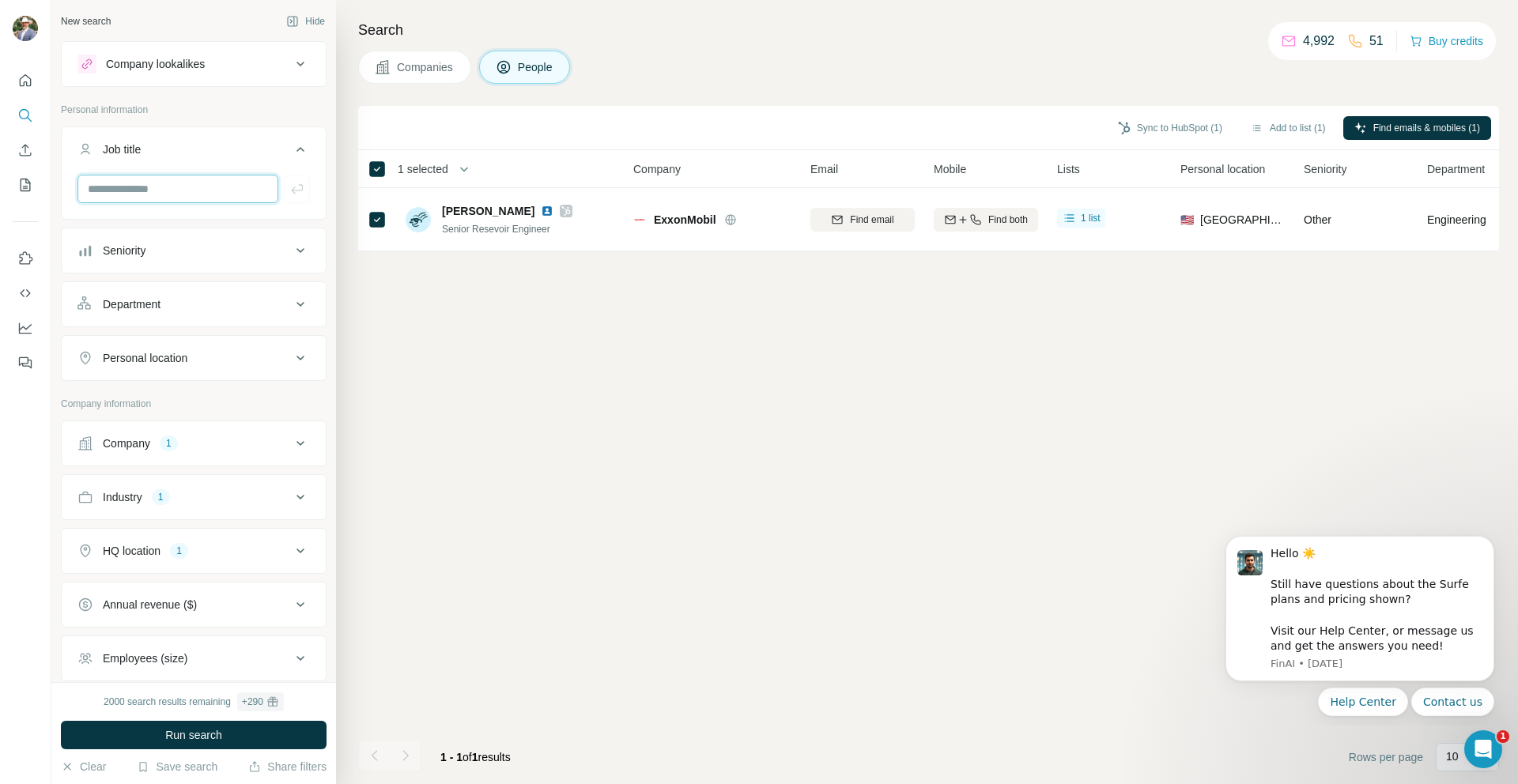
click at [133, 200] on input "text" at bounding box center [177, 189] width 200 height 29
type input "**********"
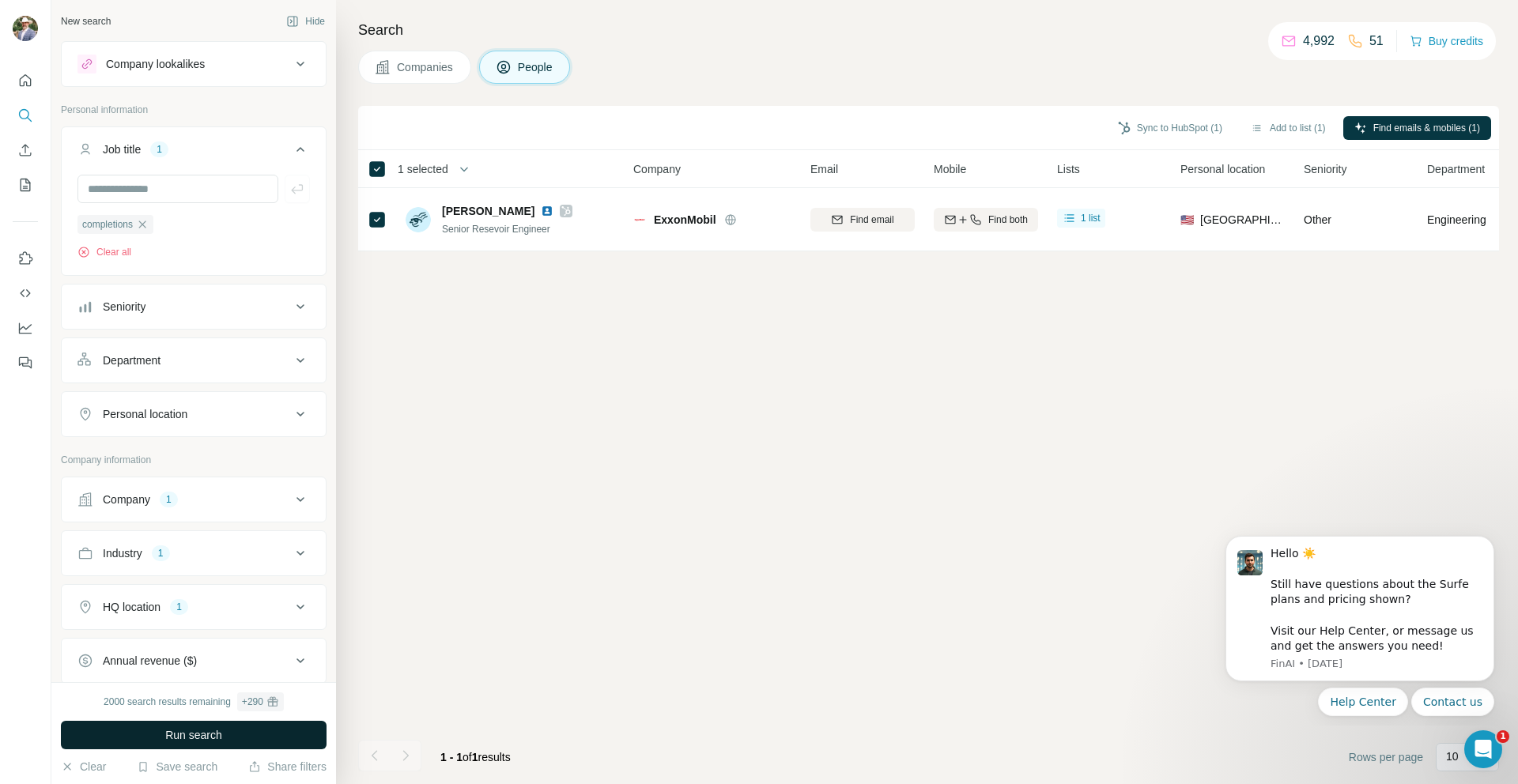
click at [204, 738] on span "Run search" at bounding box center [194, 735] width 57 height 16
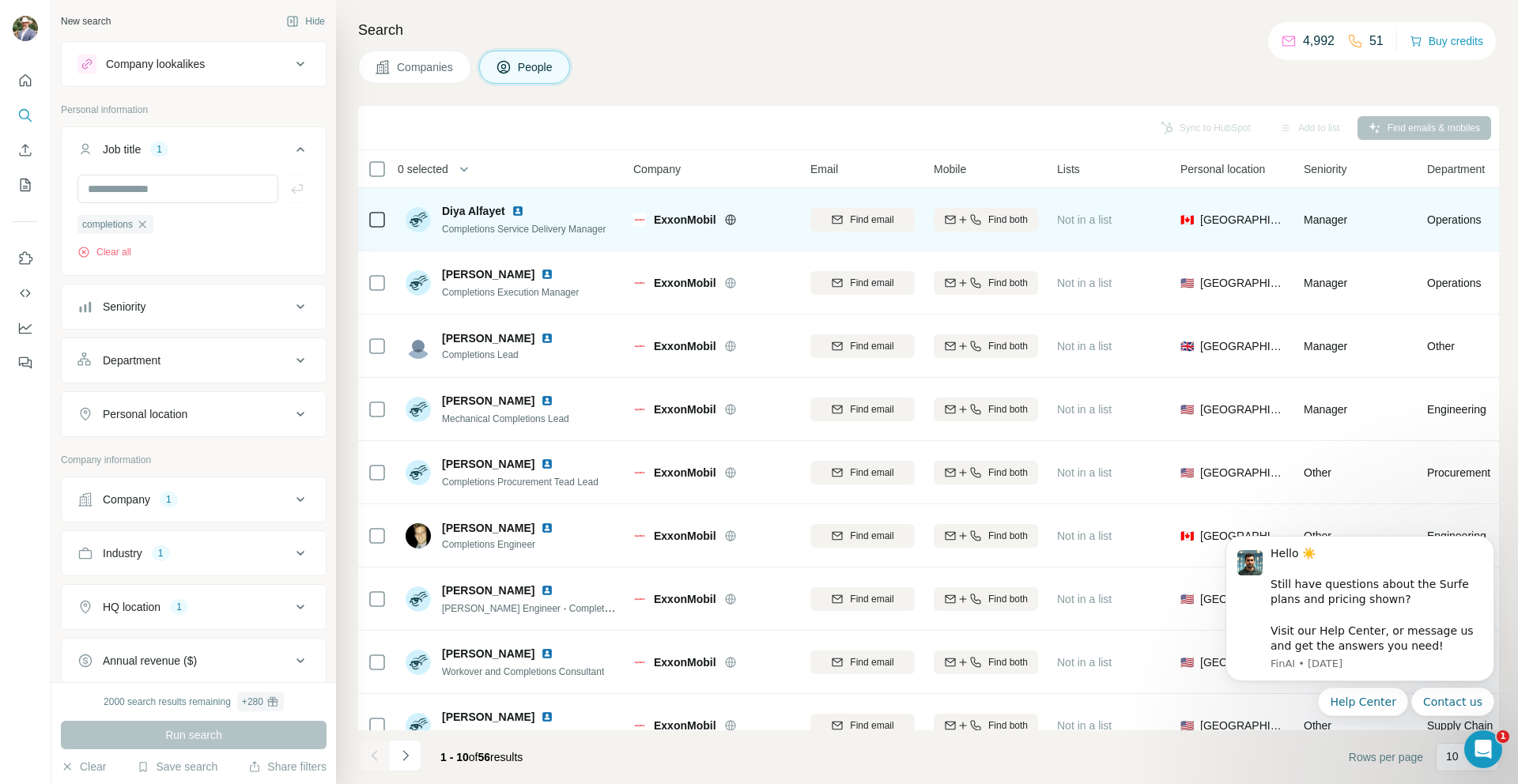
click at [519, 211] on img at bounding box center [518, 211] width 13 height 13
